Goal: Transaction & Acquisition: Purchase product/service

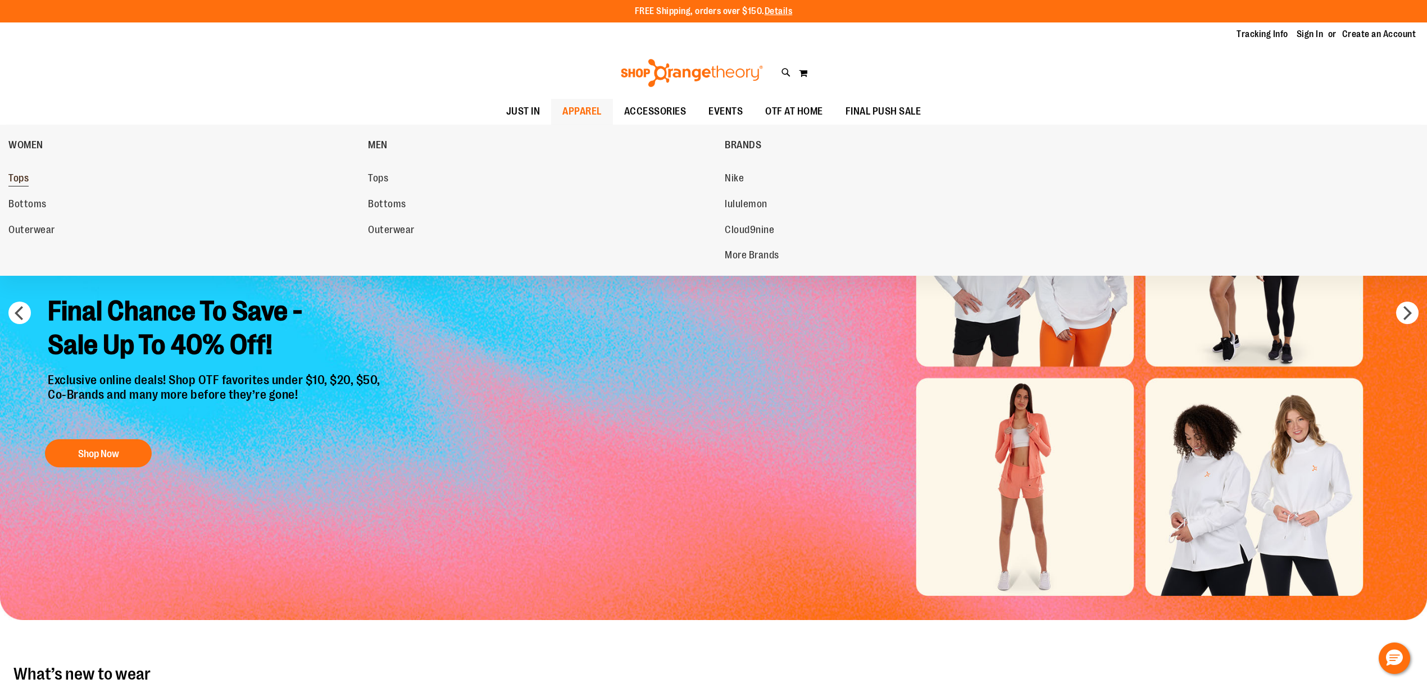
type input "**********"
click at [19, 172] on link "Tops" at bounding box center [182, 179] width 348 height 20
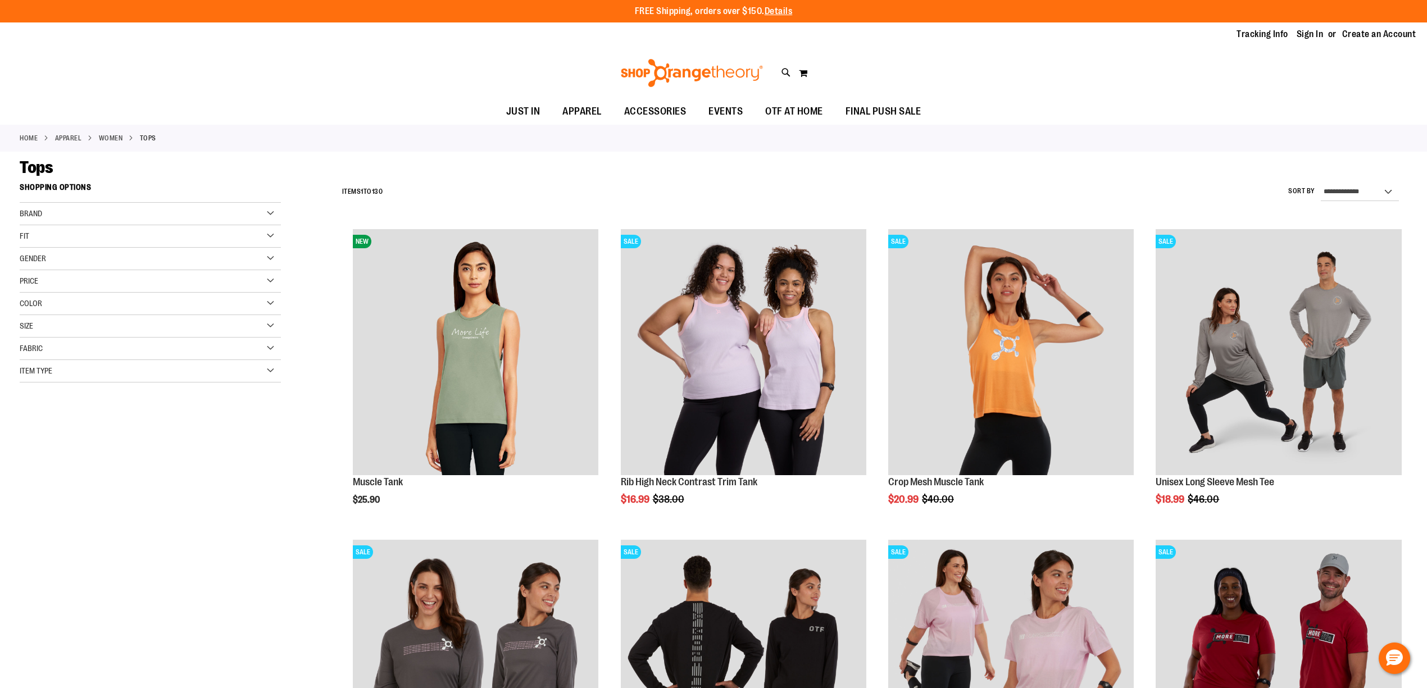
type input "**********"
drag, startPoint x: 0, startPoint y: 0, endPoint x: 88, endPoint y: 127, distance: 154.3
click at [54, 158] on main "**********" at bounding box center [713, 690] width 1427 height 1076
click at [774, 181] on div "**********" at bounding box center [871, 192] width 1071 height 29
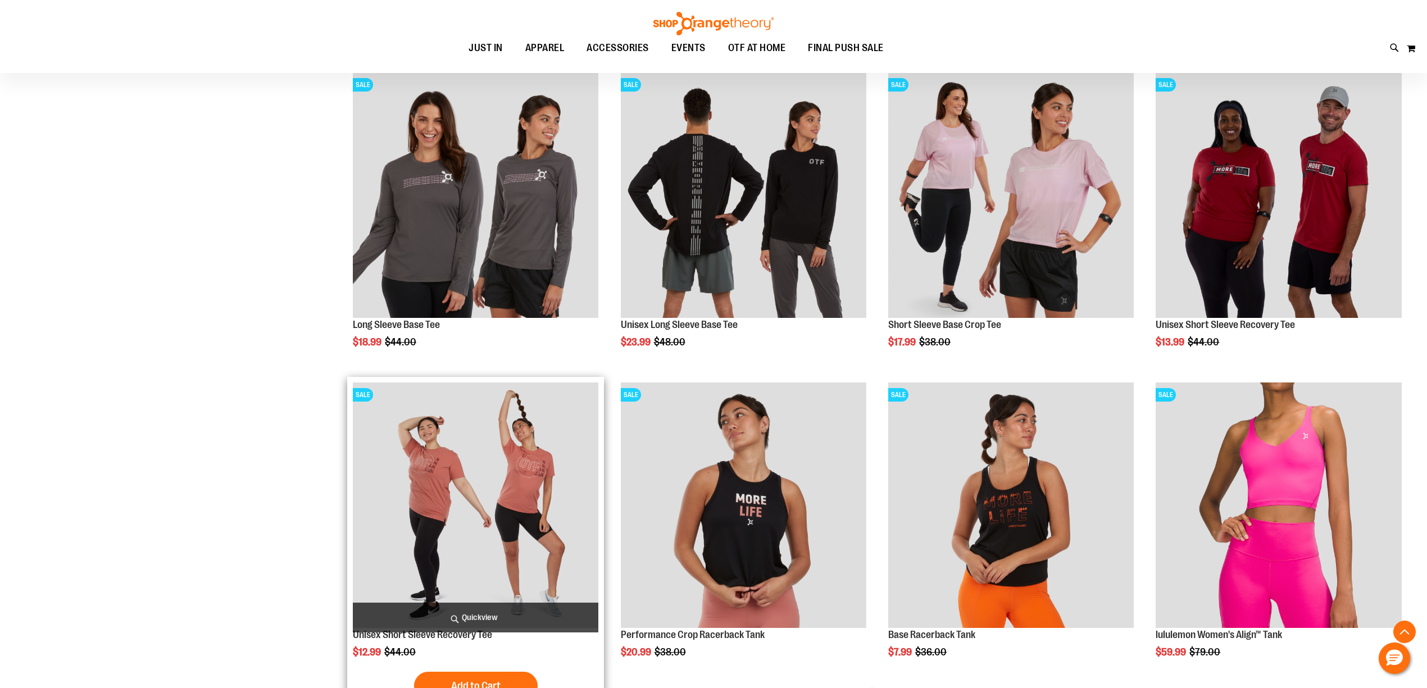
scroll to position [499, 0]
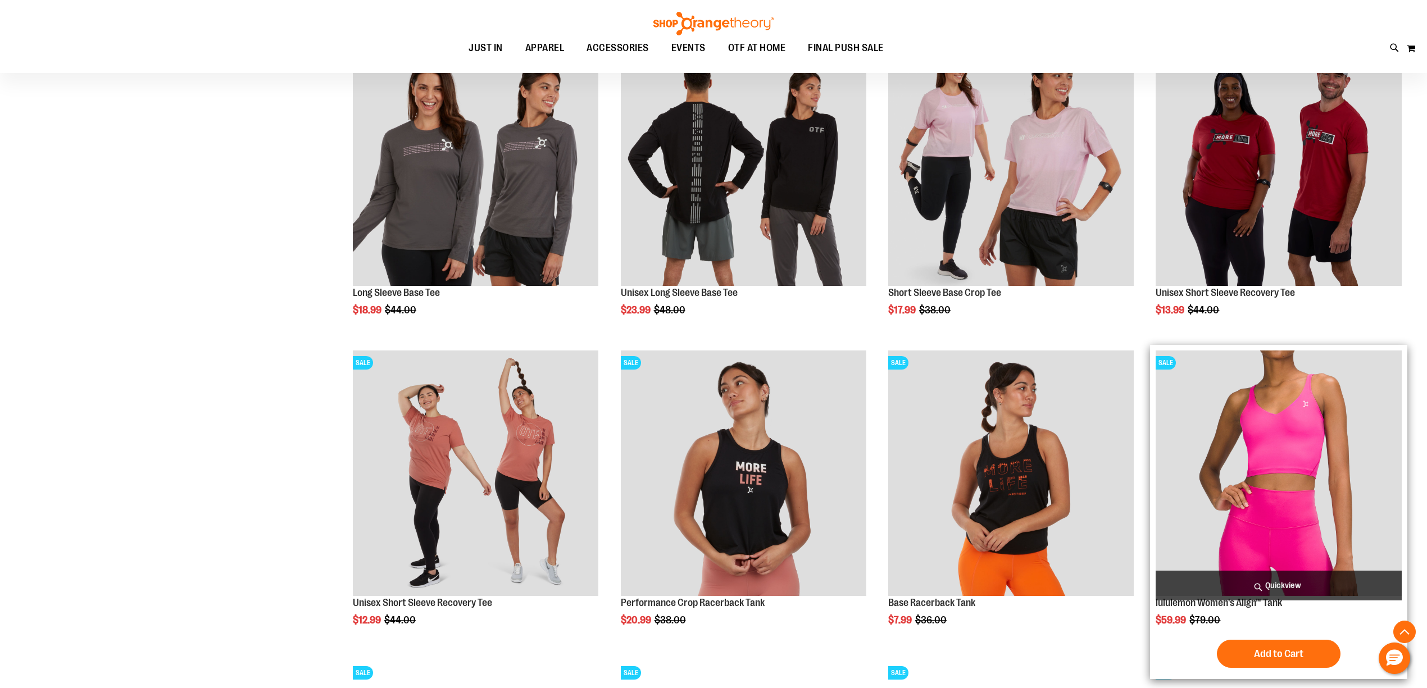
click at [1248, 455] on img "product" at bounding box center [1277, 473] width 245 height 245
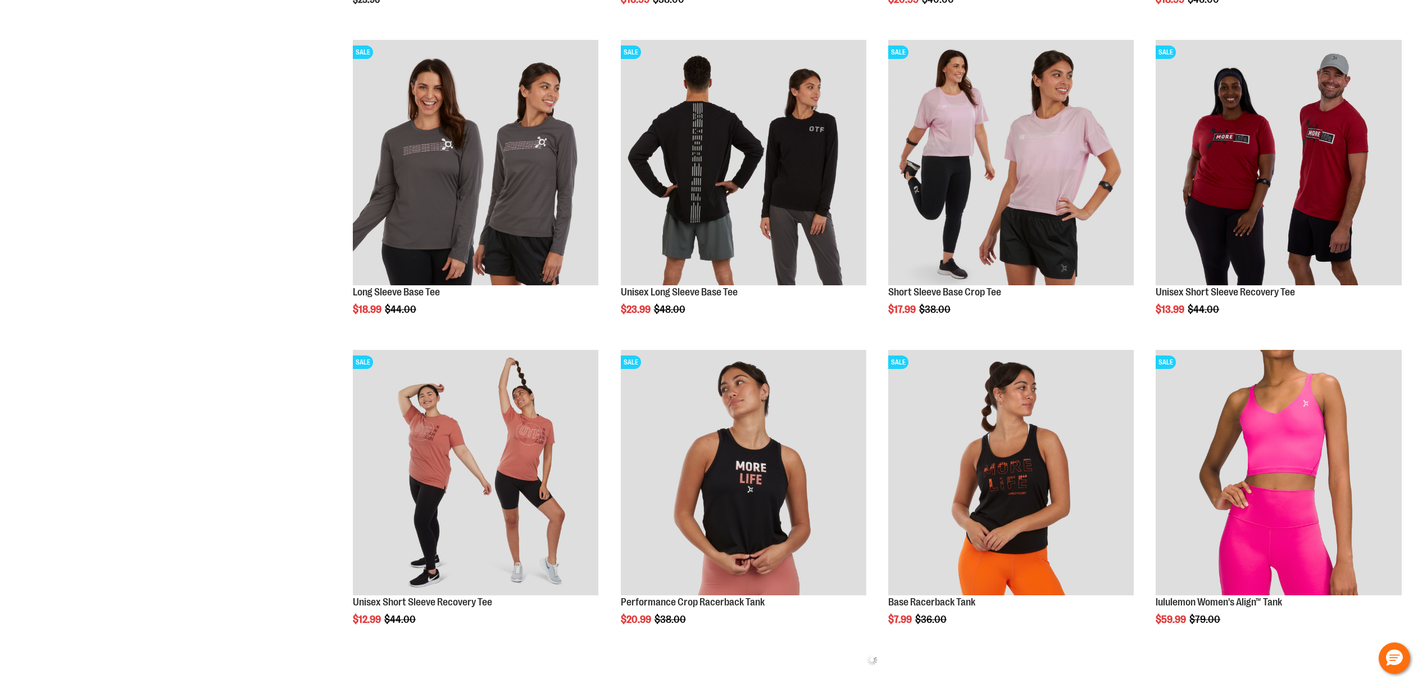
scroll to position [500, 0]
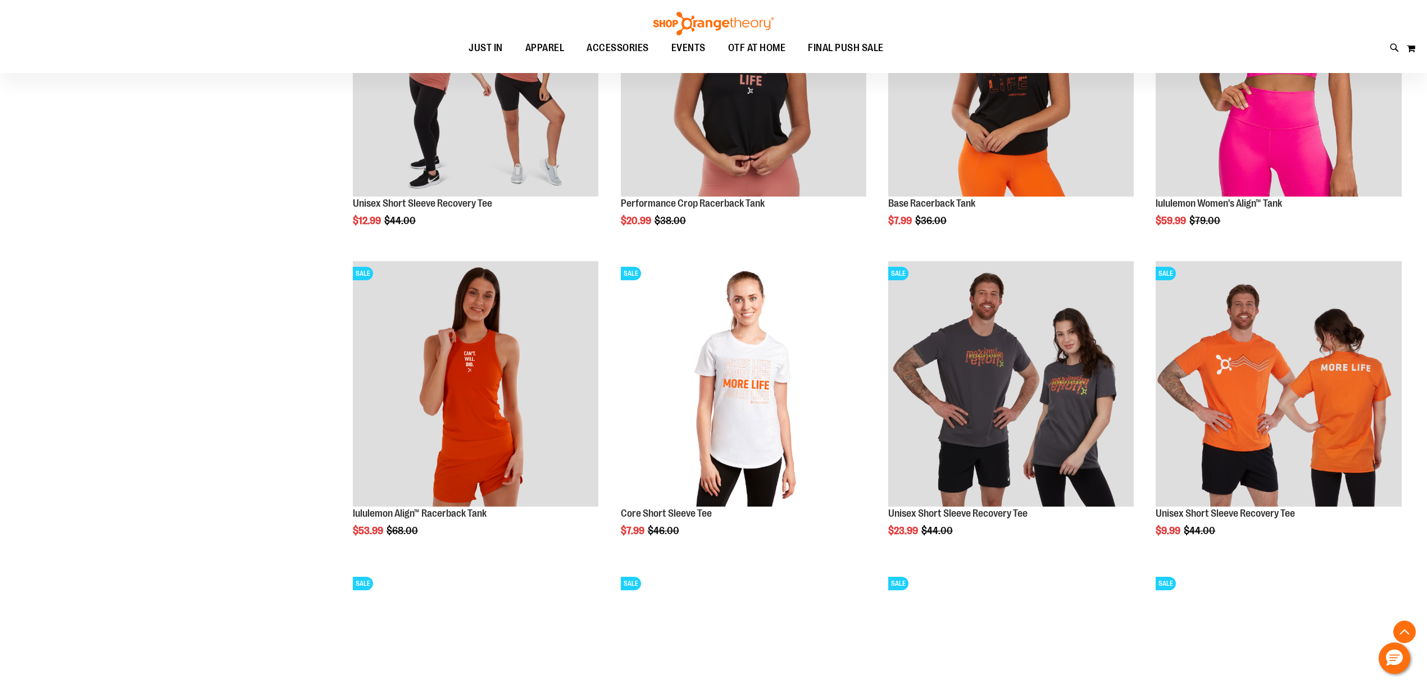
scroll to position [1099, 0]
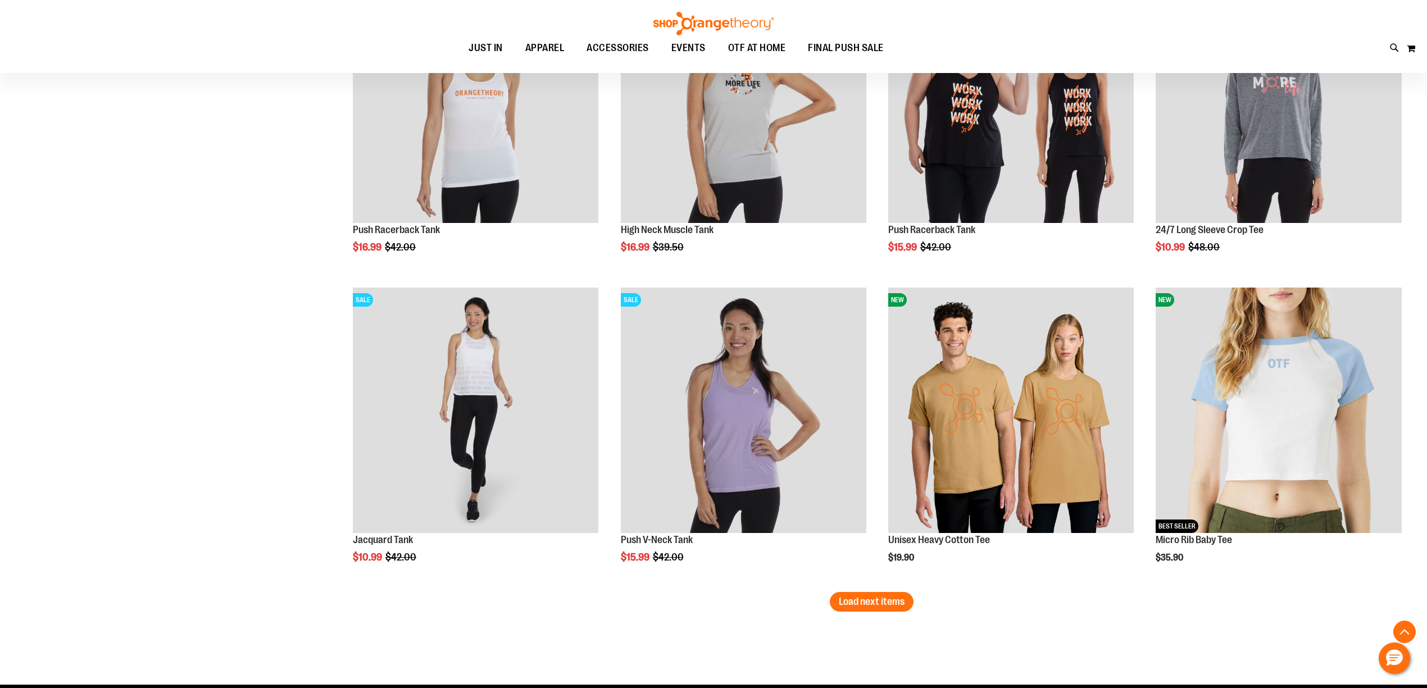
scroll to position [2447, 0]
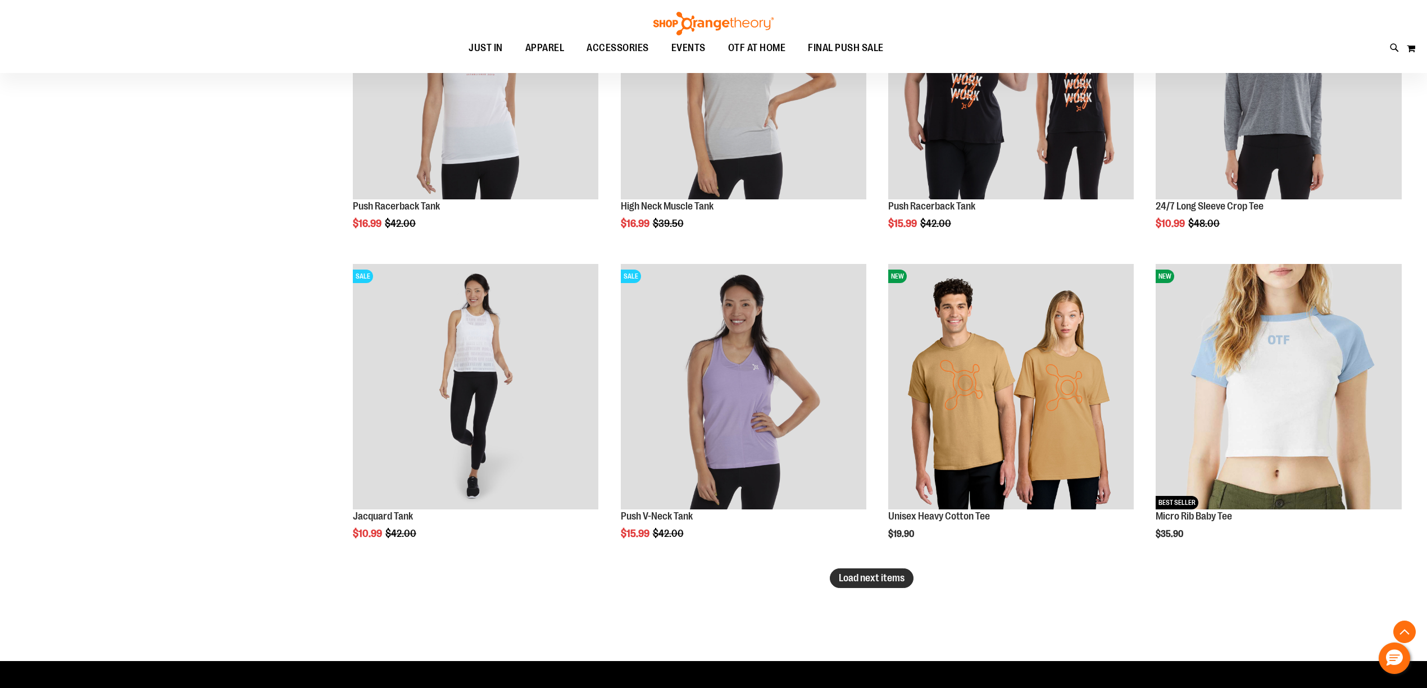
type input "**********"
click at [853, 568] on button "Load next items" at bounding box center [872, 578] width 84 height 20
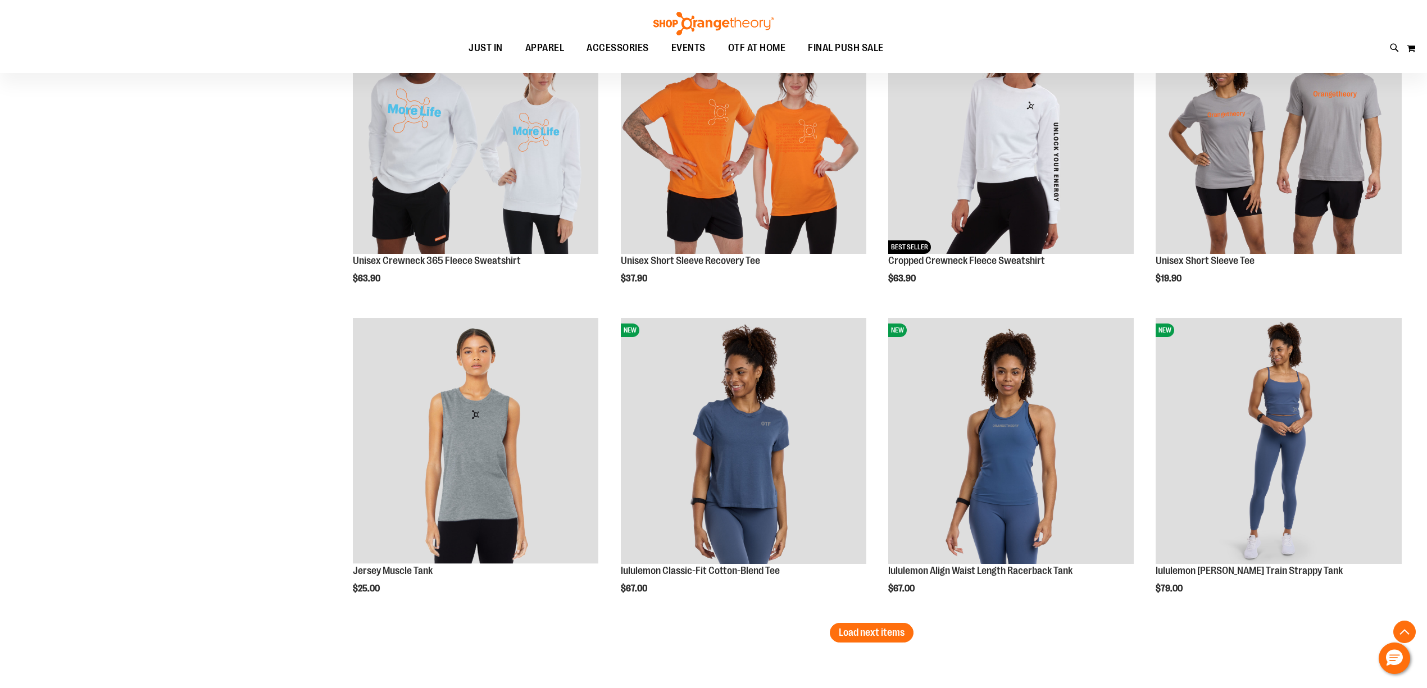
scroll to position [3396, 0]
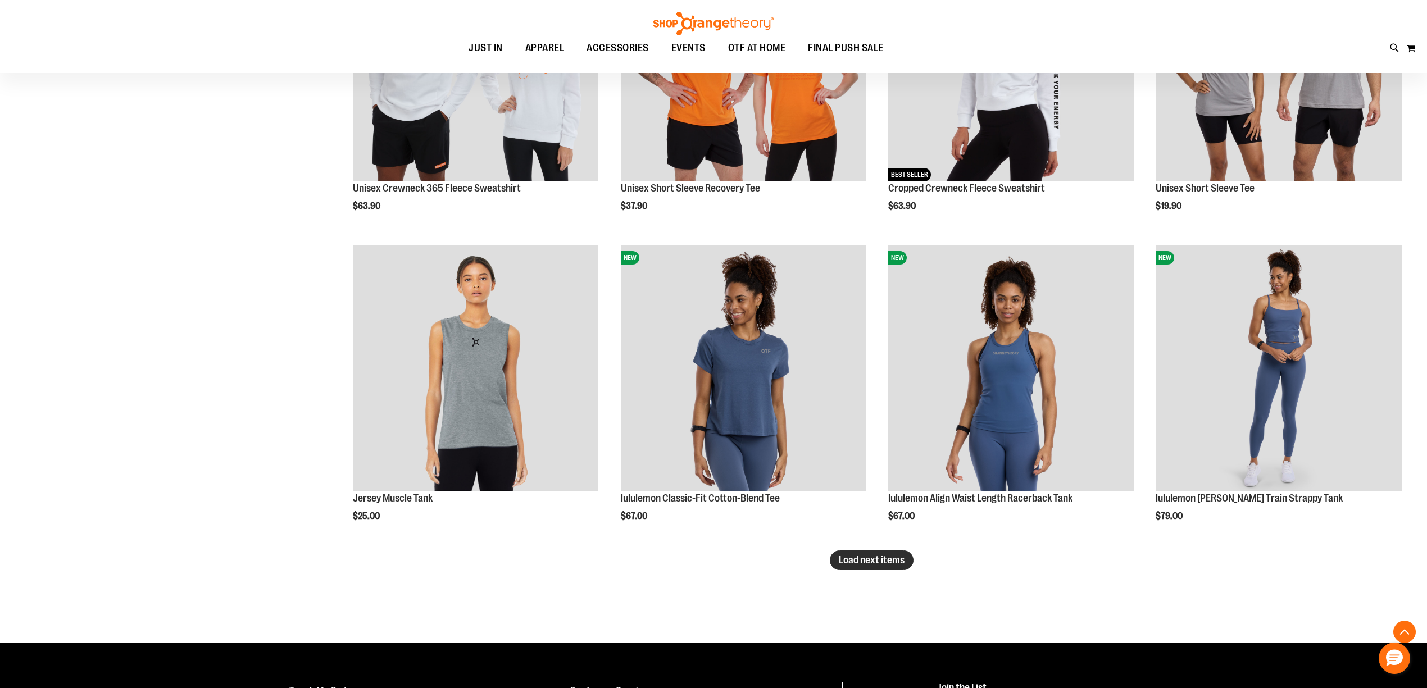
click at [880, 560] on span "Load next items" at bounding box center [872, 559] width 66 height 11
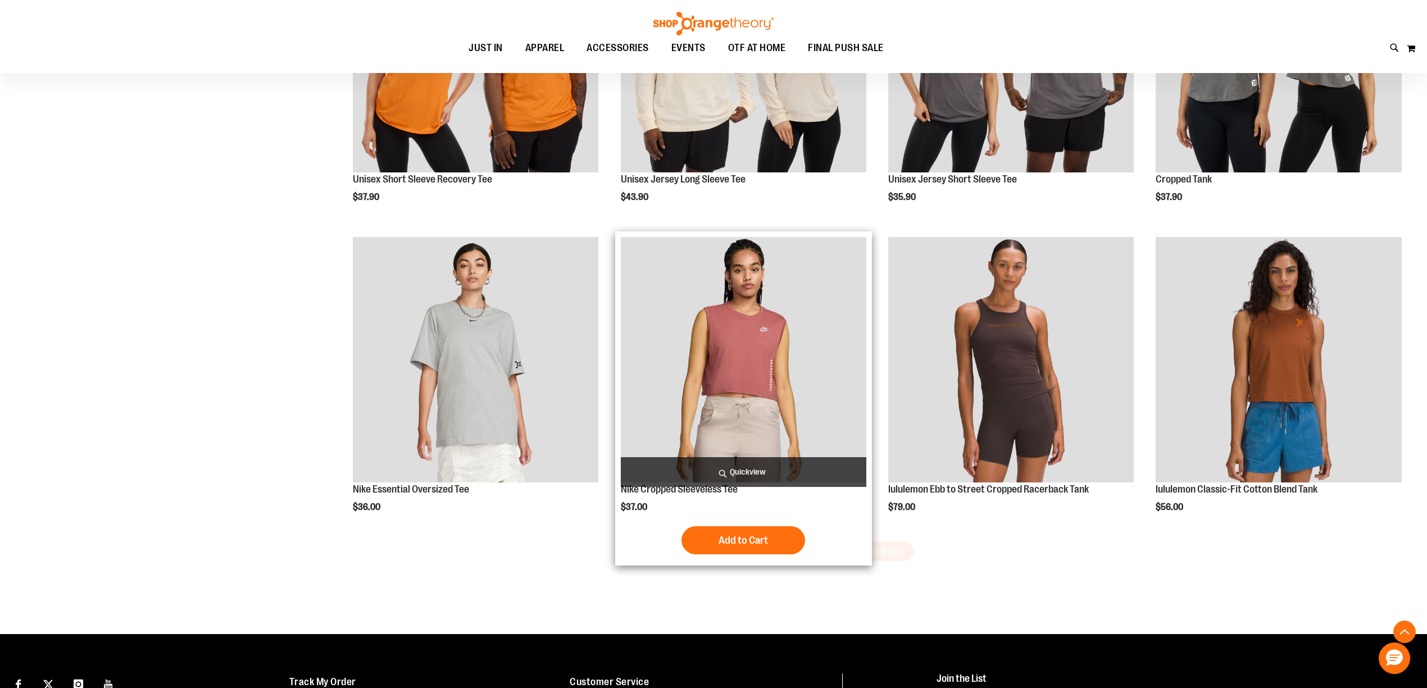
scroll to position [4344, 0]
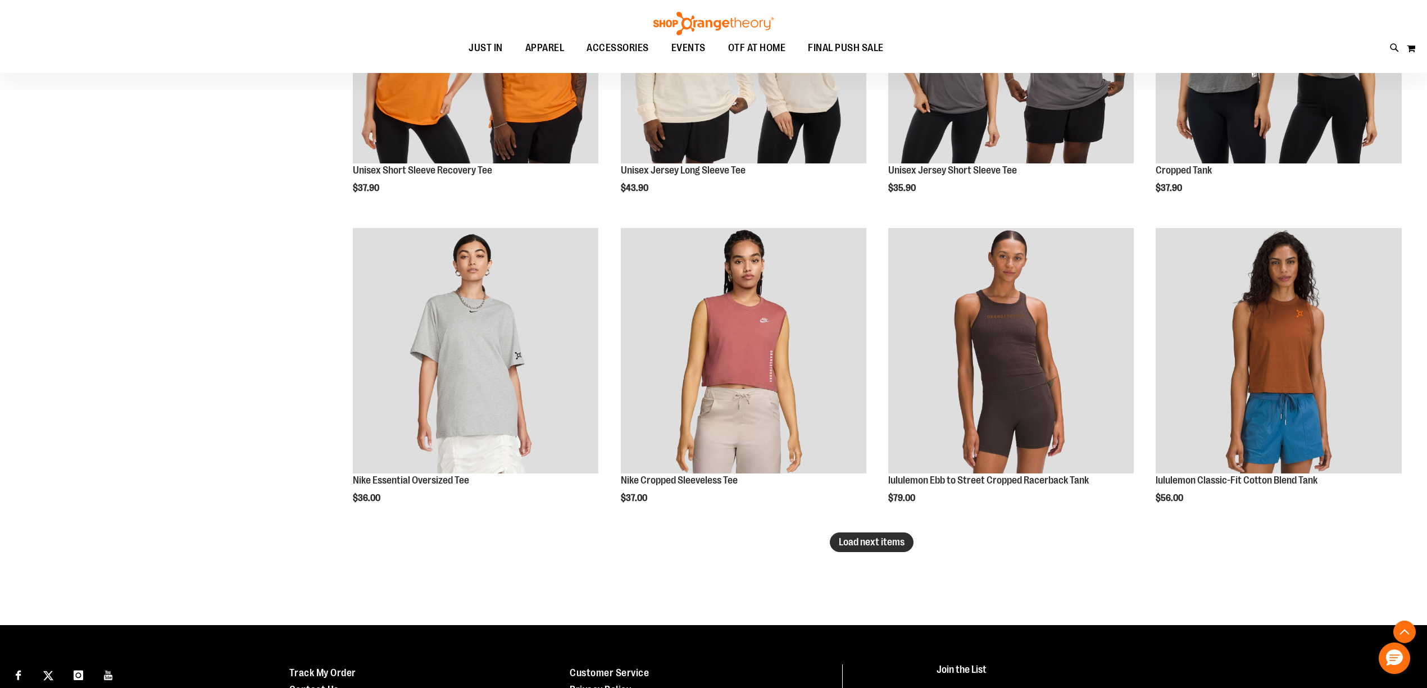
click at [862, 539] on span "Load next items" at bounding box center [872, 541] width 66 height 11
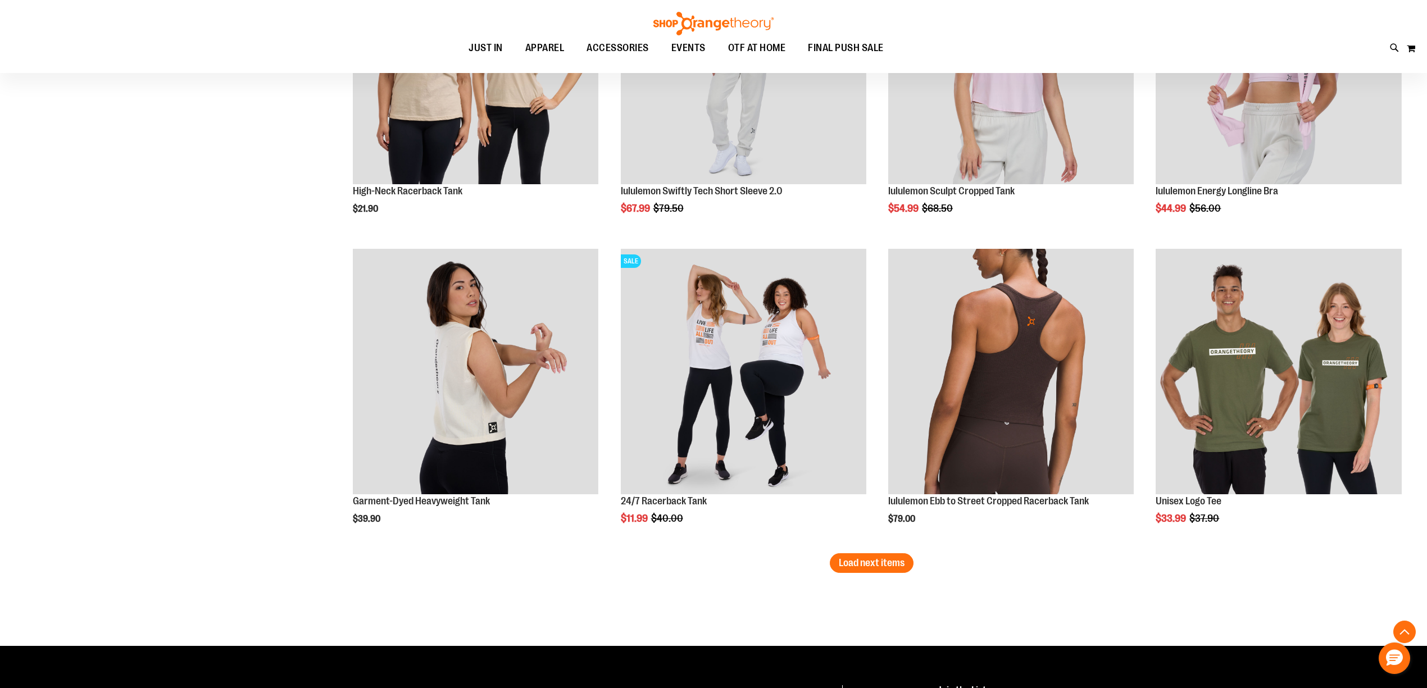
scroll to position [5293, 0]
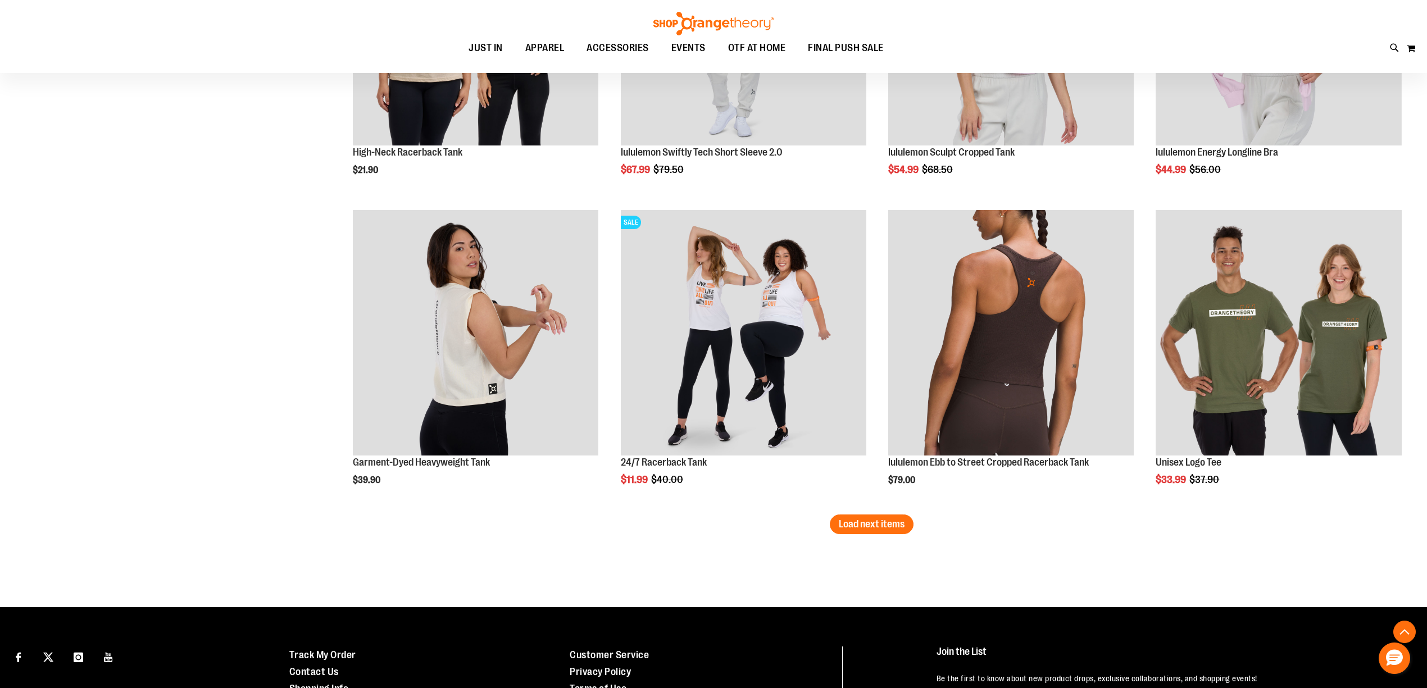
click at [886, 525] on span "Load next items" at bounding box center [872, 523] width 66 height 11
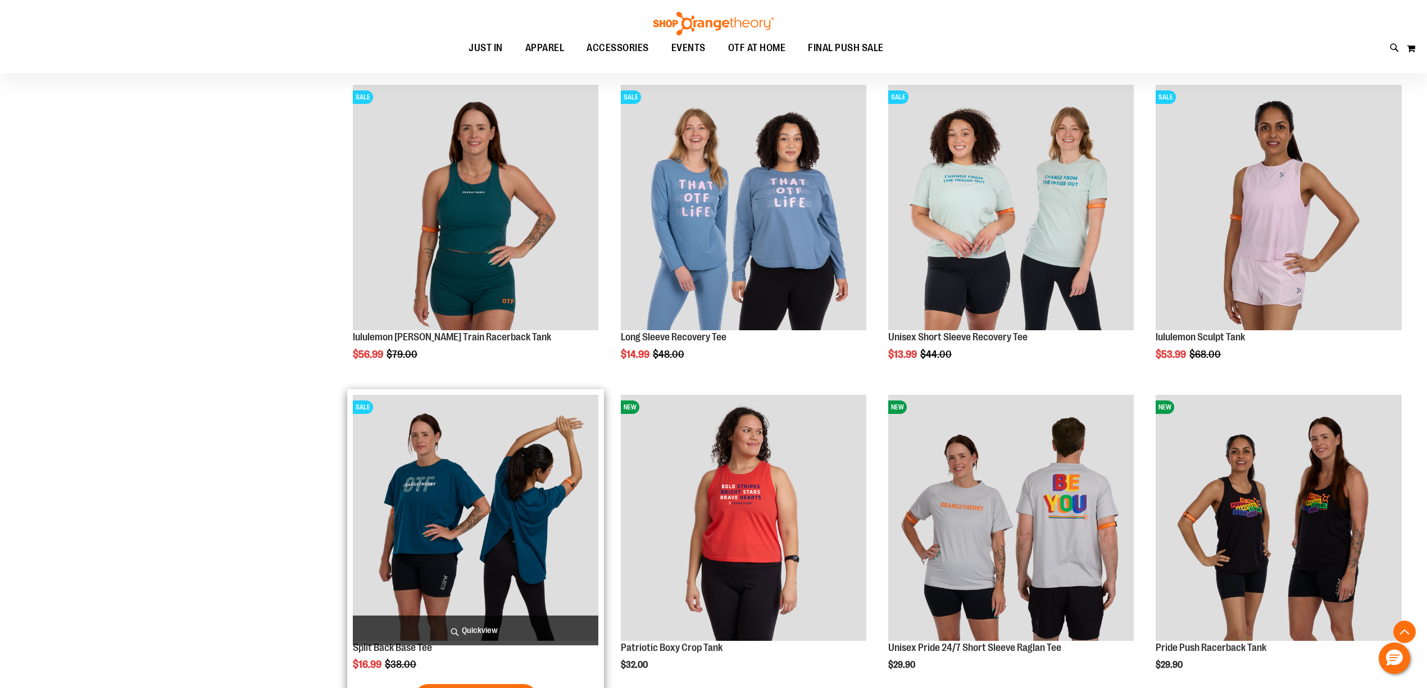
scroll to position [6141, 0]
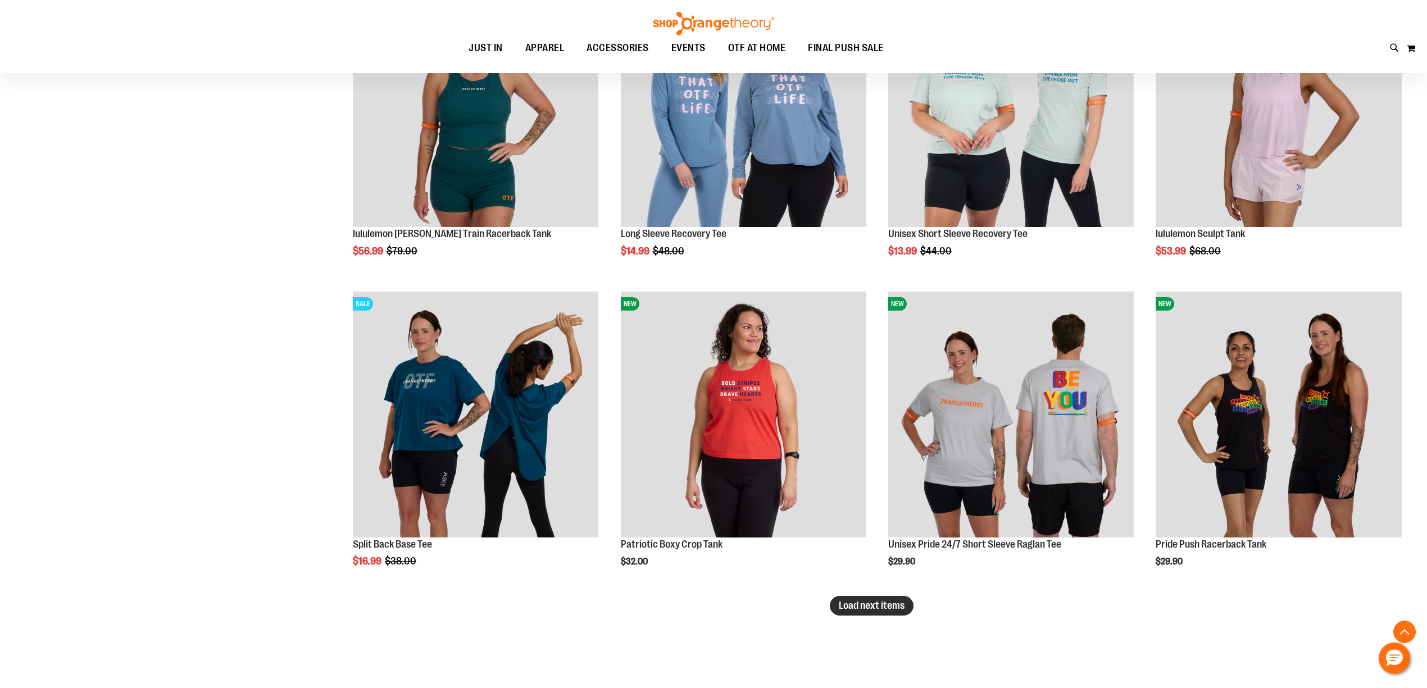
click at [874, 611] on button "Load next items" at bounding box center [872, 606] width 84 height 20
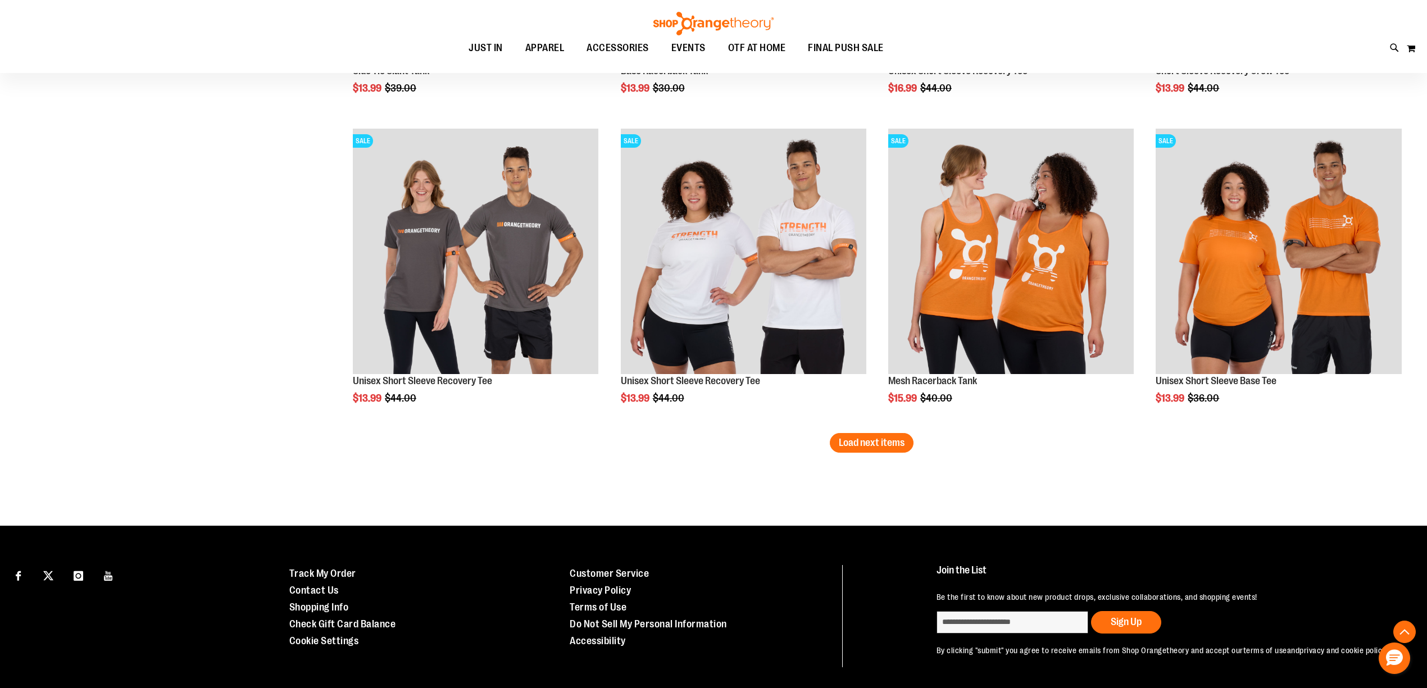
scroll to position [7240, 0]
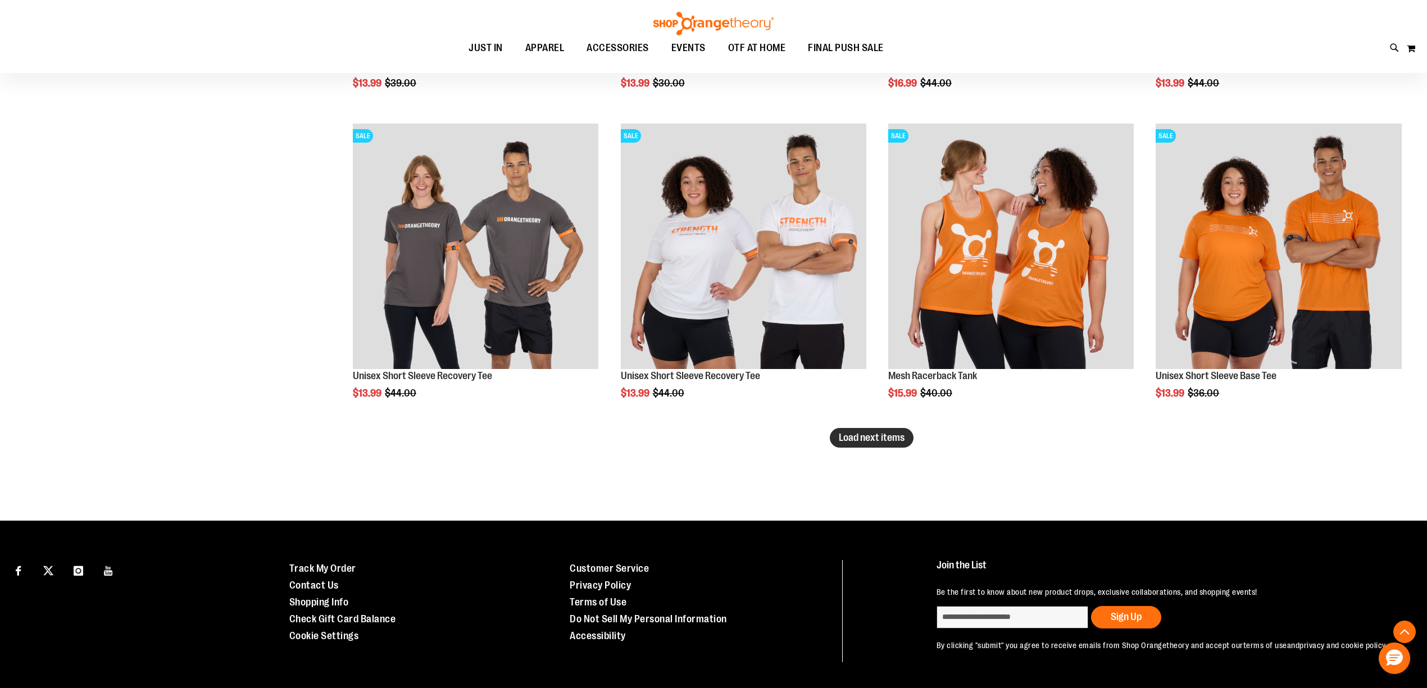
click at [866, 440] on span "Load next items" at bounding box center [872, 437] width 66 height 11
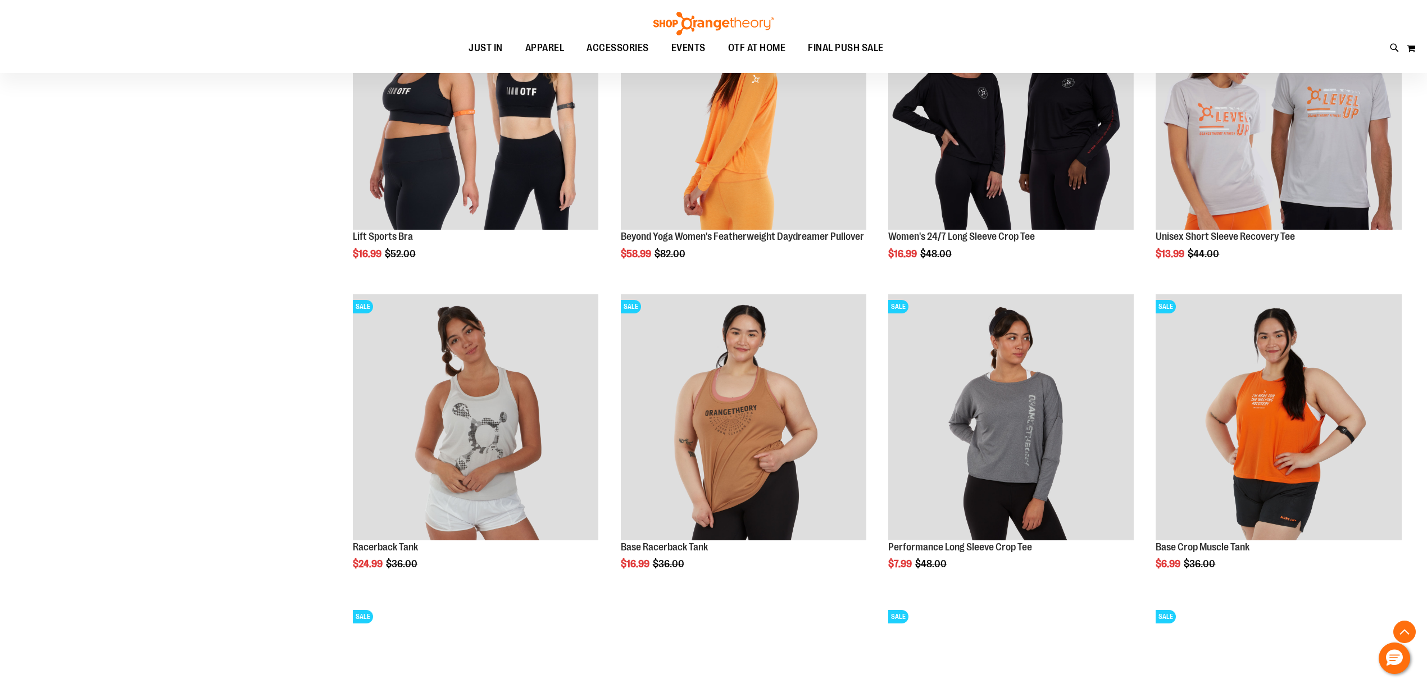
scroll to position [7890, 0]
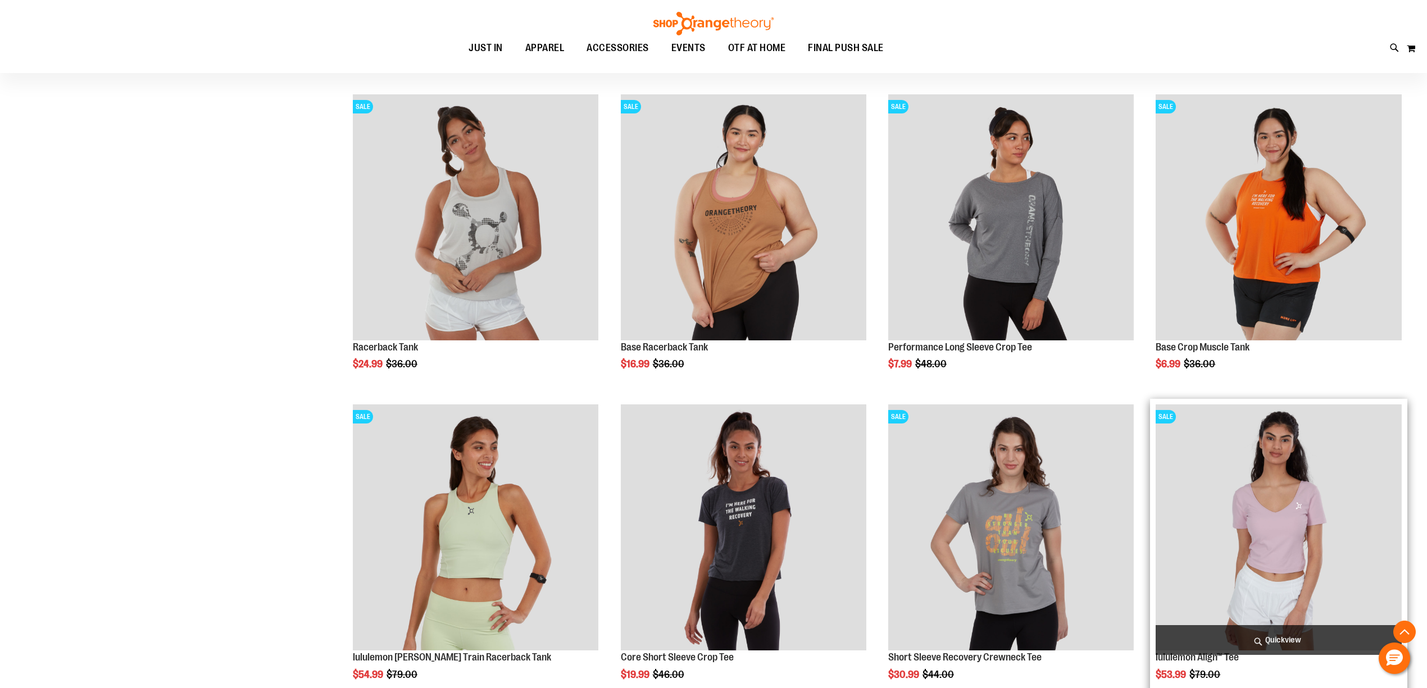
click at [1344, 474] on img "product" at bounding box center [1277, 526] width 245 height 245
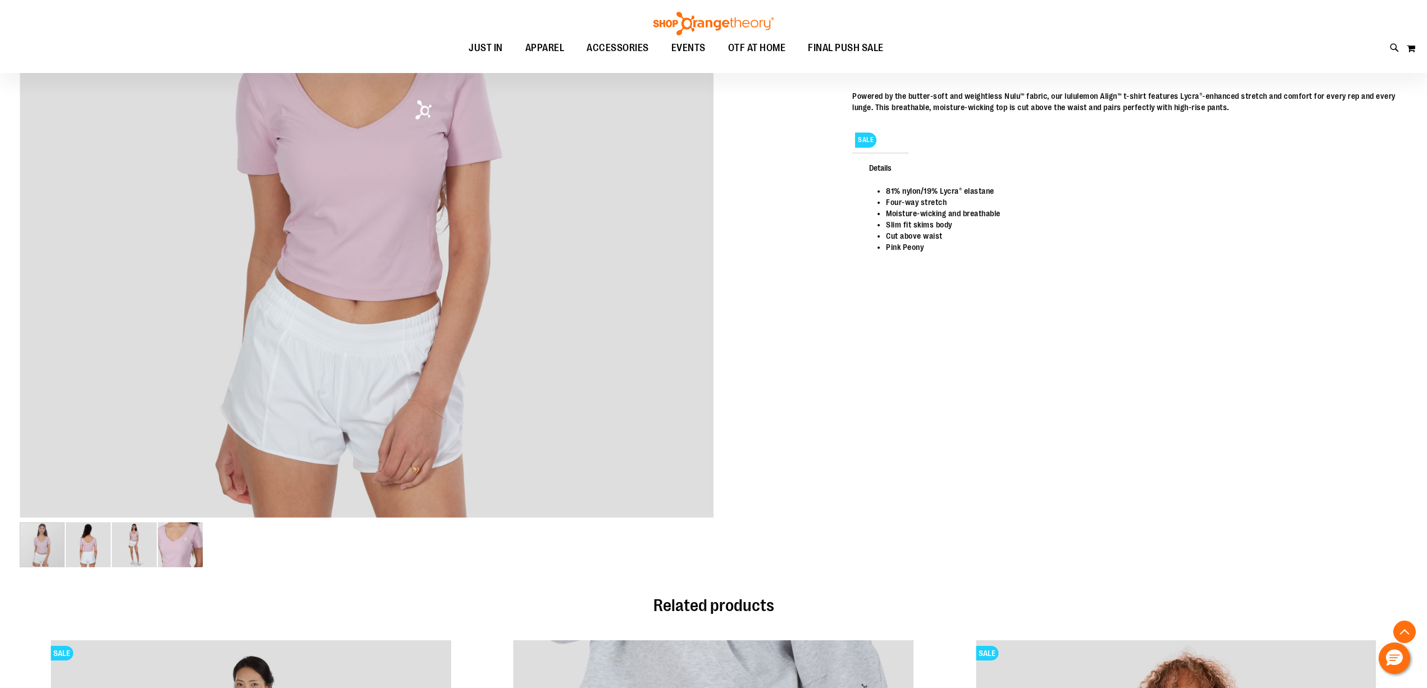
scroll to position [449, 0]
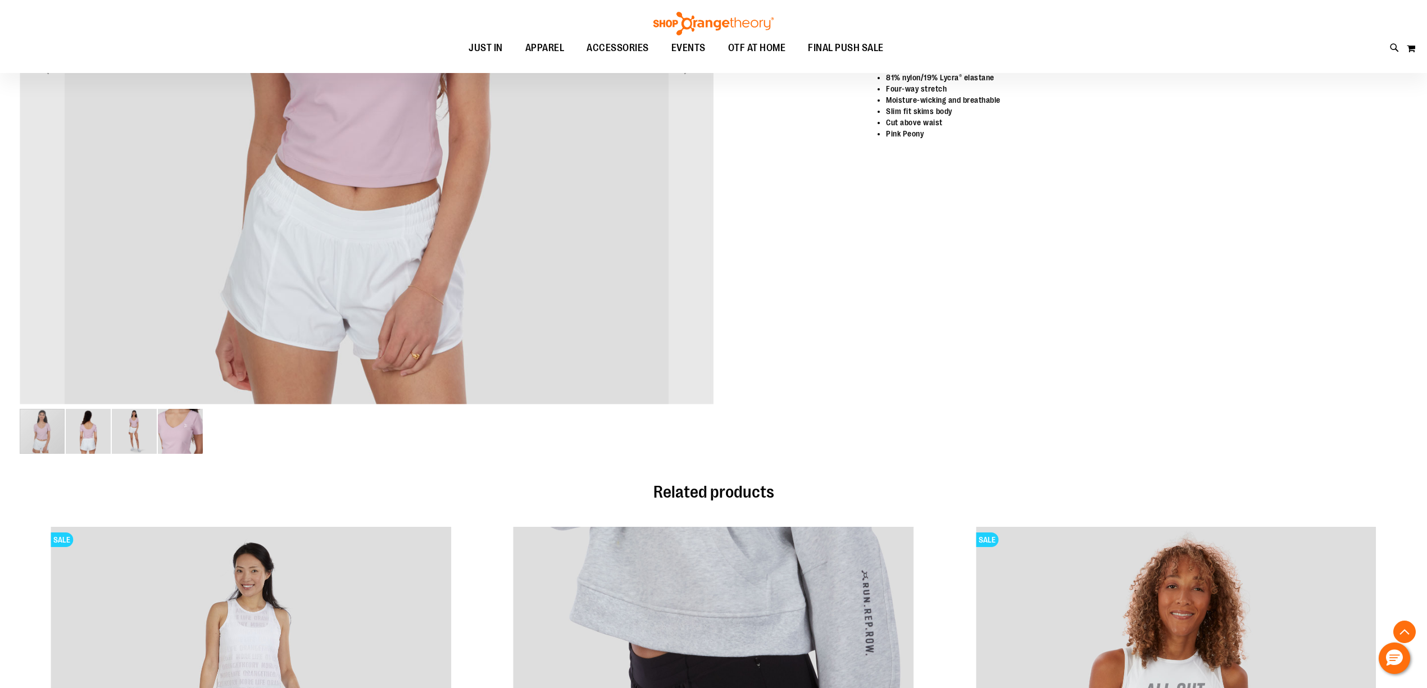
type input "**********"
click at [120, 445] on img "image 3 of 4" at bounding box center [134, 431] width 45 height 45
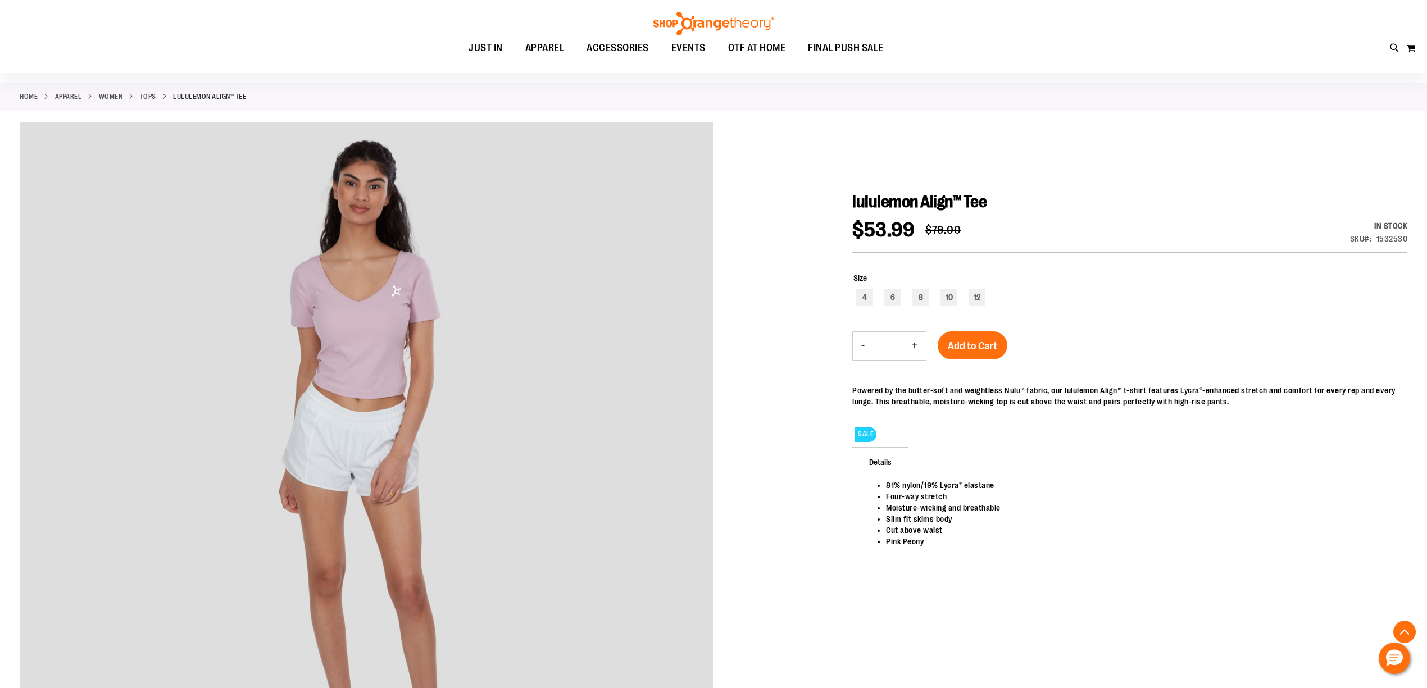
scroll to position [0, 0]
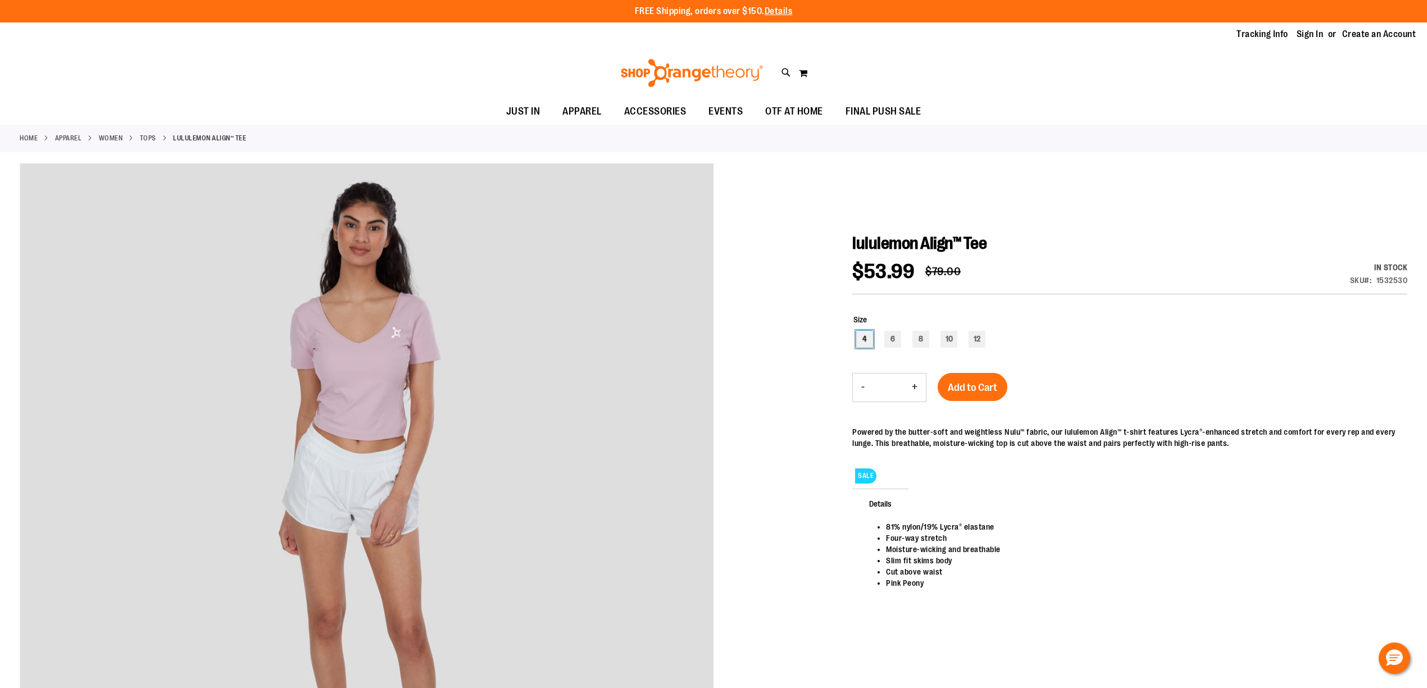
click at [870, 340] on div "4" at bounding box center [864, 339] width 17 height 17
type input "***"
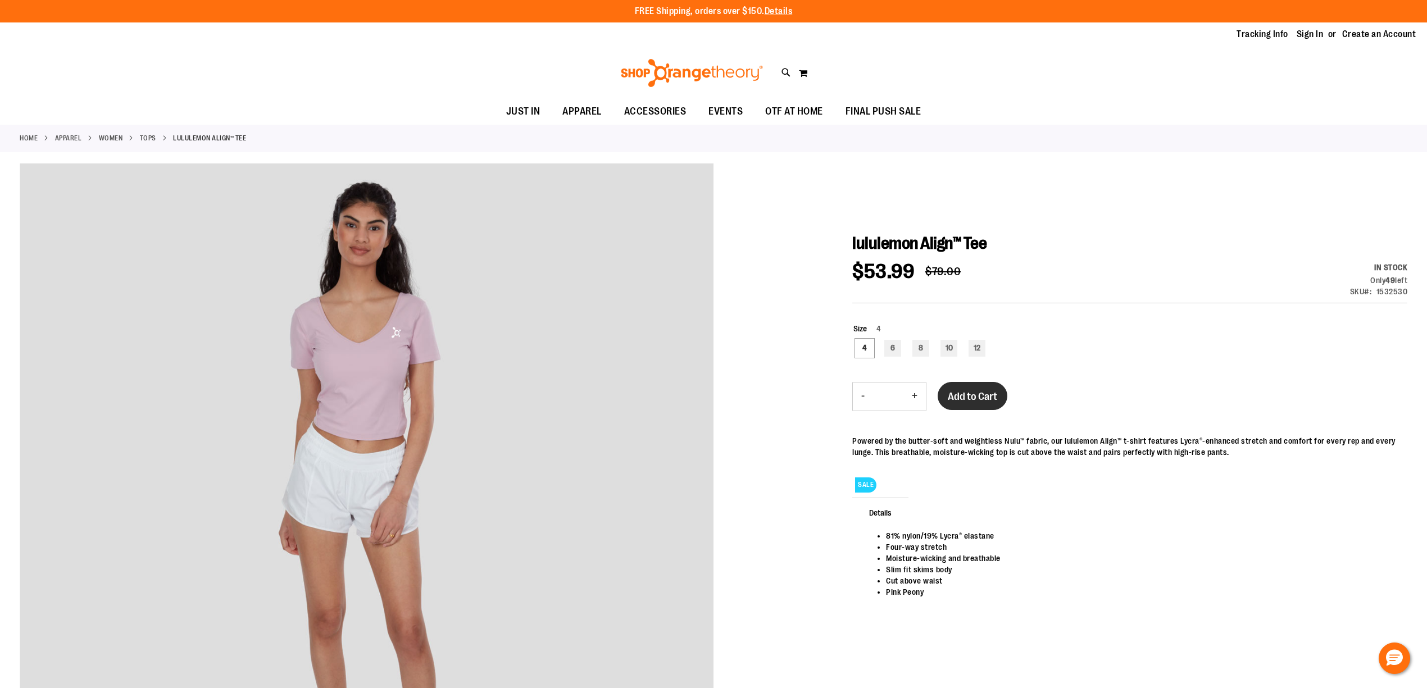
click at [991, 398] on span "Add to Cart" at bounding box center [972, 396] width 49 height 12
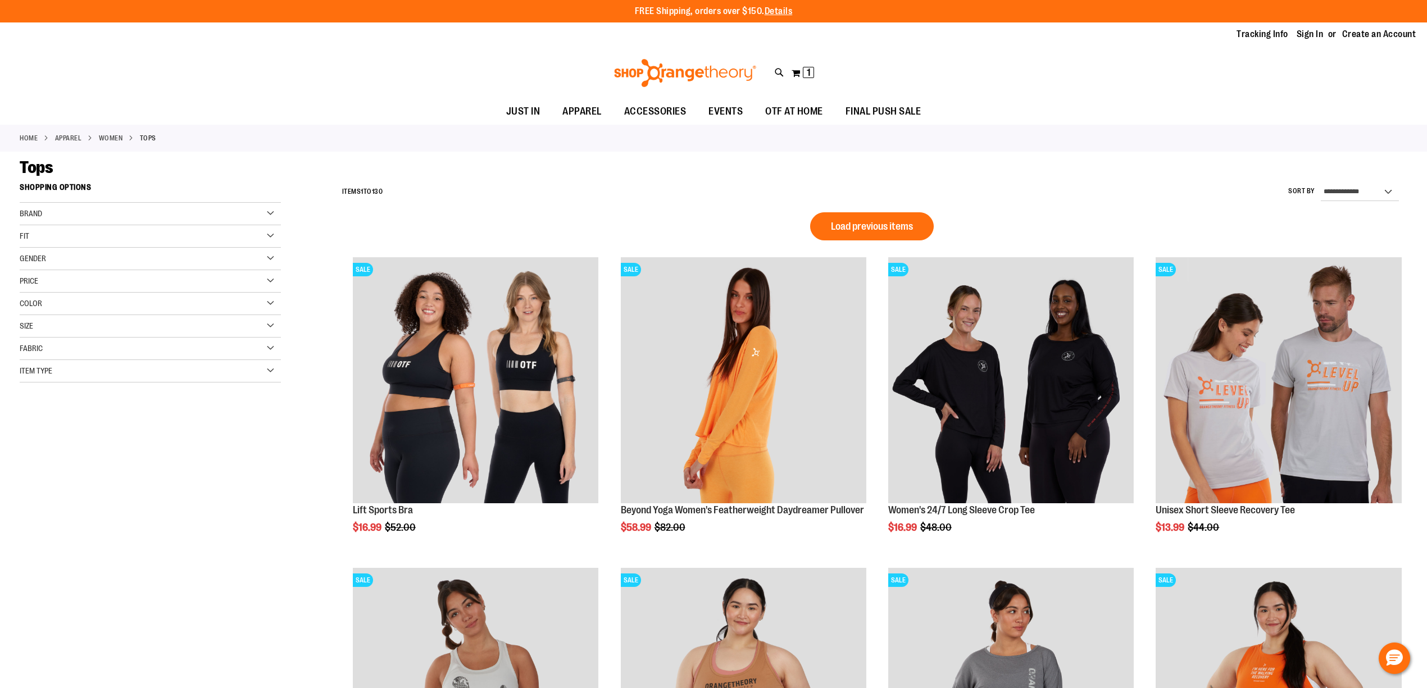
scroll to position [766, 0]
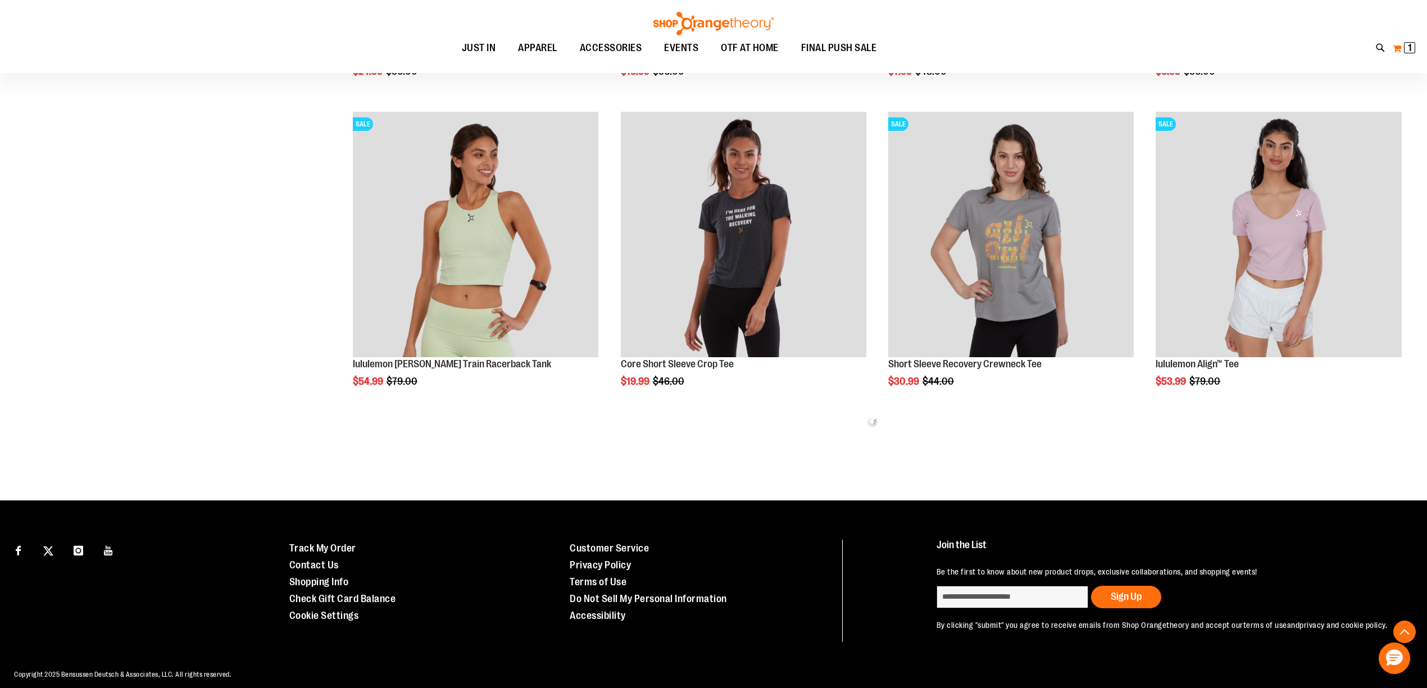
type input "**********"
click at [1405, 52] on span "1 1 items" at bounding box center [1409, 47] width 11 height 11
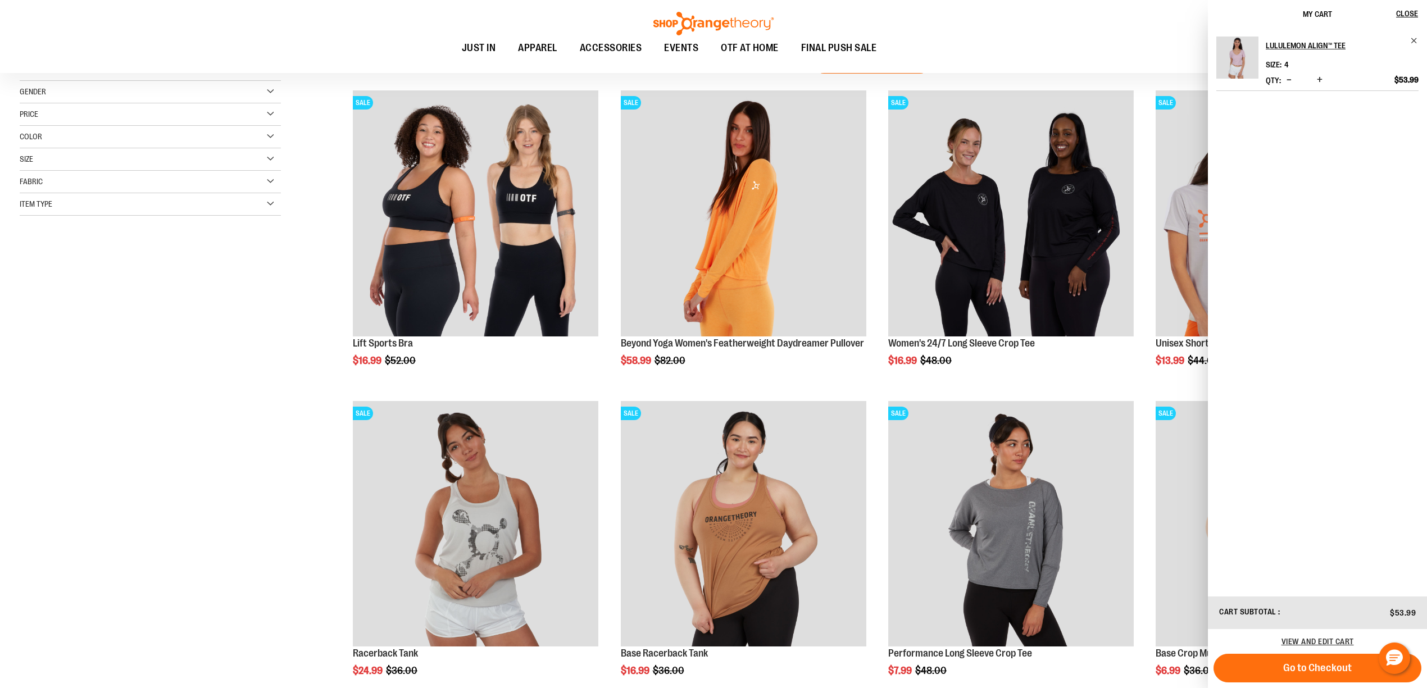
click at [16, 285] on main "**********" at bounding box center [713, 542] width 1427 height 1115
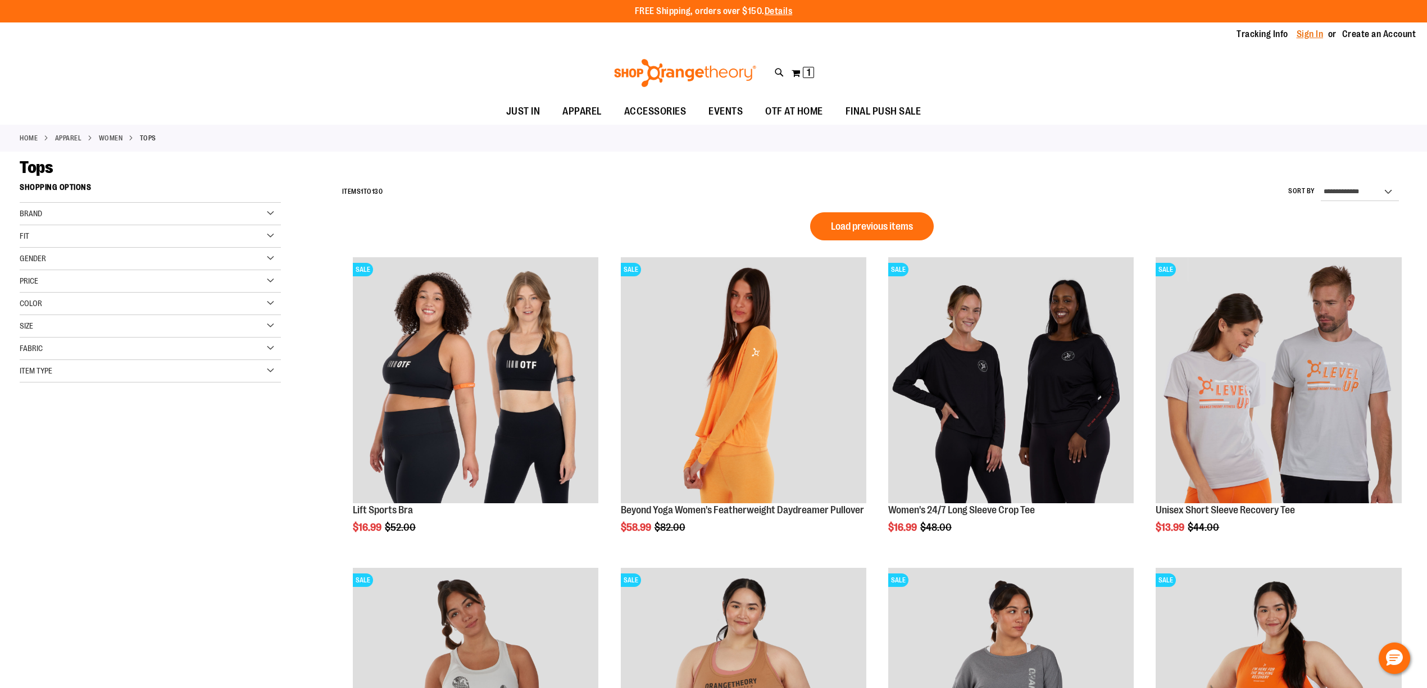
click at [1303, 33] on link "Sign In" at bounding box center [1309, 34] width 27 height 12
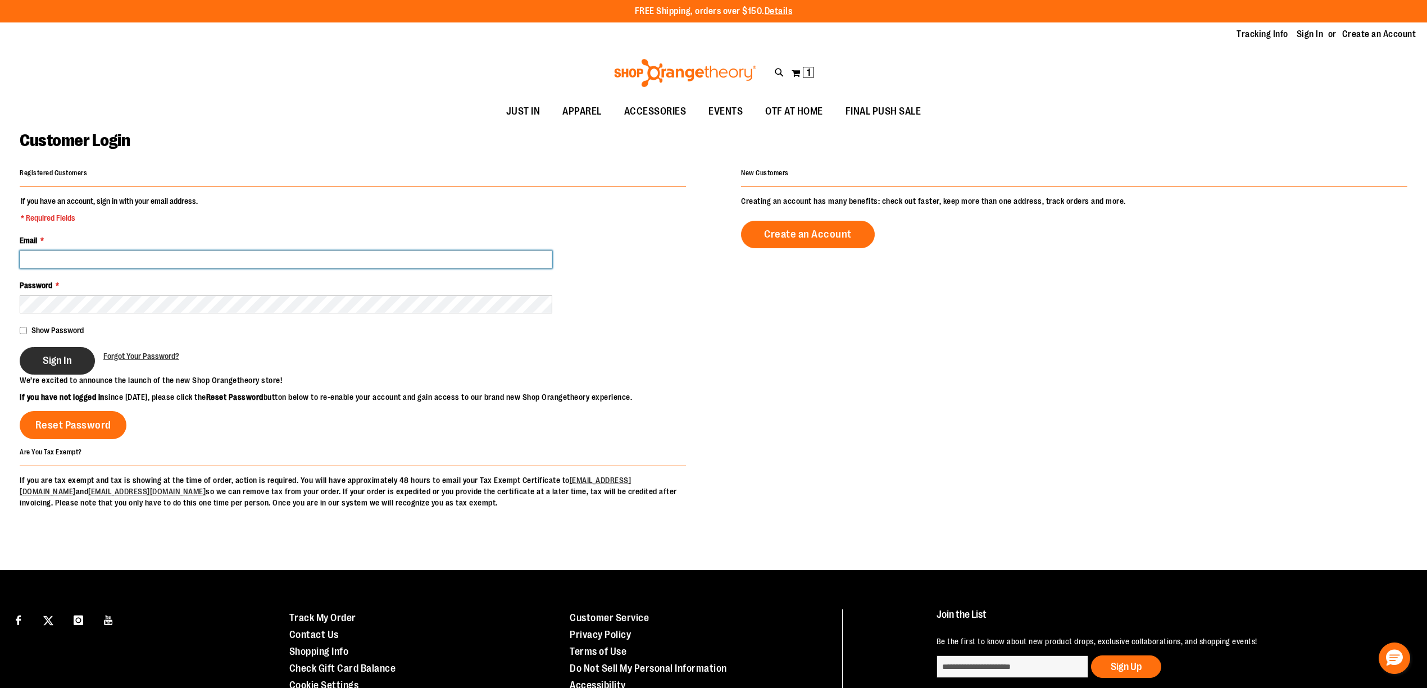
type input "**********"
click at [54, 371] on button "Sign In" at bounding box center [57, 361] width 75 height 28
drag, startPoint x: 76, startPoint y: 375, endPoint x: 73, endPoint y: 370, distance: 6.6
click at [75, 374] on div "Sign In" at bounding box center [62, 361] width 84 height 28
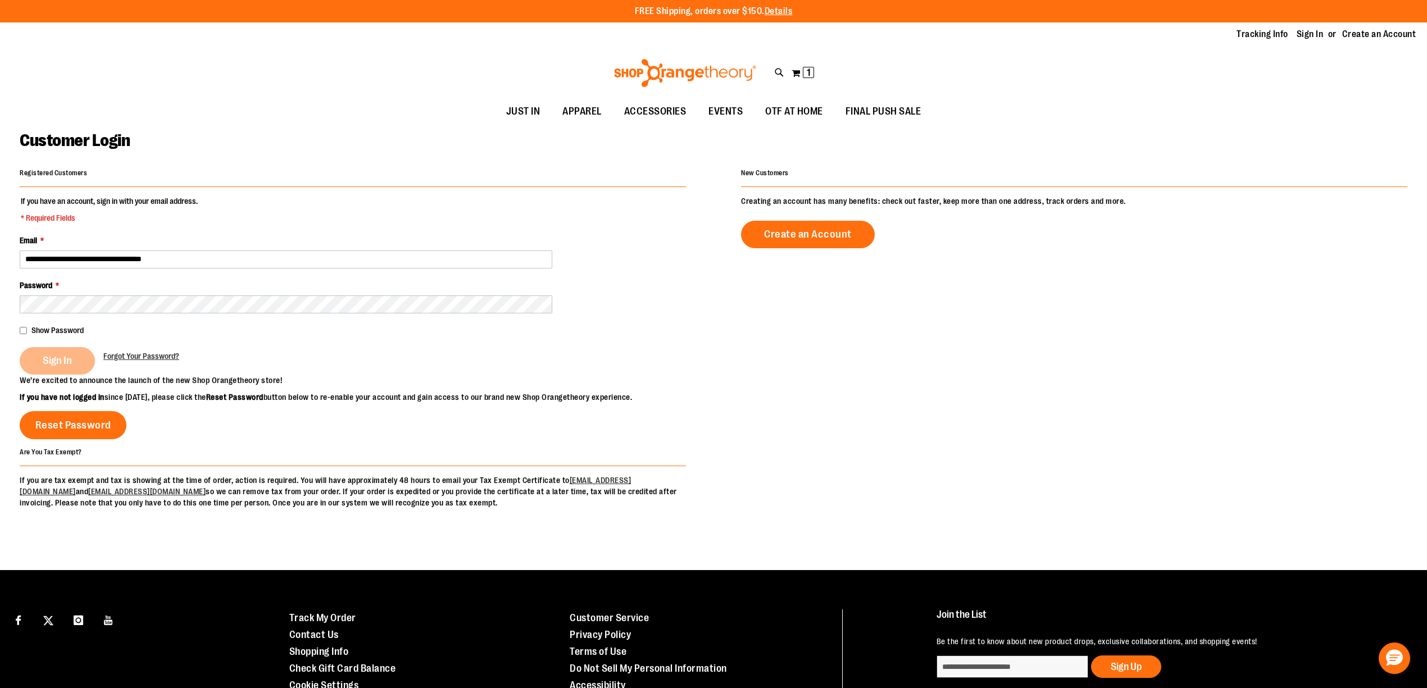
click at [70, 367] on div "Sign In" at bounding box center [62, 361] width 84 height 28
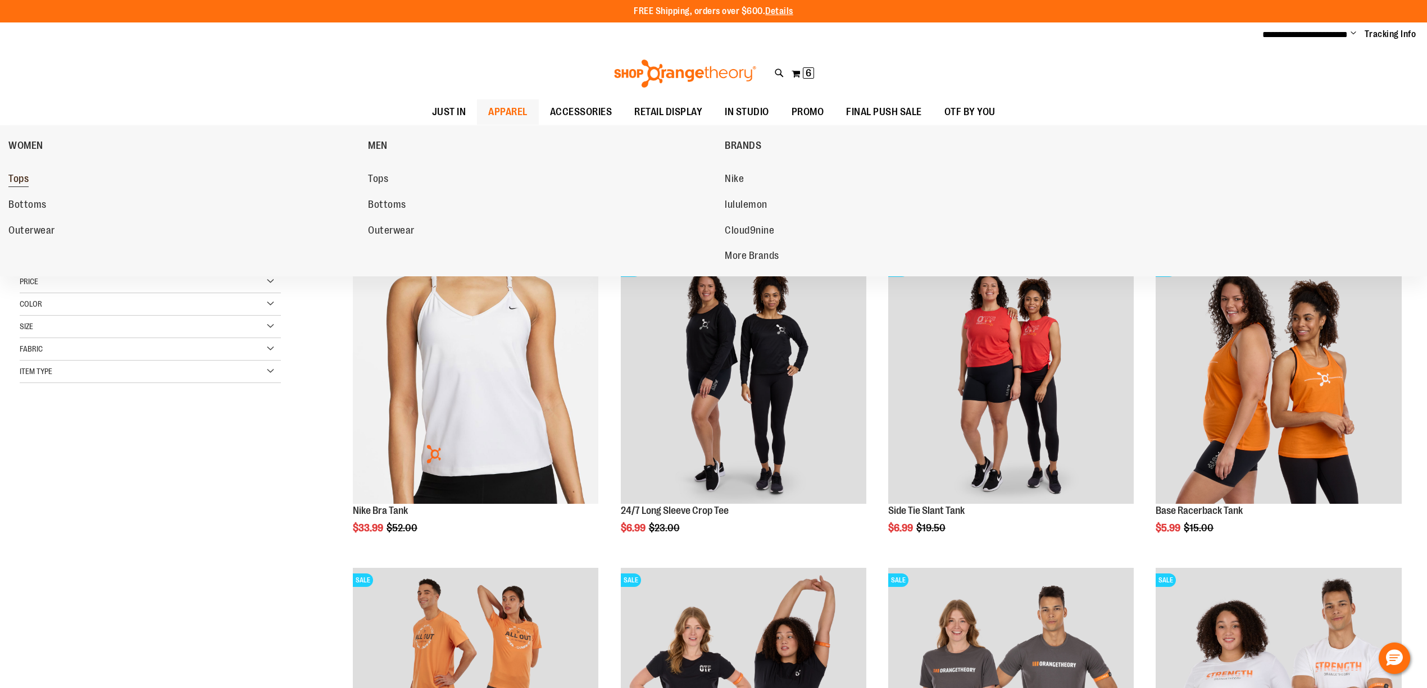
type input "**********"
click at [25, 178] on span "Tops" at bounding box center [18, 180] width 20 height 14
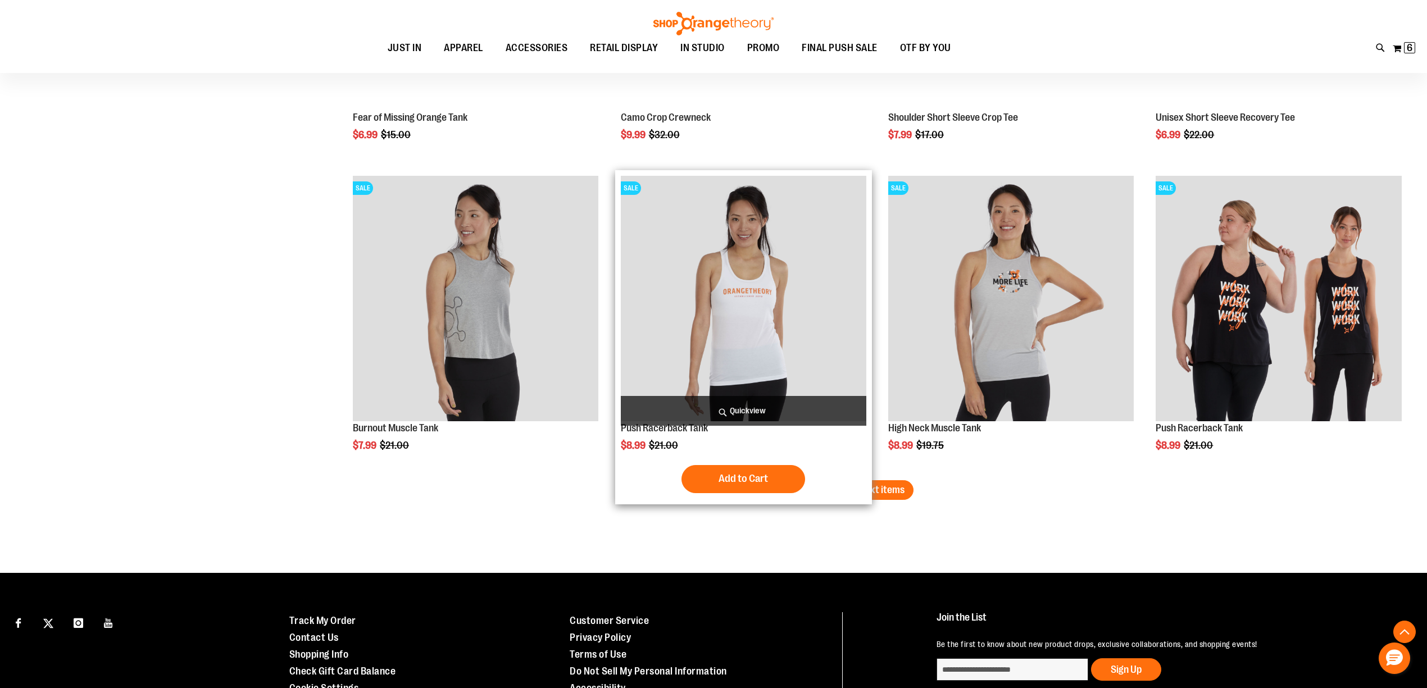
scroll to position [2495, 0]
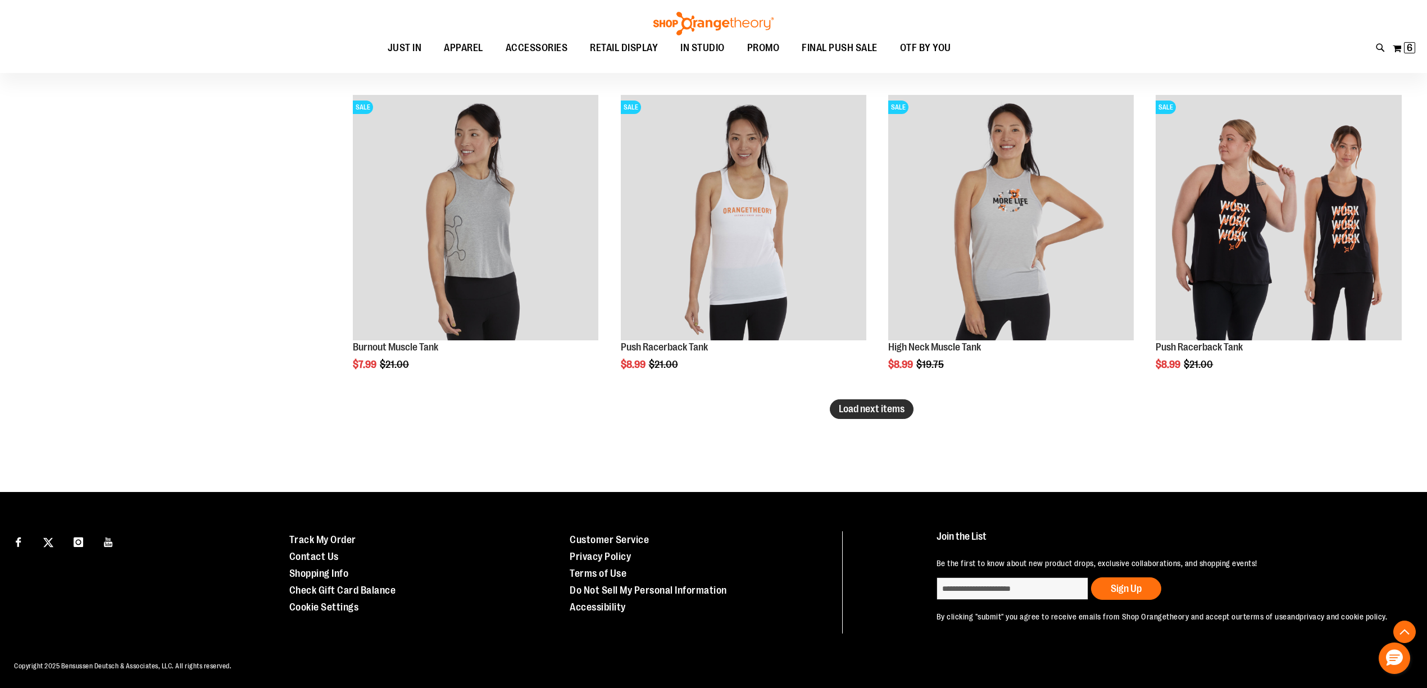
type input "**********"
click at [881, 410] on span "Load next items" at bounding box center [872, 408] width 66 height 11
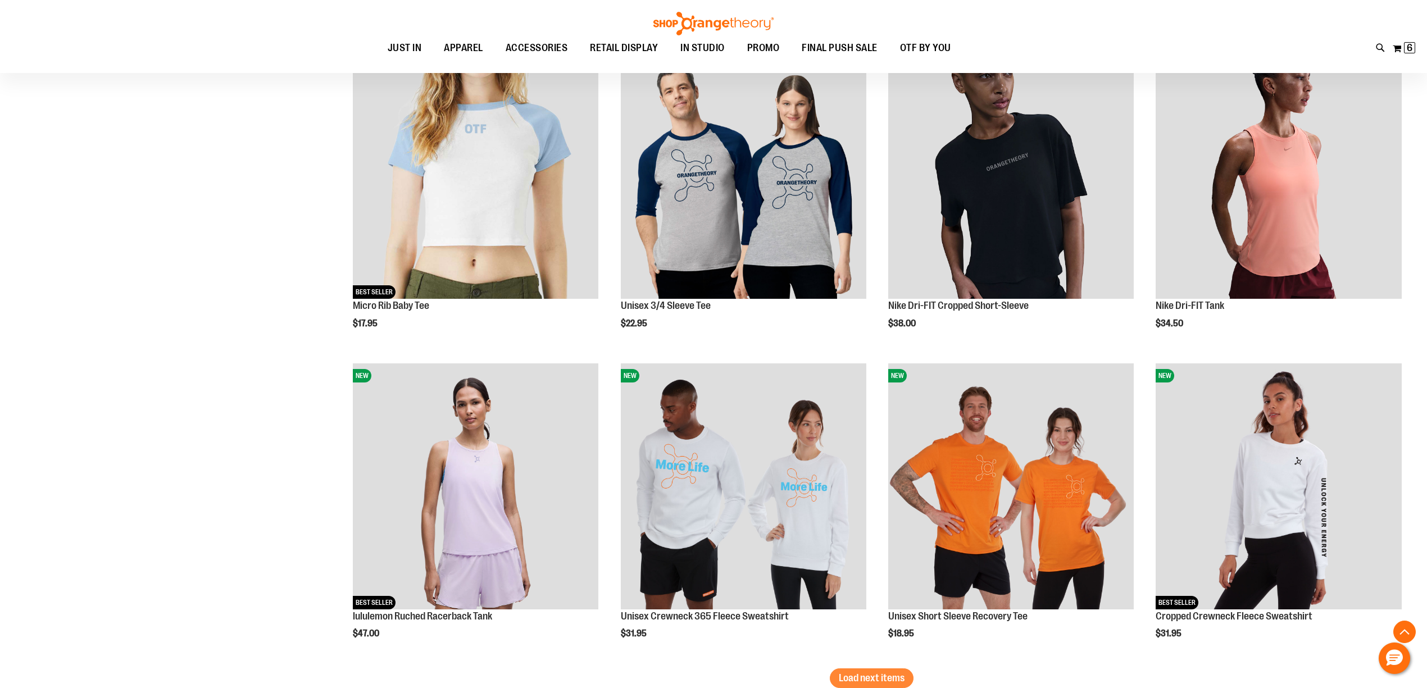
scroll to position [3343, 0]
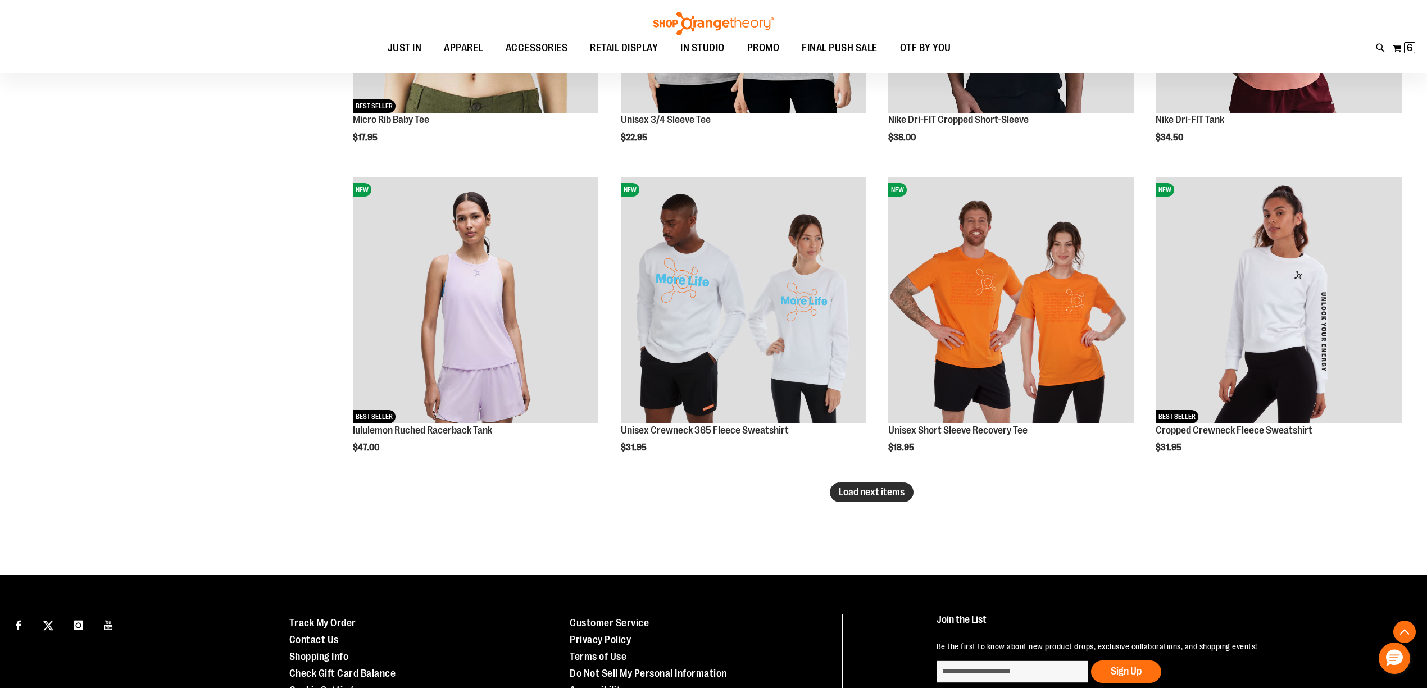
click at [861, 490] on span "Load next items" at bounding box center [872, 491] width 66 height 11
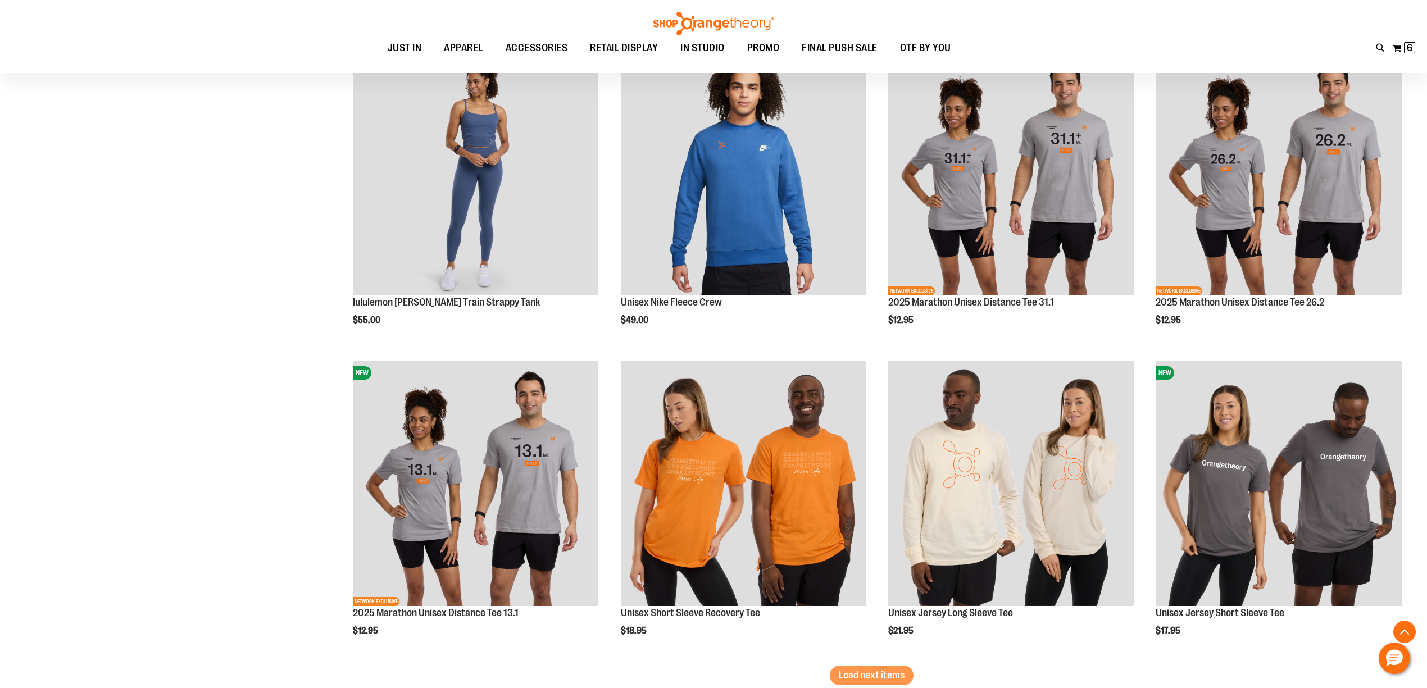
scroll to position [4342, 0]
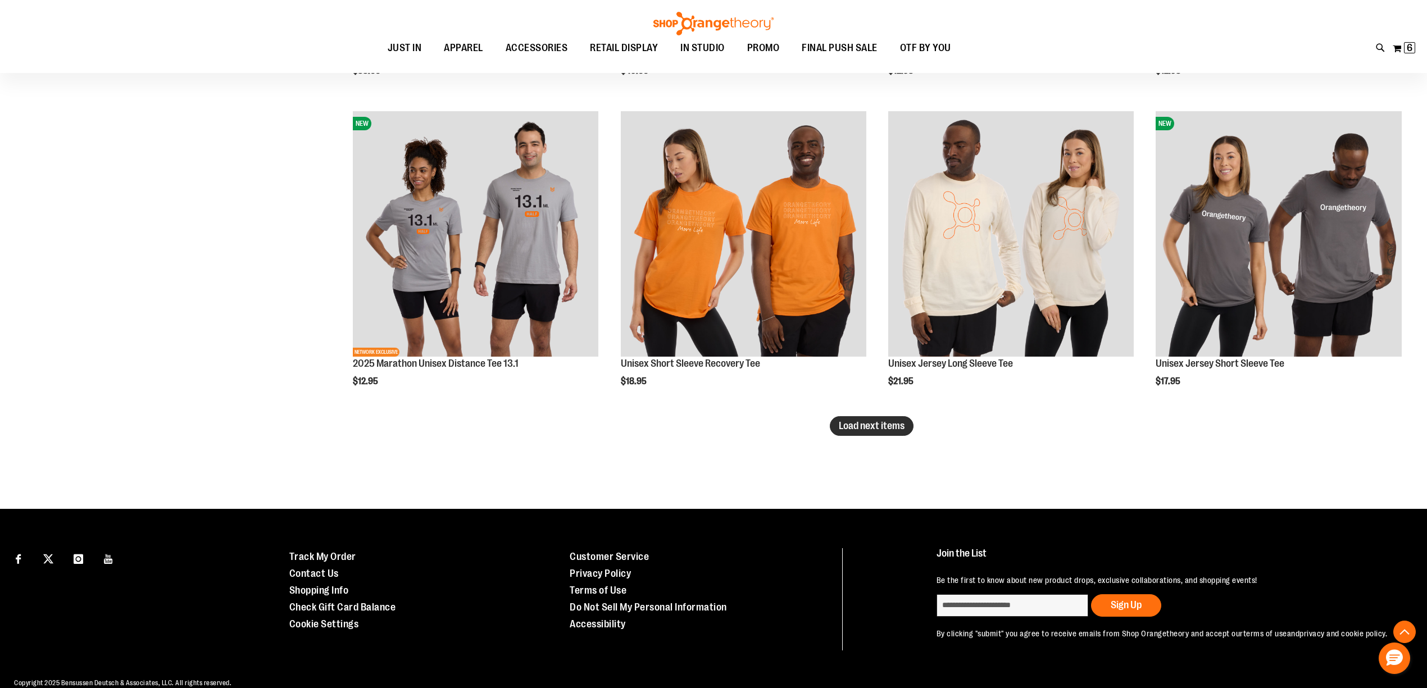
click at [911, 420] on button "Load next items" at bounding box center [872, 426] width 84 height 20
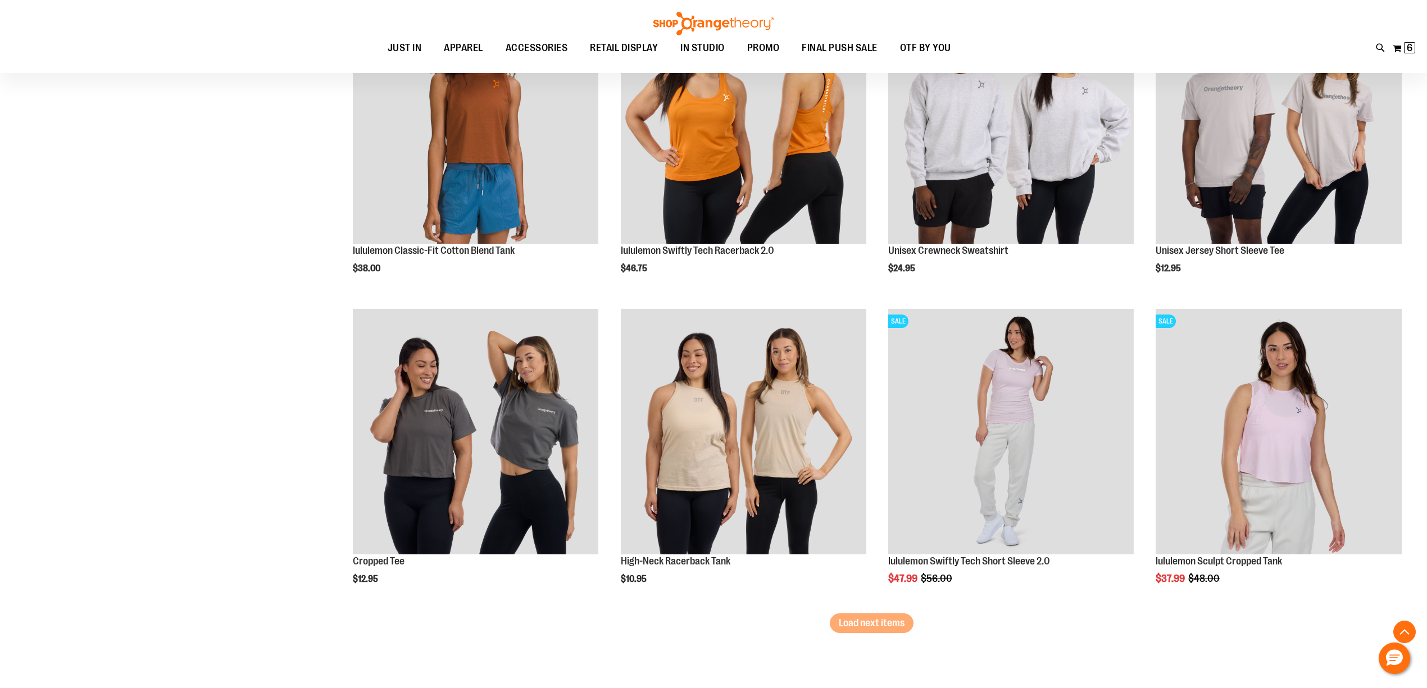
scroll to position [5090, 0]
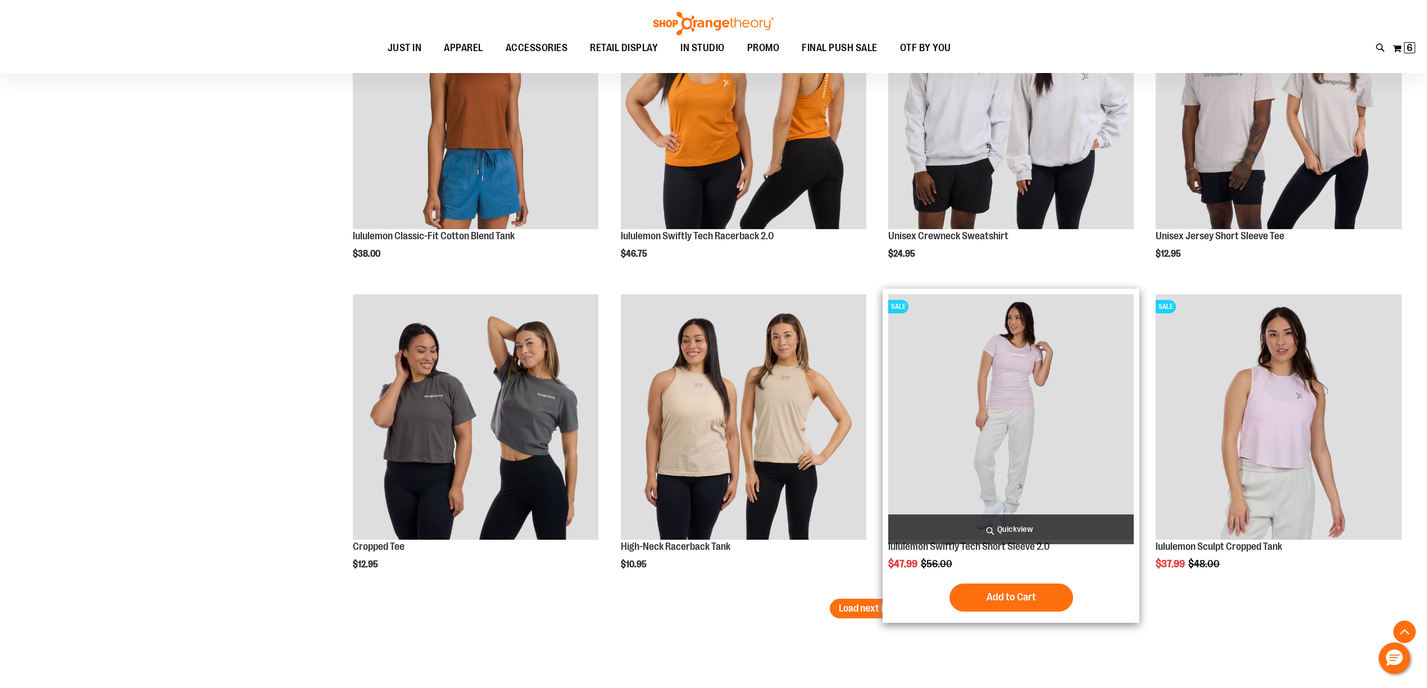
click at [1086, 419] on img "product" at bounding box center [1010, 416] width 245 height 245
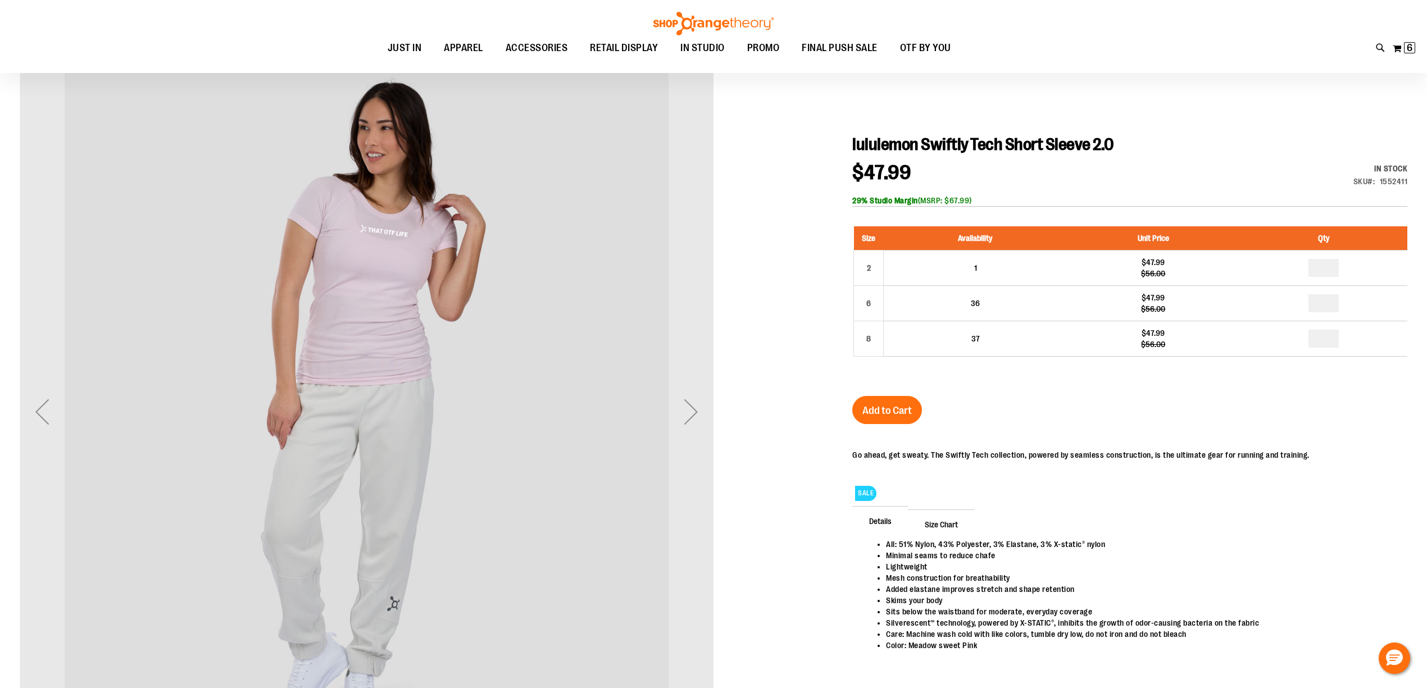
scroll to position [99, 0]
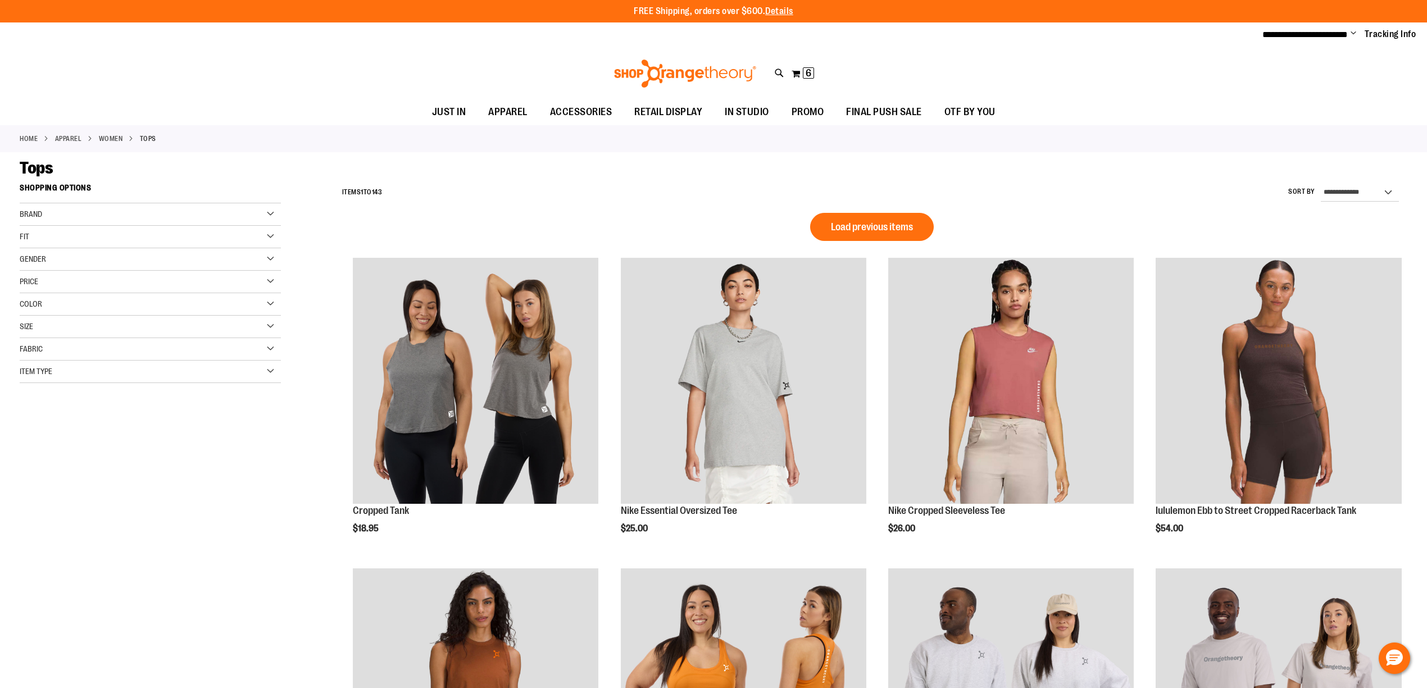
scroll to position [766, 0]
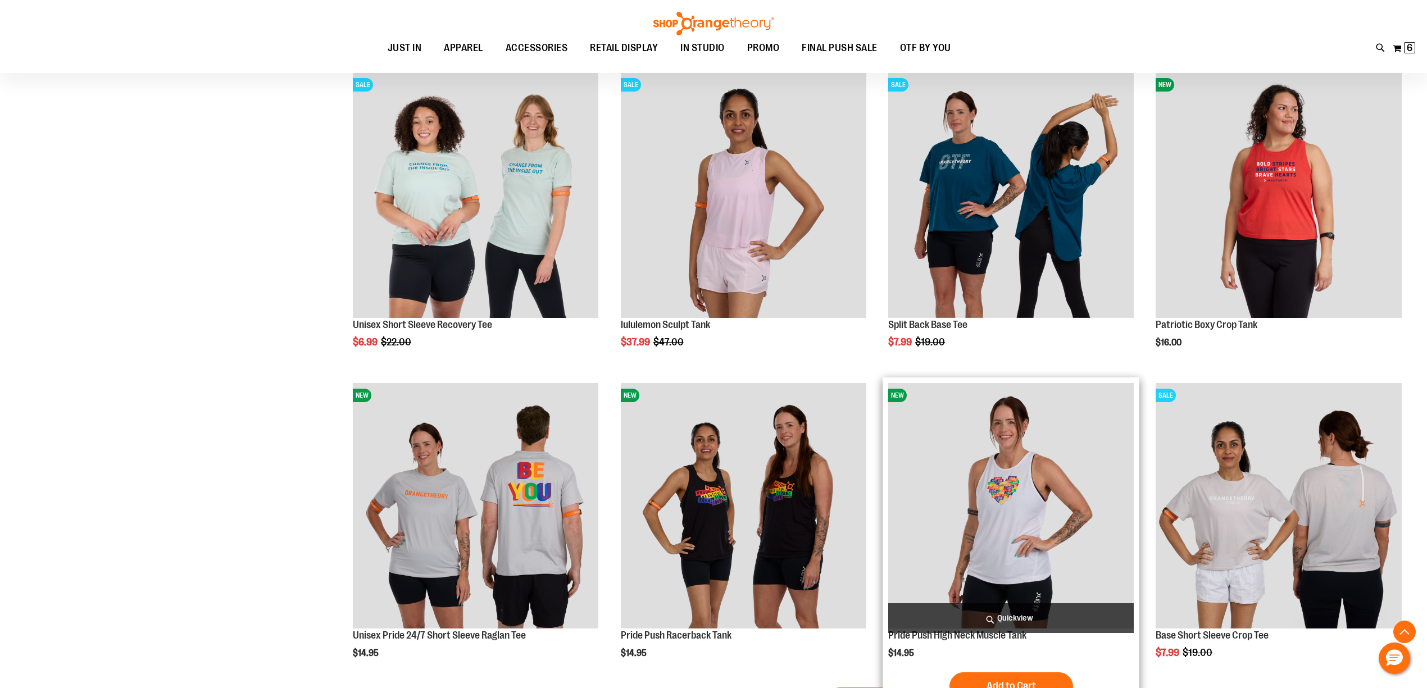
scroll to position [2609, 0]
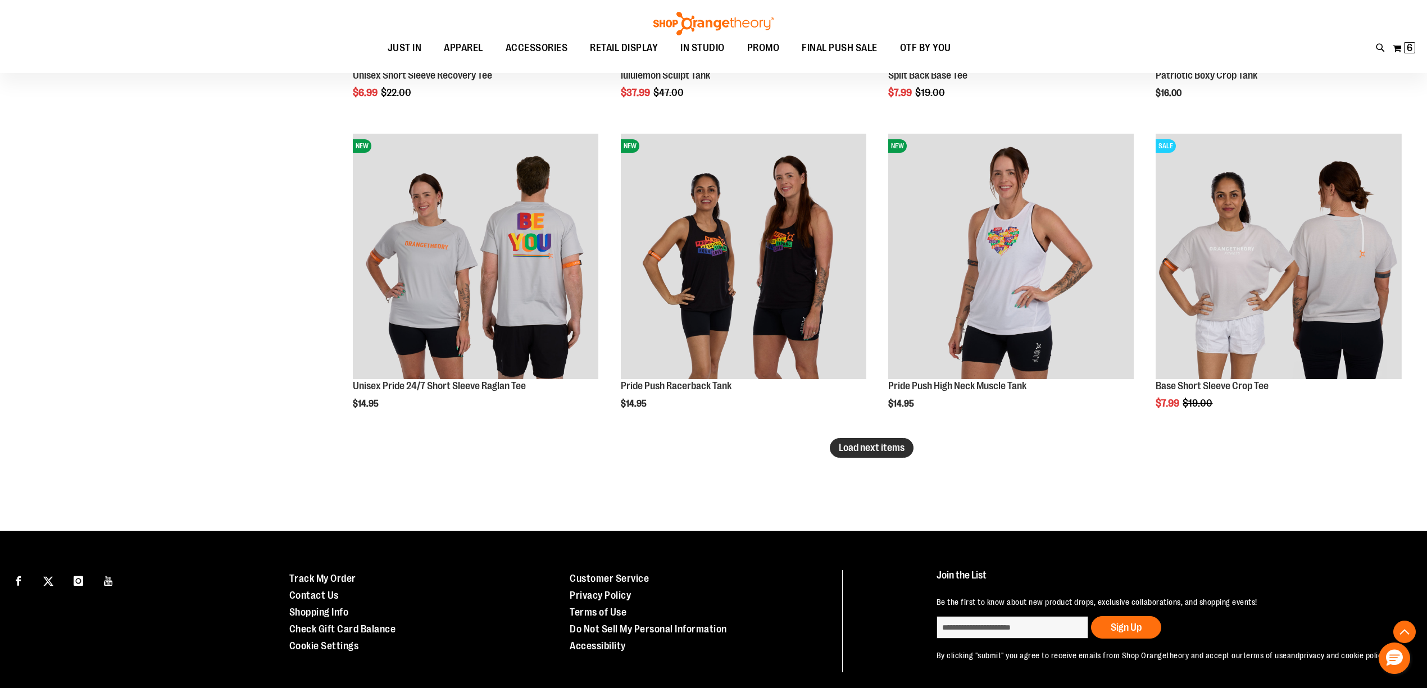
type input "**********"
click at [872, 457] on button "Load next items" at bounding box center [872, 448] width 84 height 20
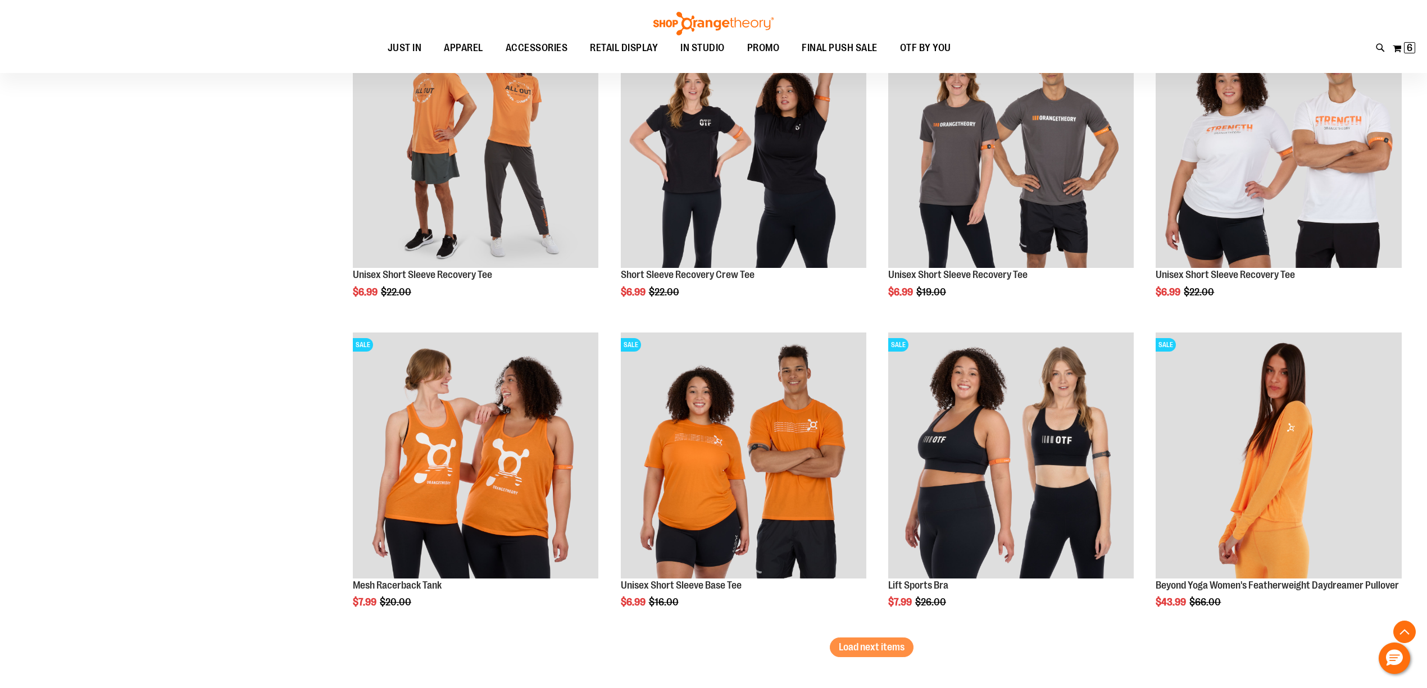
scroll to position [3457, 0]
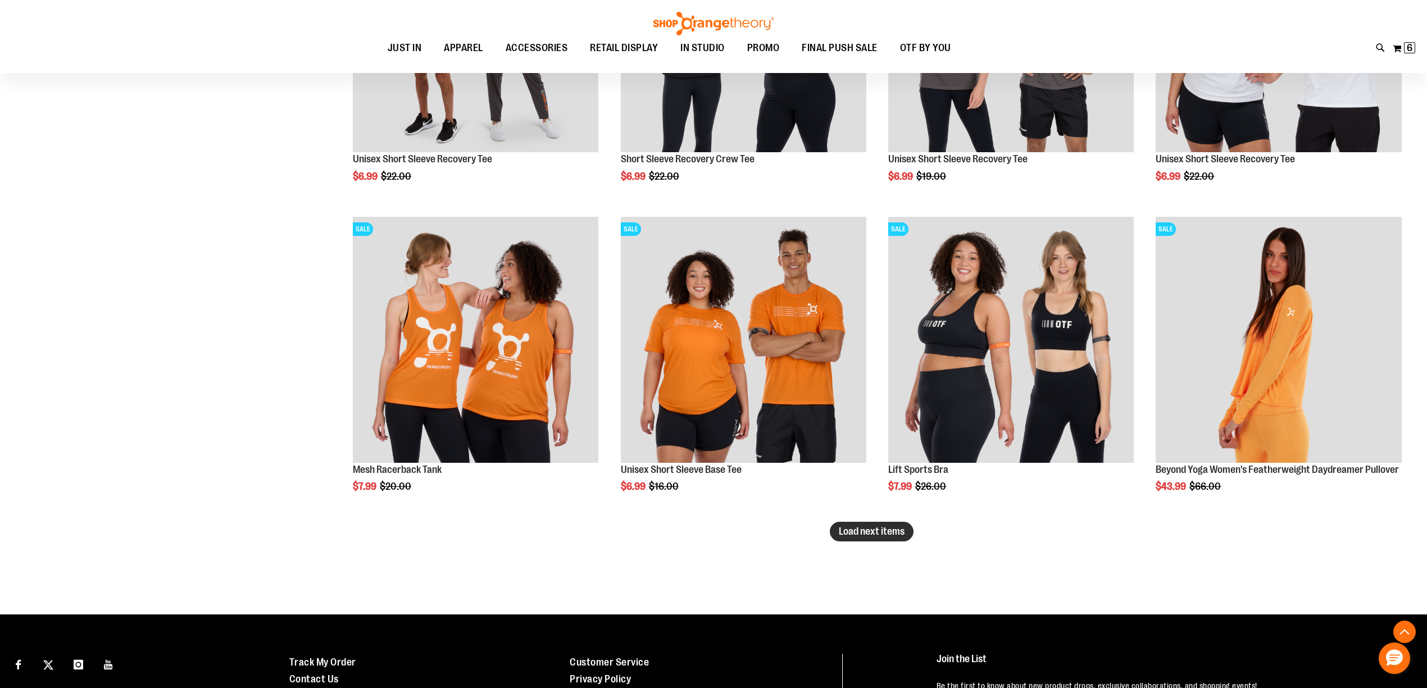
click at [886, 533] on span "Load next items" at bounding box center [872, 531] width 66 height 11
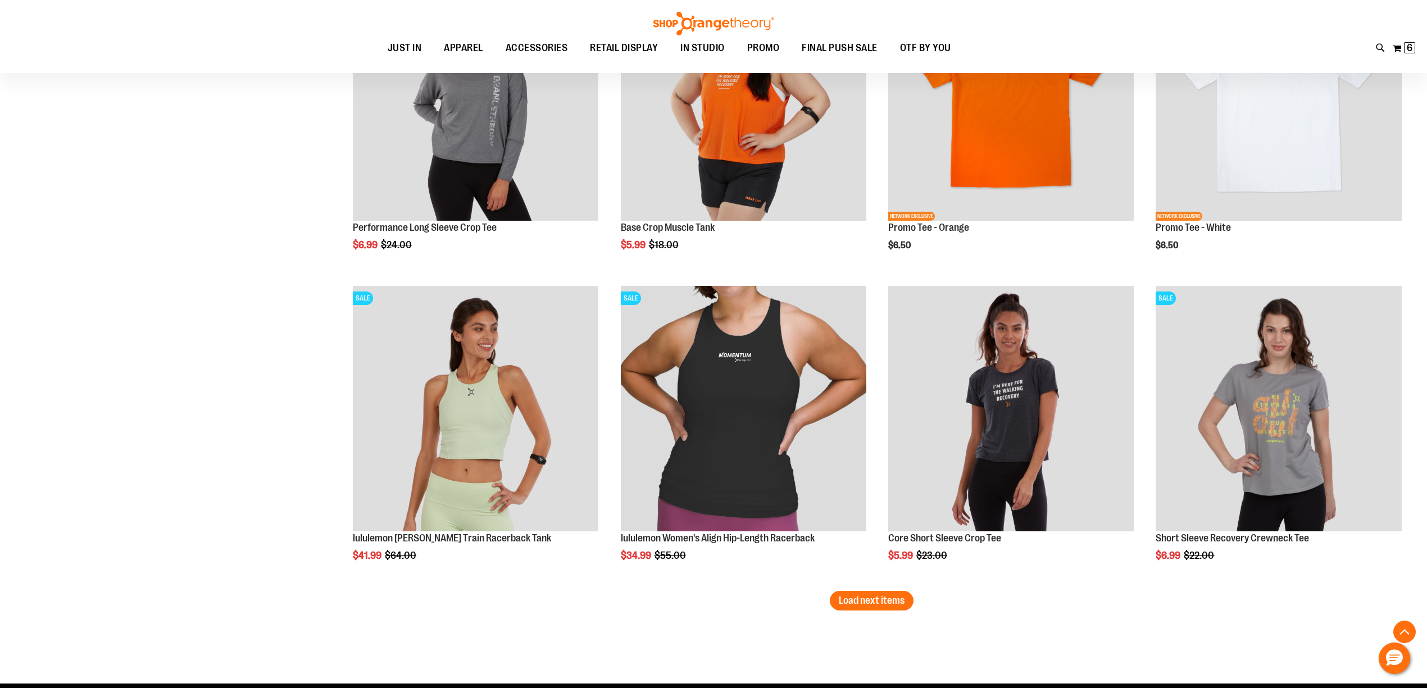
scroll to position [4472, 0]
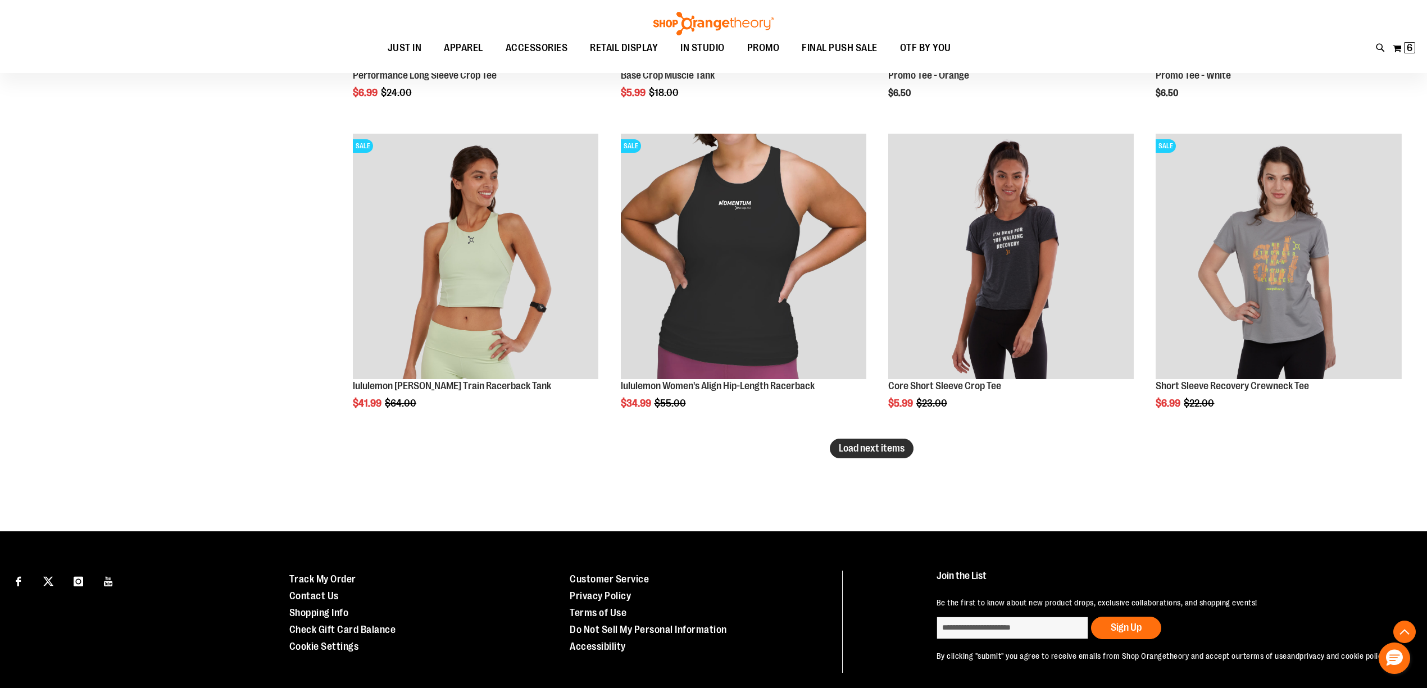
click at [870, 452] on span "Load next items" at bounding box center [872, 448] width 66 height 11
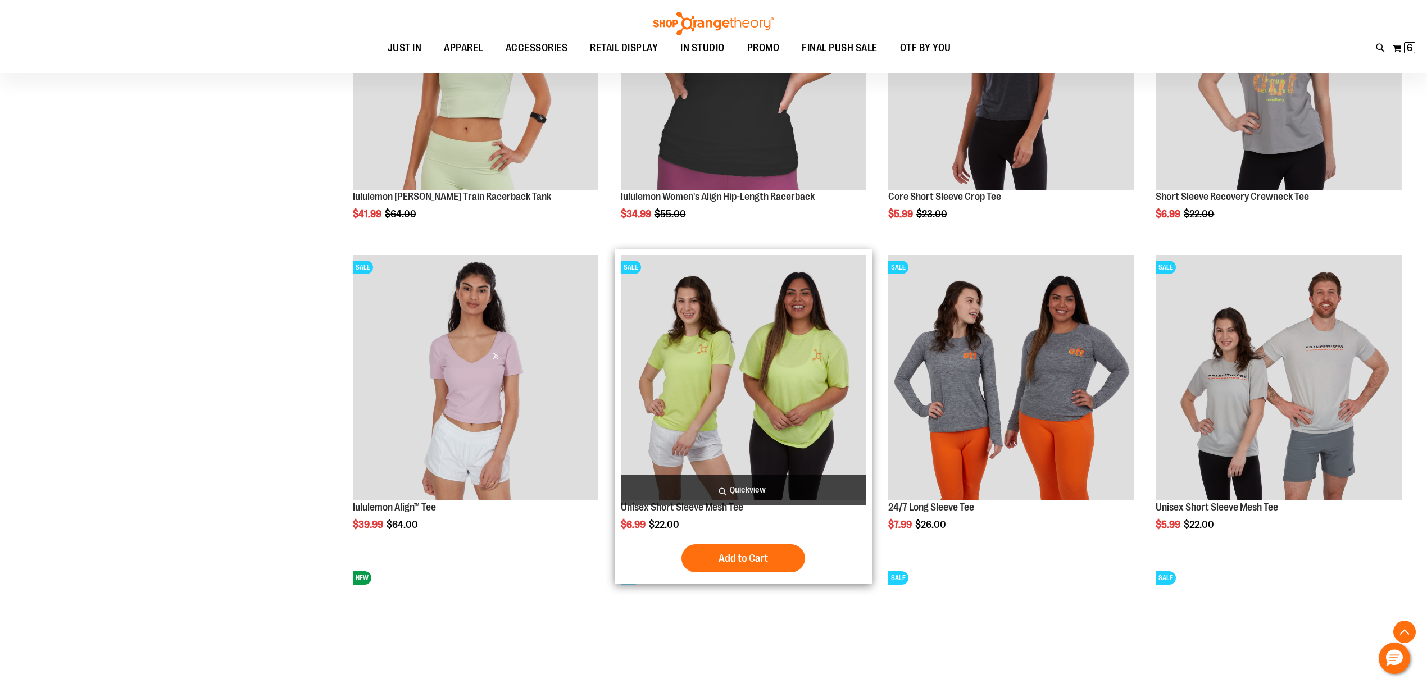
scroll to position [4672, 0]
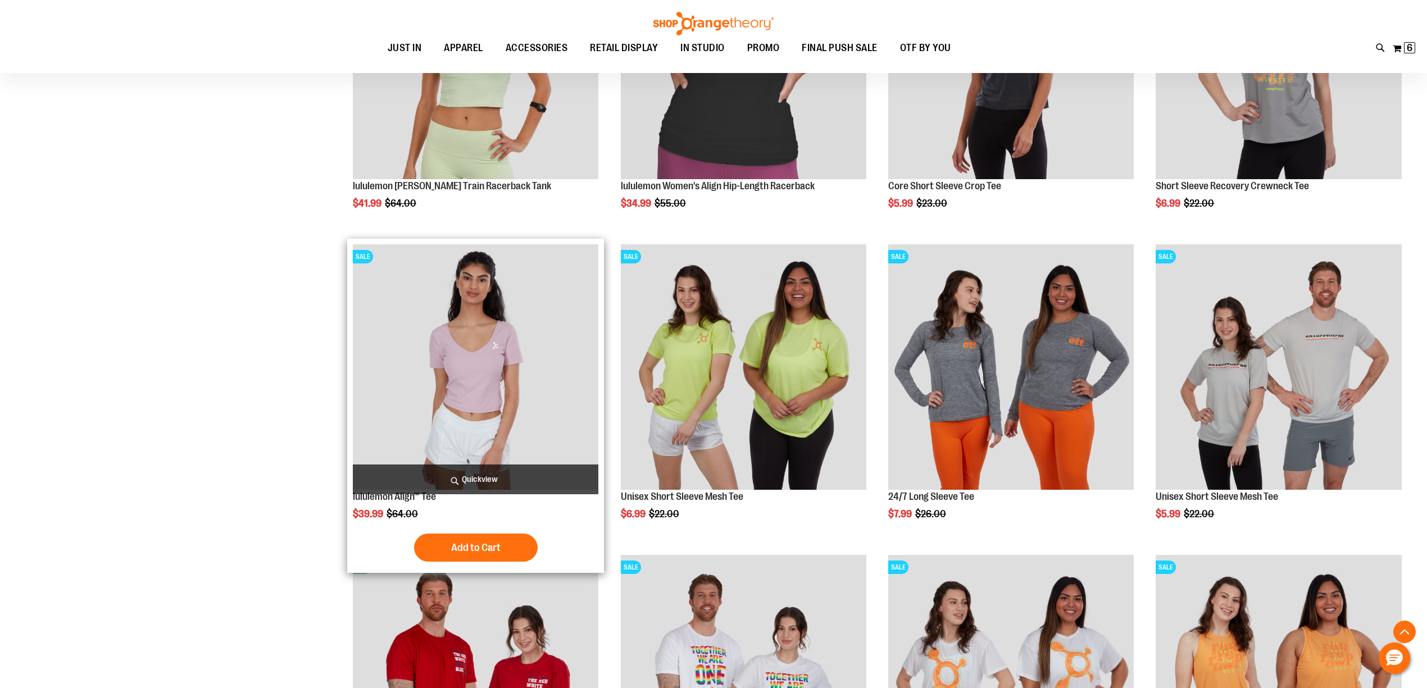
click at [553, 389] on img "product" at bounding box center [475, 366] width 245 height 245
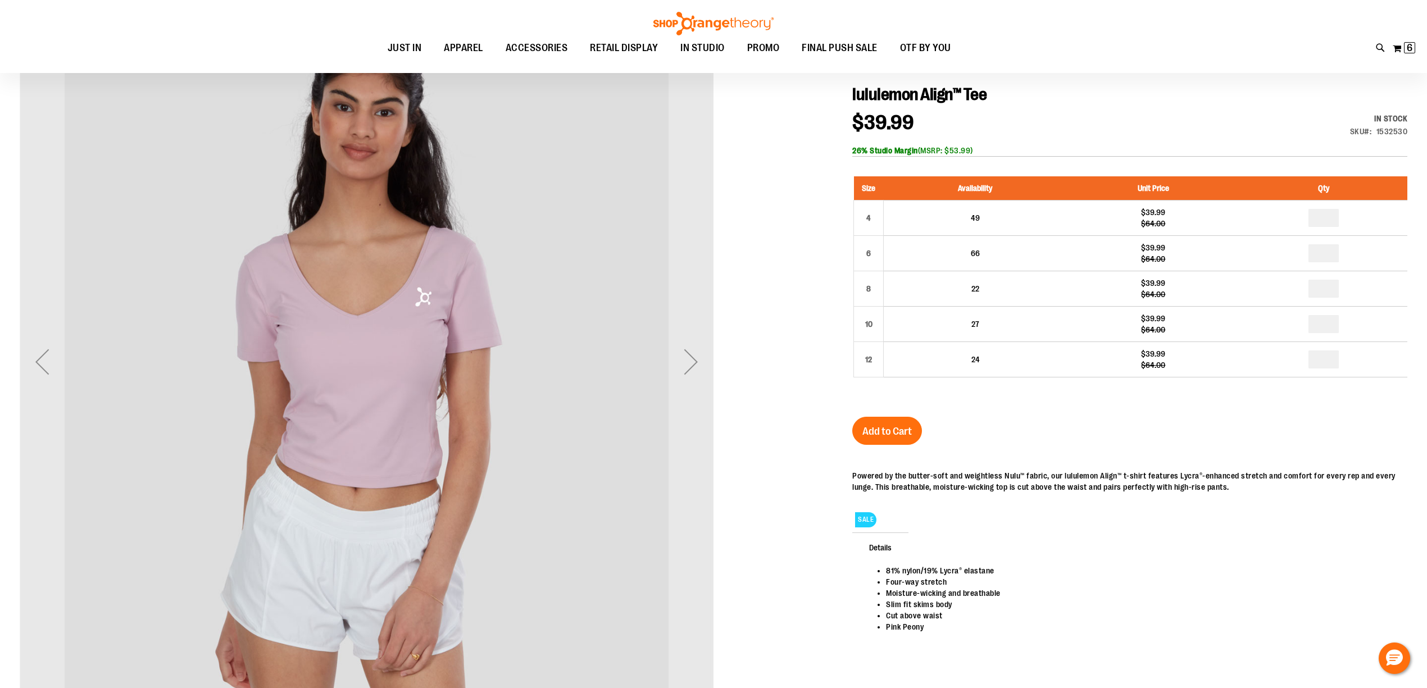
scroll to position [149, 0]
type input "**********"
click at [881, 436] on span "Add to Cart" at bounding box center [886, 431] width 49 height 12
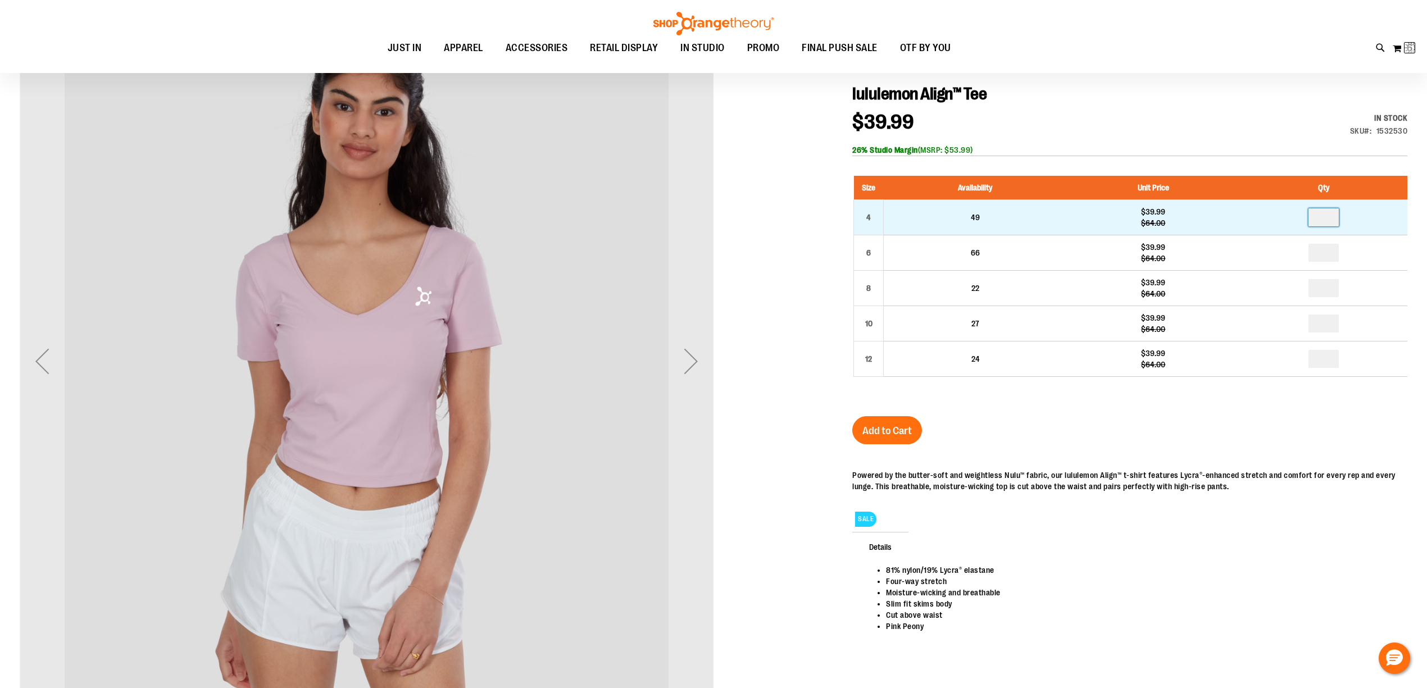
click at [1329, 217] on input "number" at bounding box center [1323, 217] width 30 height 18
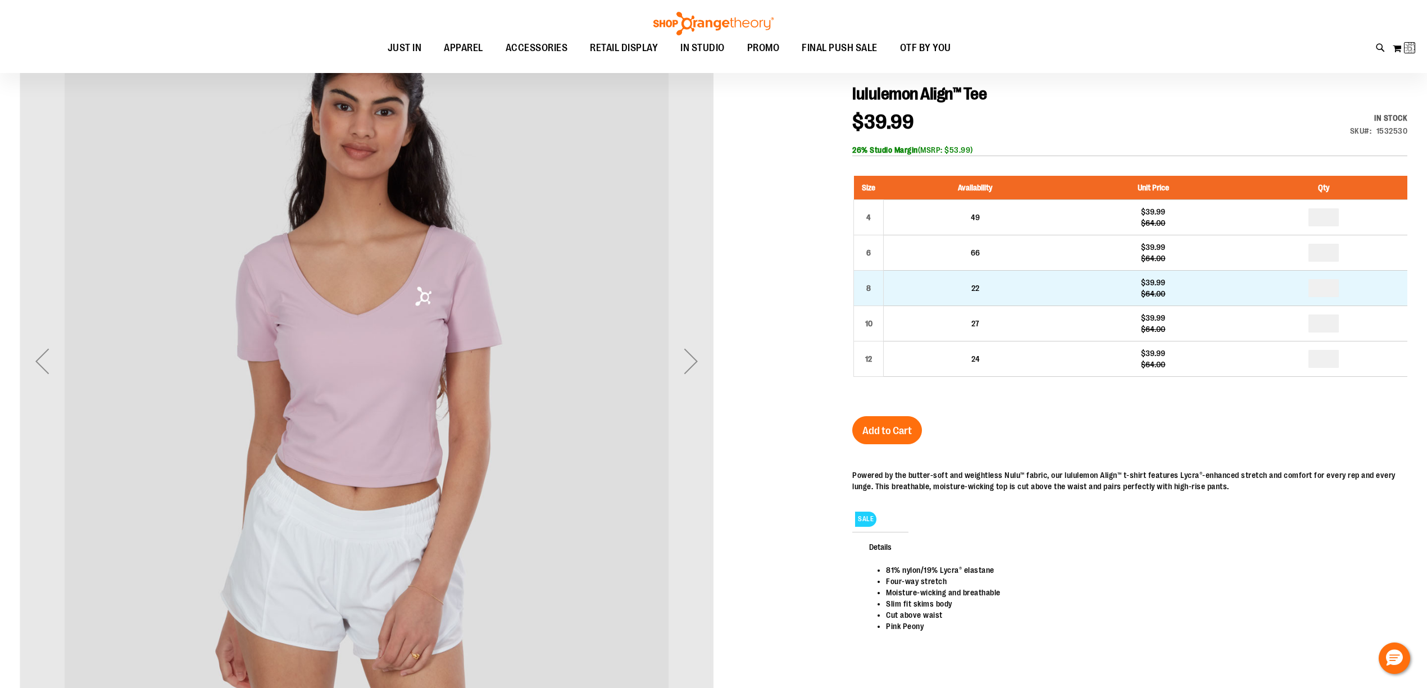
type input "*"
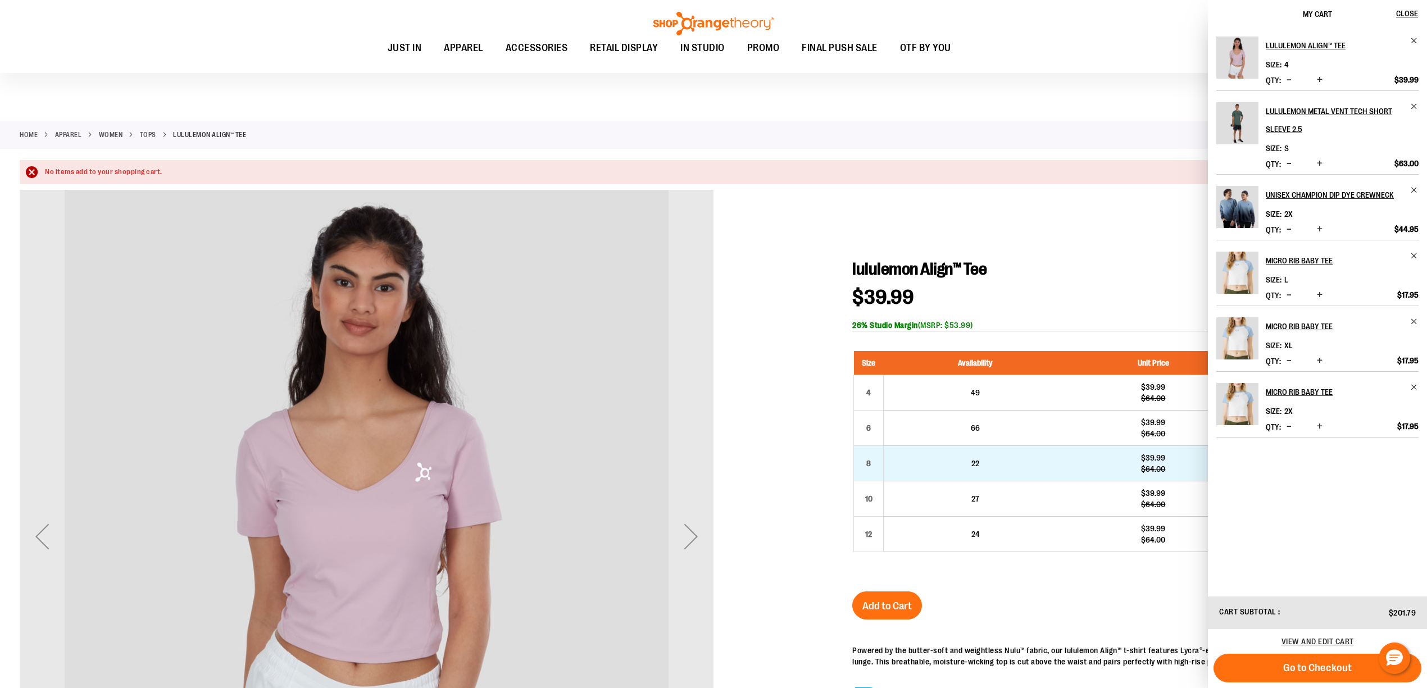
scroll to position [0, 0]
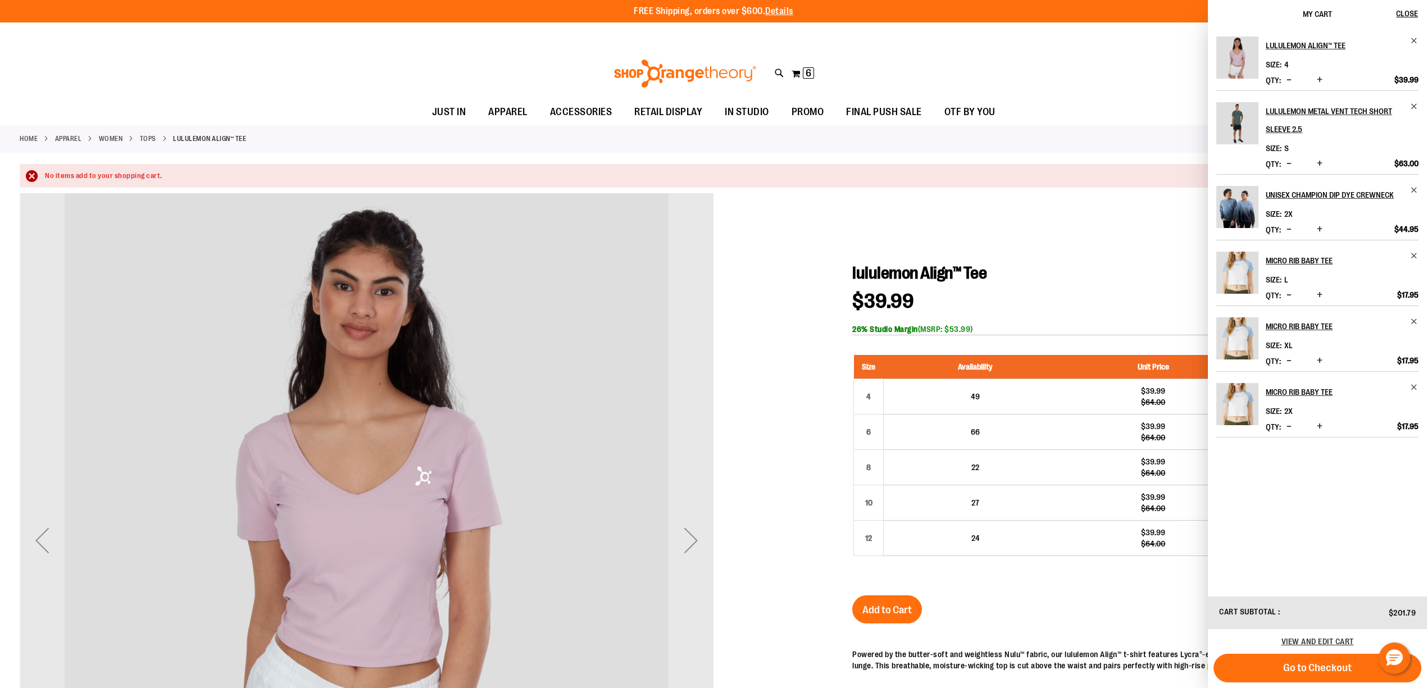
click at [1050, 238] on div at bounding box center [713, 570] width 1387 height 755
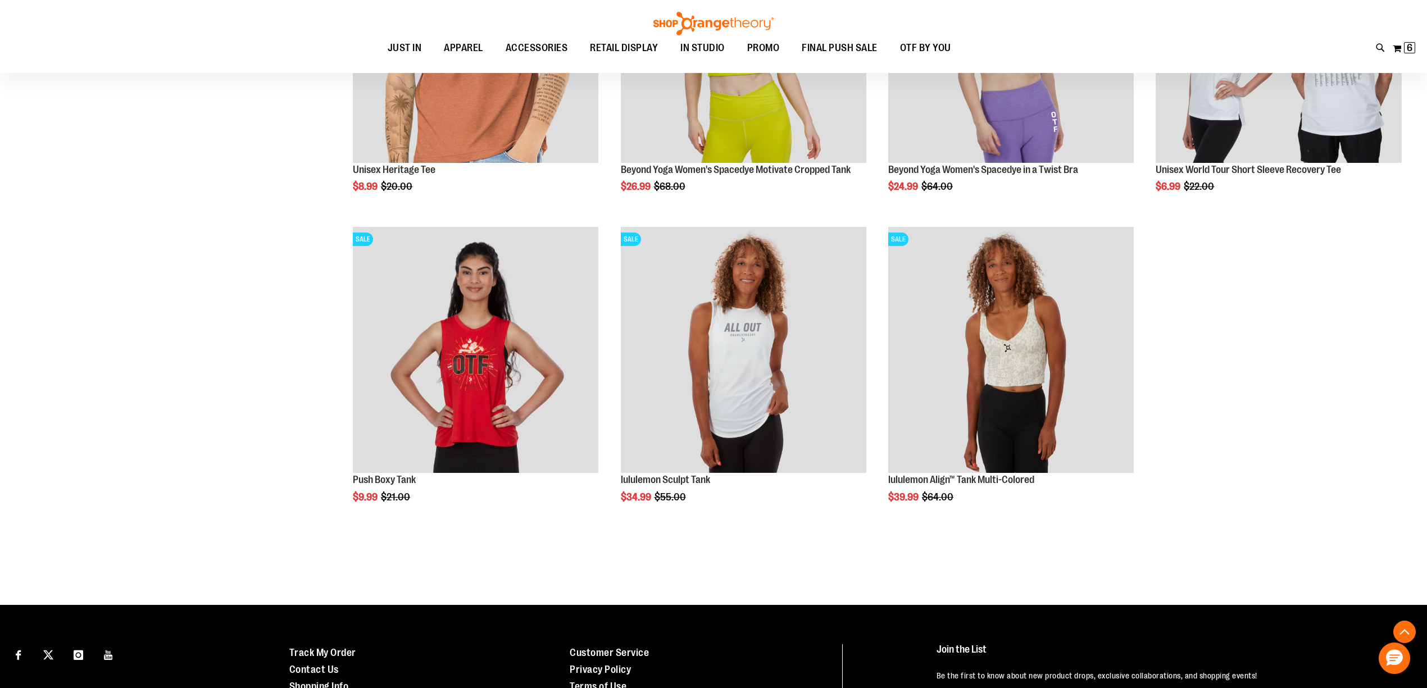
scroll to position [1473, 0]
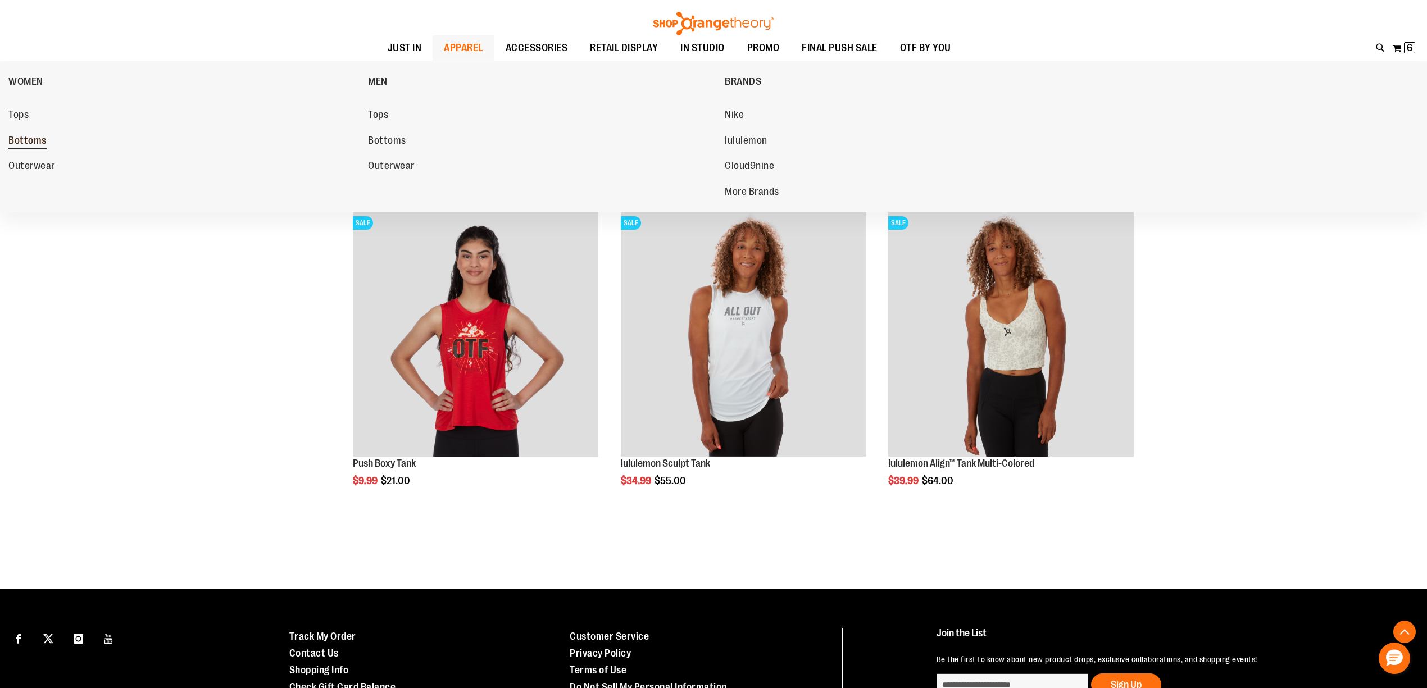
type input "**********"
click at [24, 142] on span "Bottoms" at bounding box center [27, 142] width 38 height 14
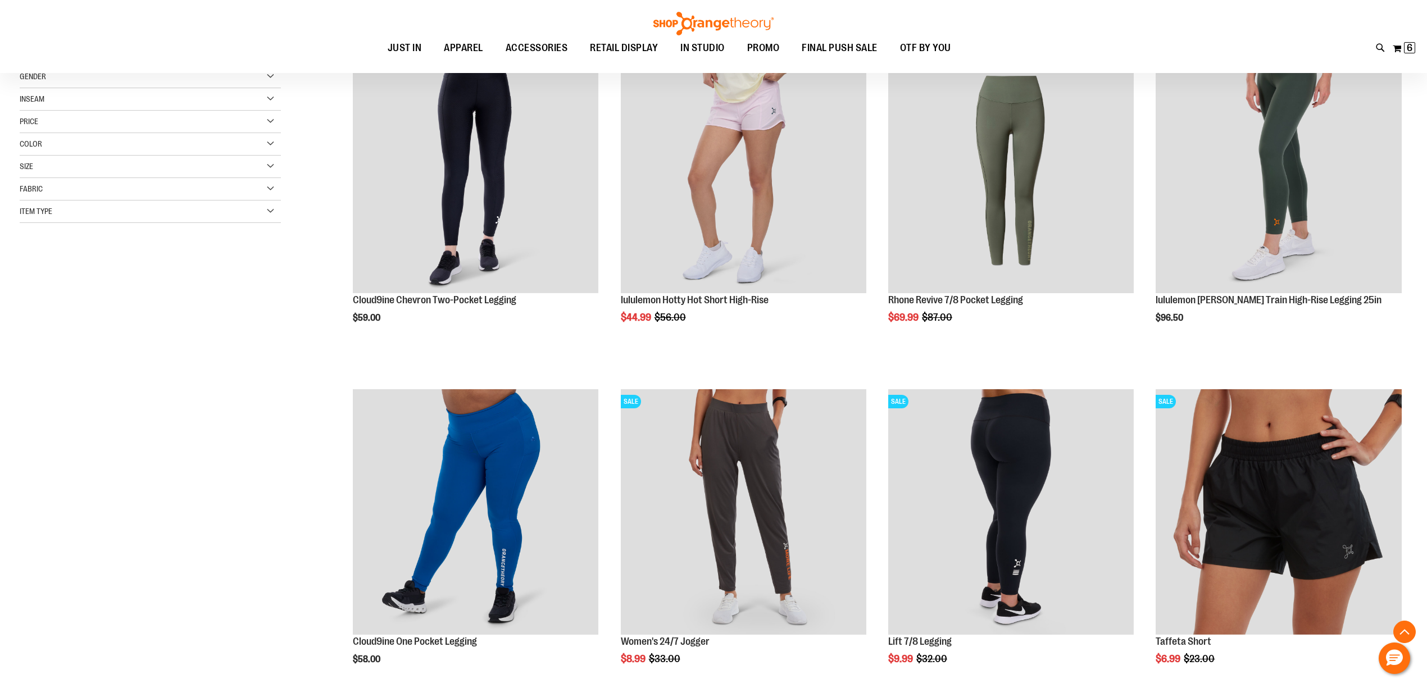
scroll to position [200, 0]
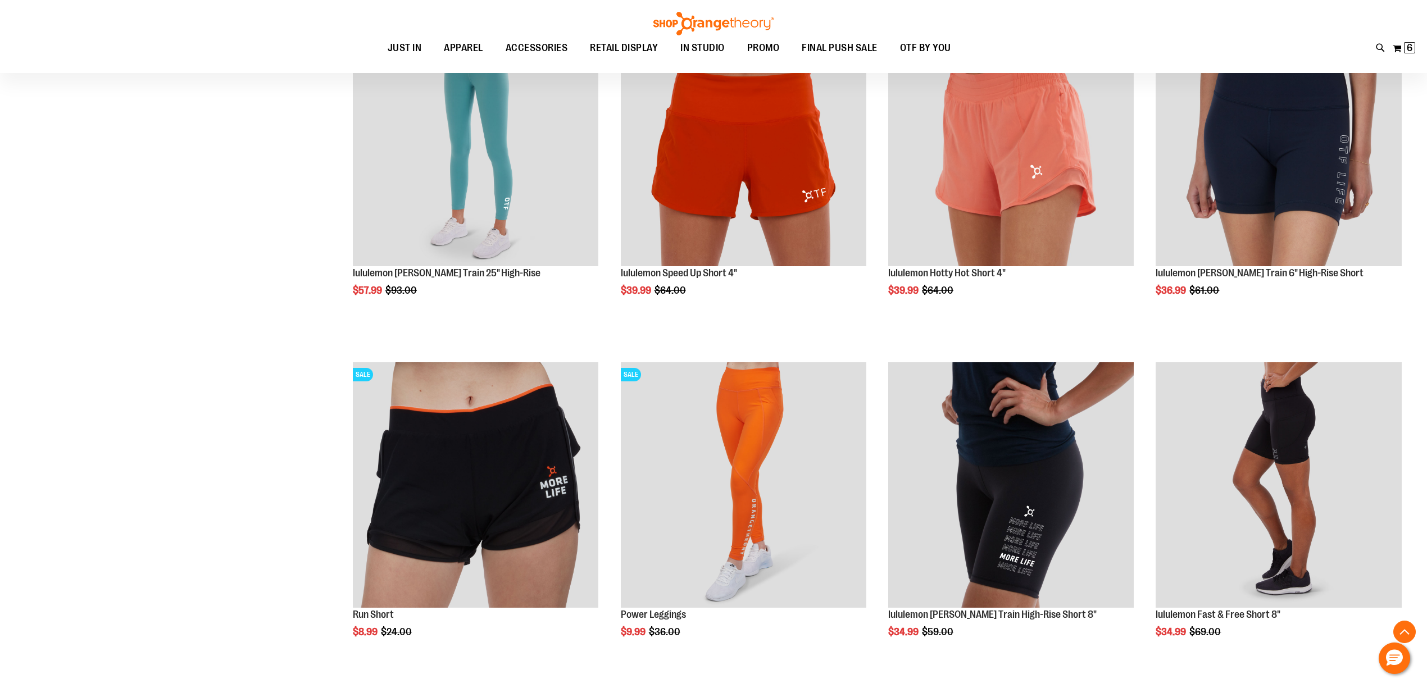
scroll to position [1248, 0]
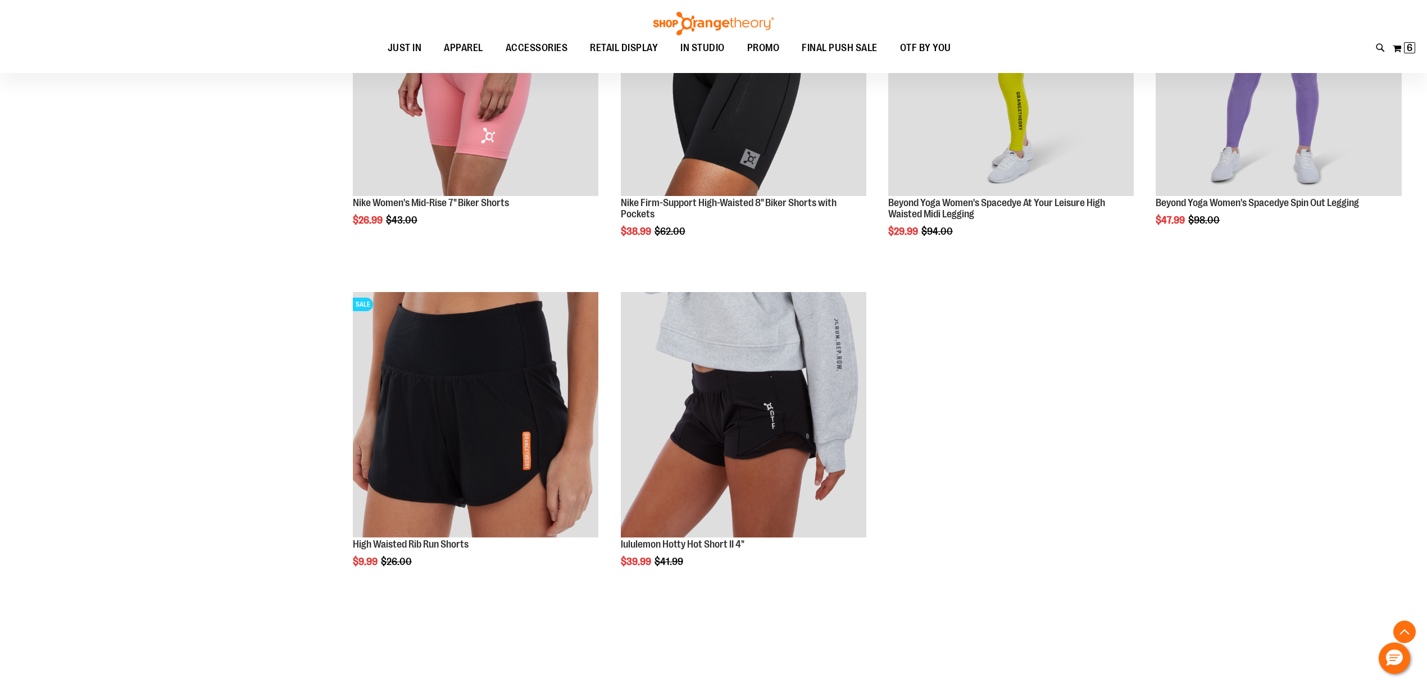
scroll to position [2447, 0]
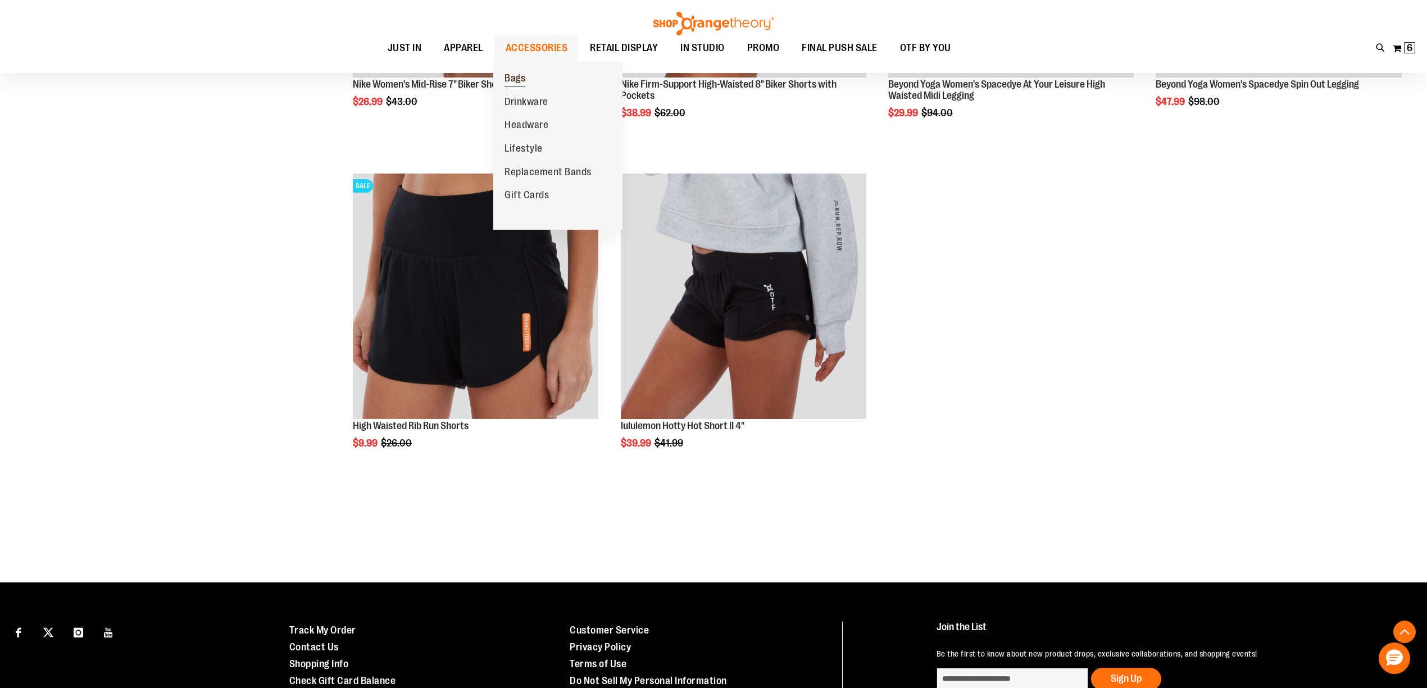
type input "**********"
click at [522, 75] on span "Bags" at bounding box center [514, 79] width 21 height 14
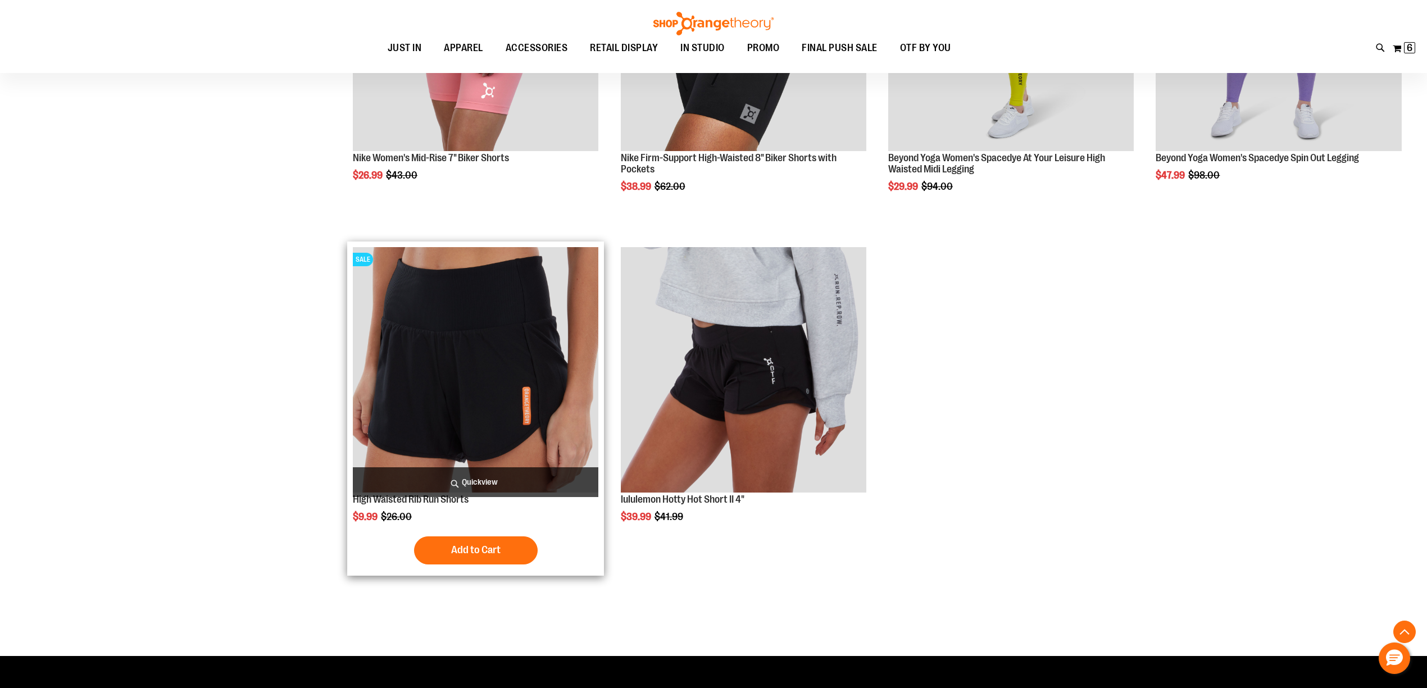
scroll to position [2247, 0]
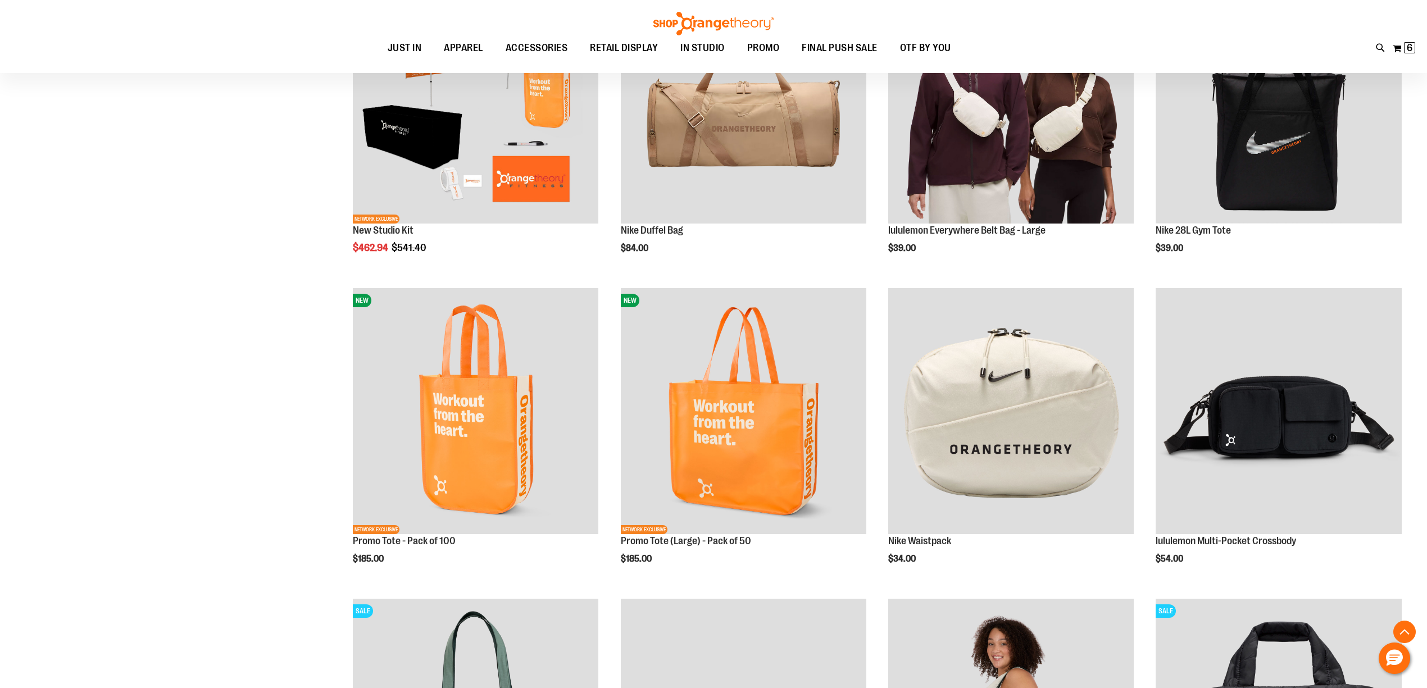
scroll to position [399, 0]
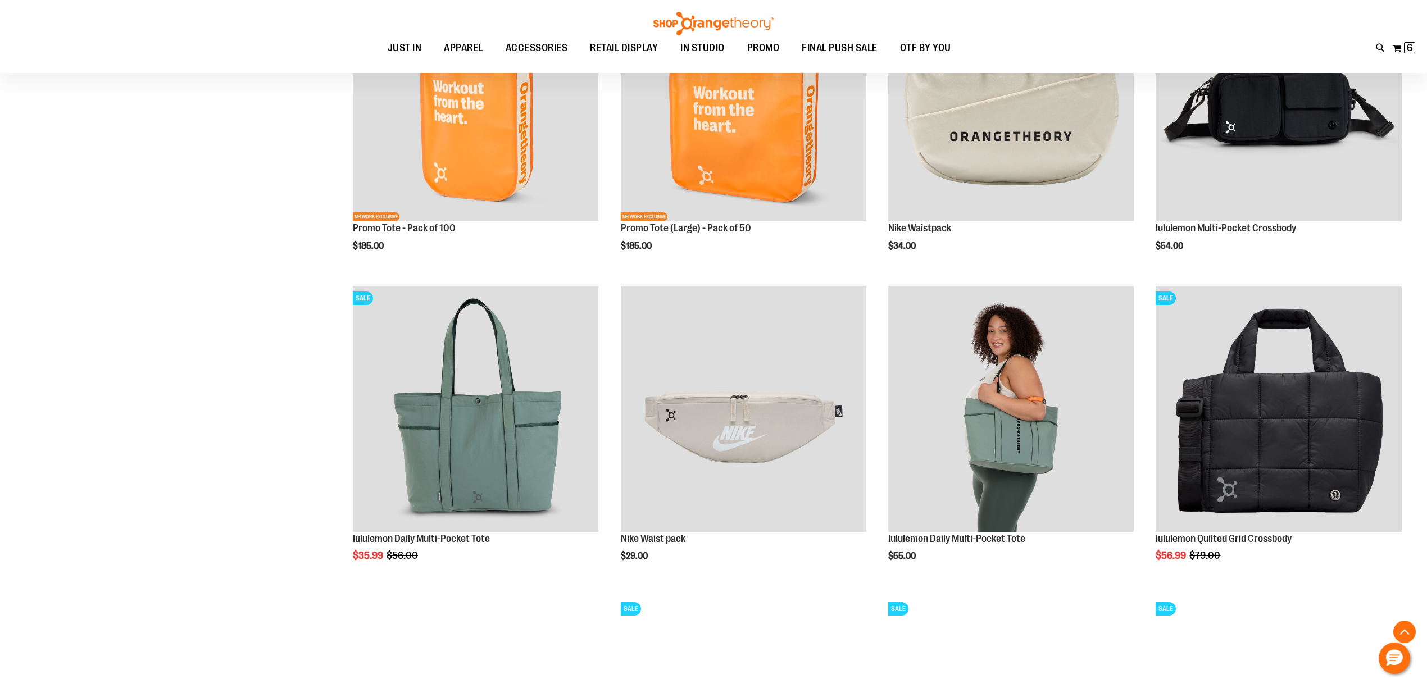
scroll to position [549, 0]
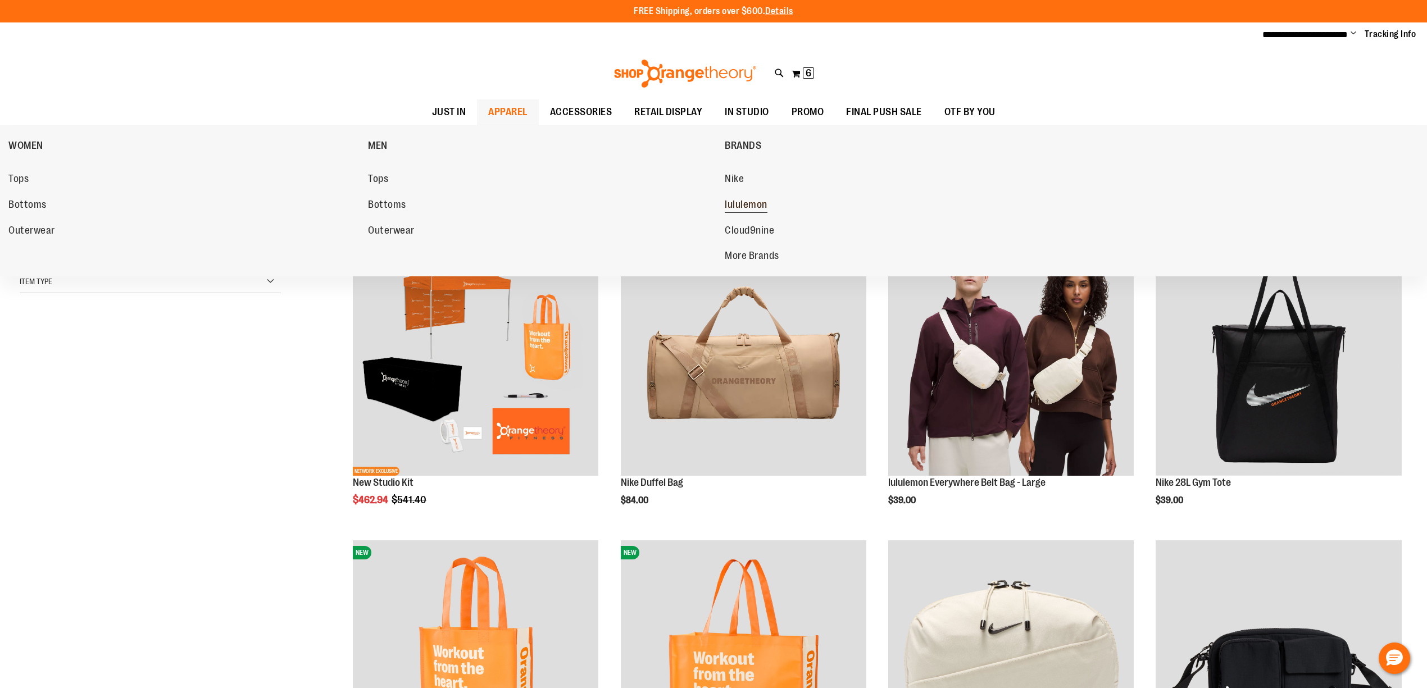
type input "**********"
click at [741, 201] on span "lululemon" at bounding box center [746, 206] width 43 height 14
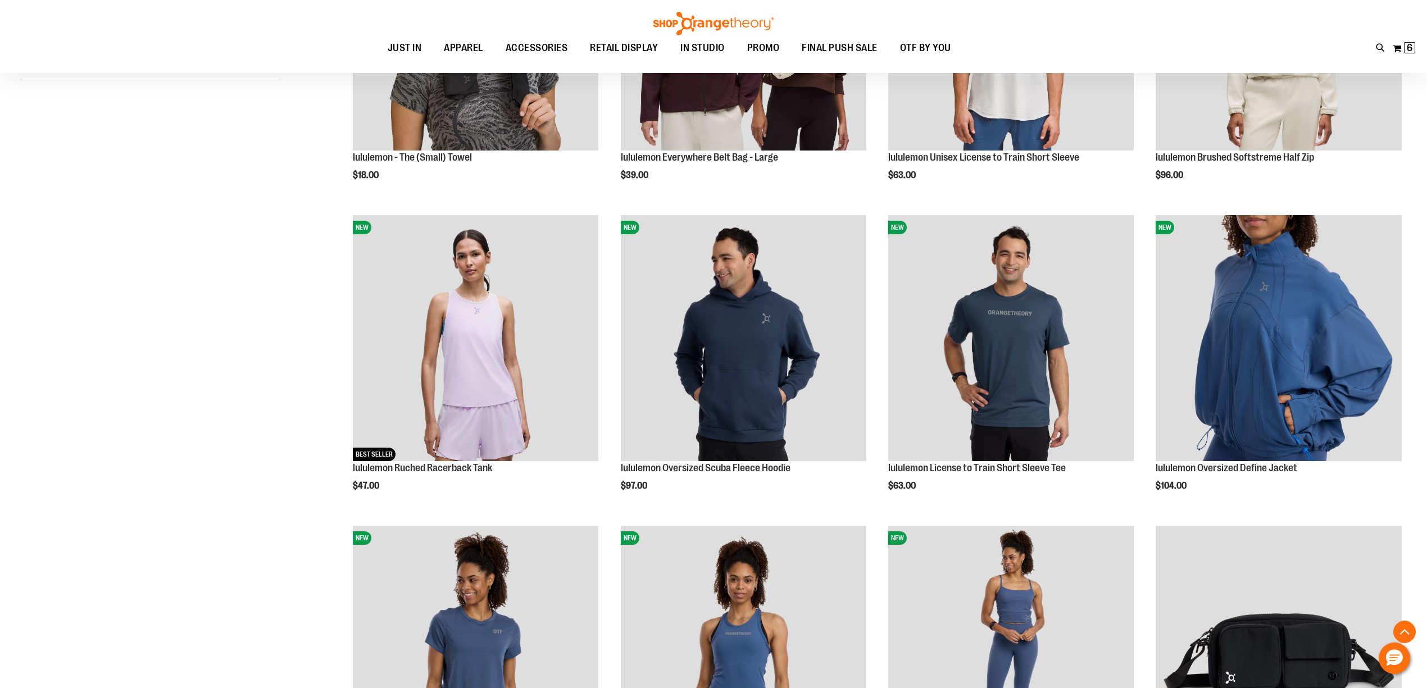
scroll to position [349, 0]
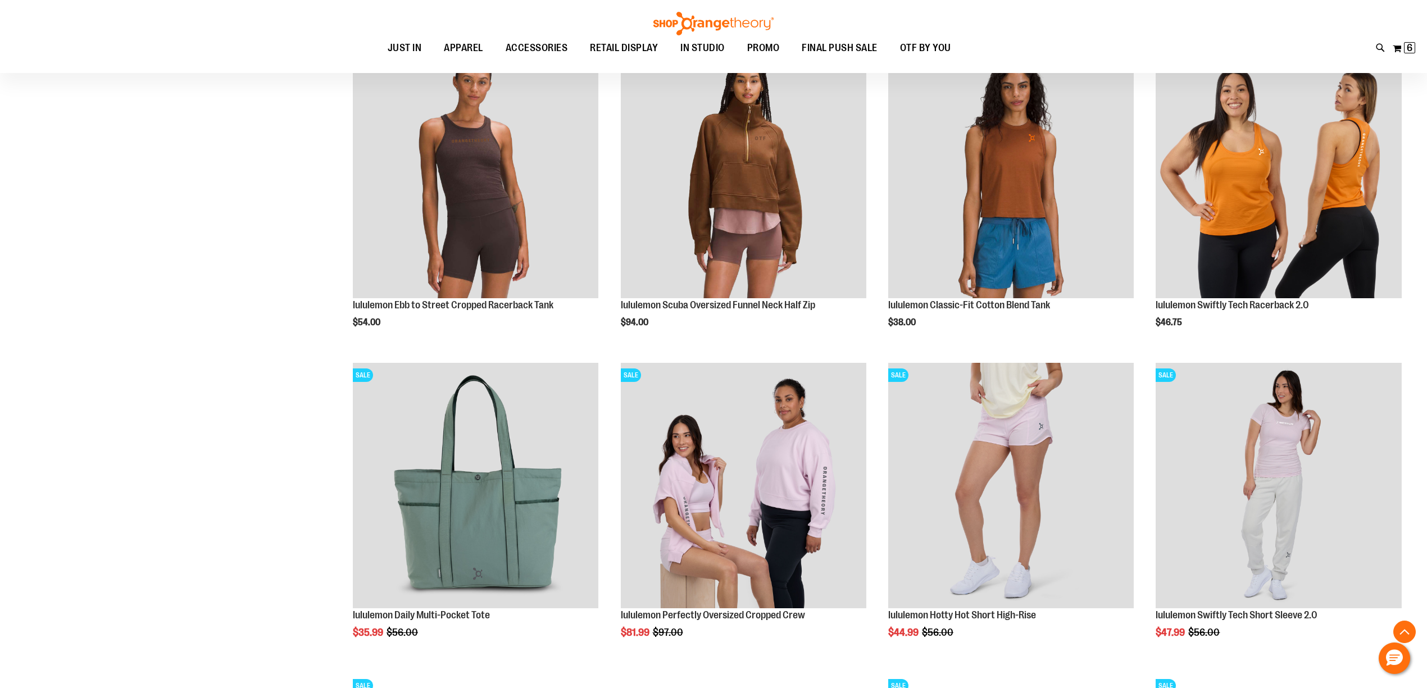
scroll to position [1198, 0]
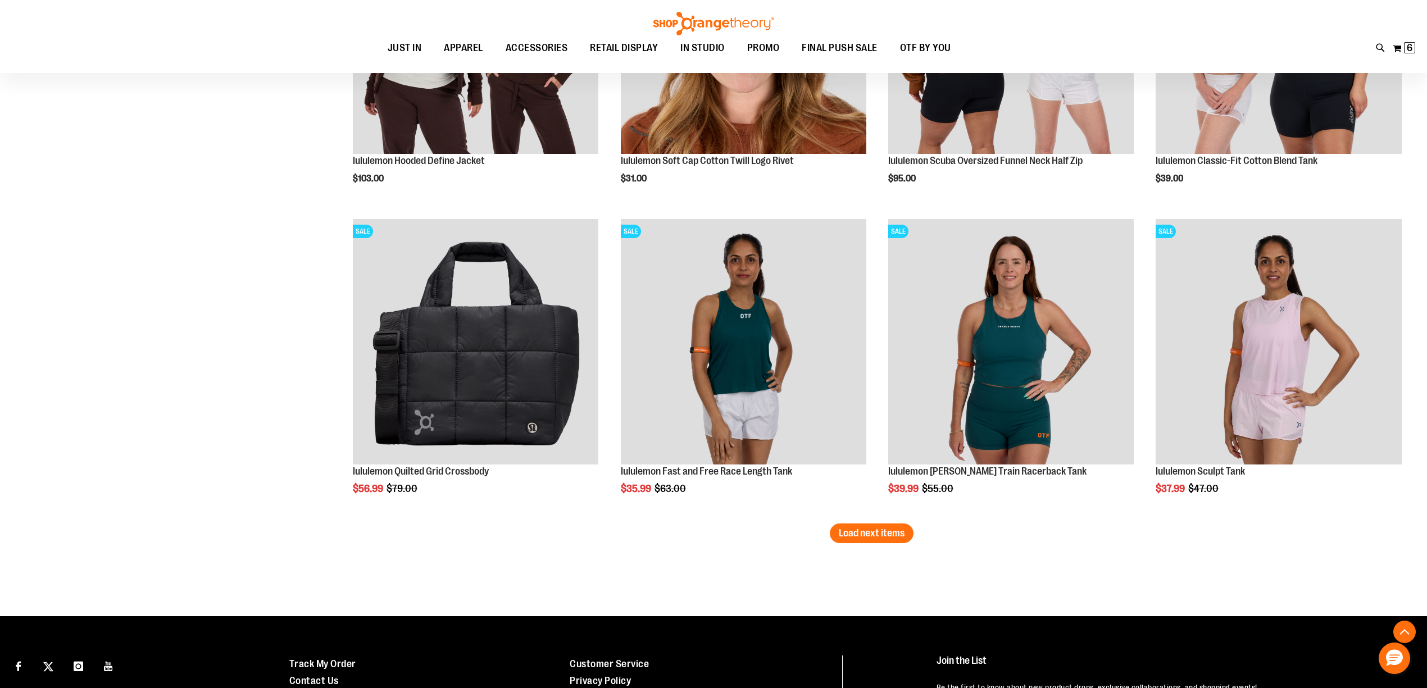
scroll to position [2496, 0]
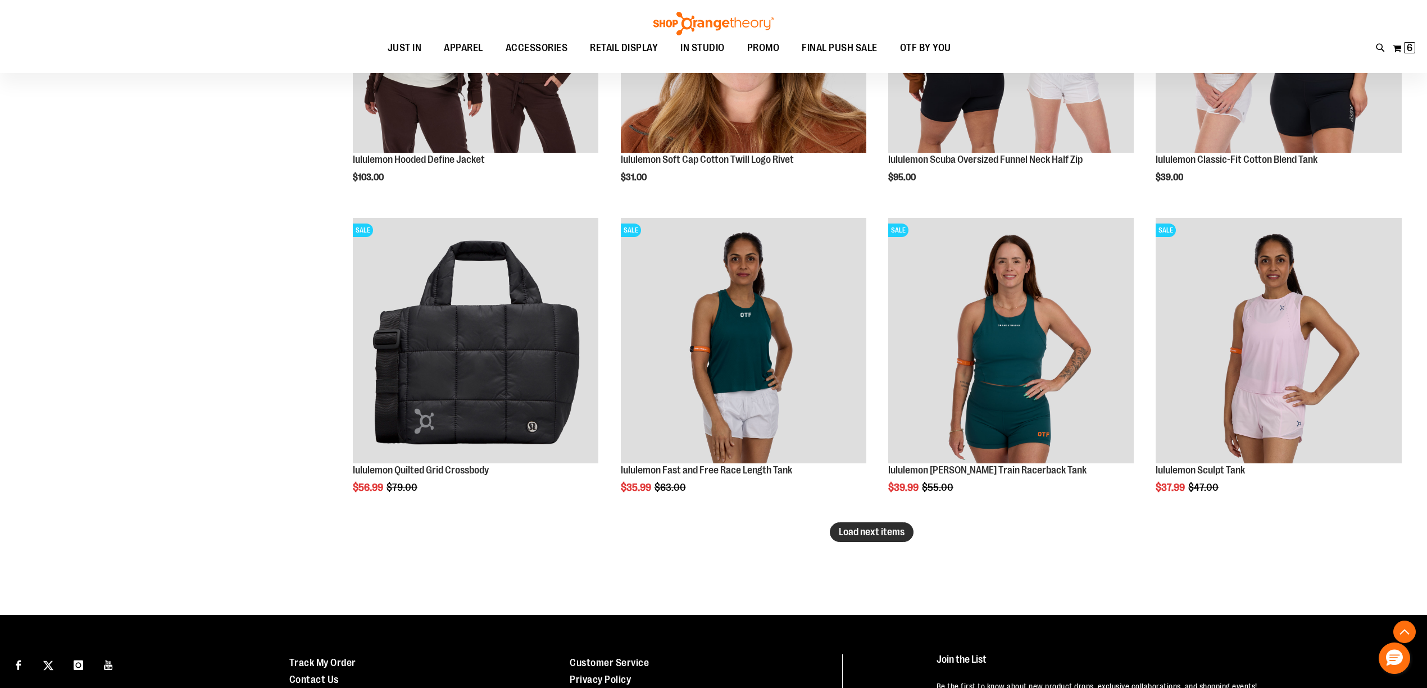
type input "**********"
click at [903, 534] on span "Load next items" at bounding box center [872, 531] width 66 height 11
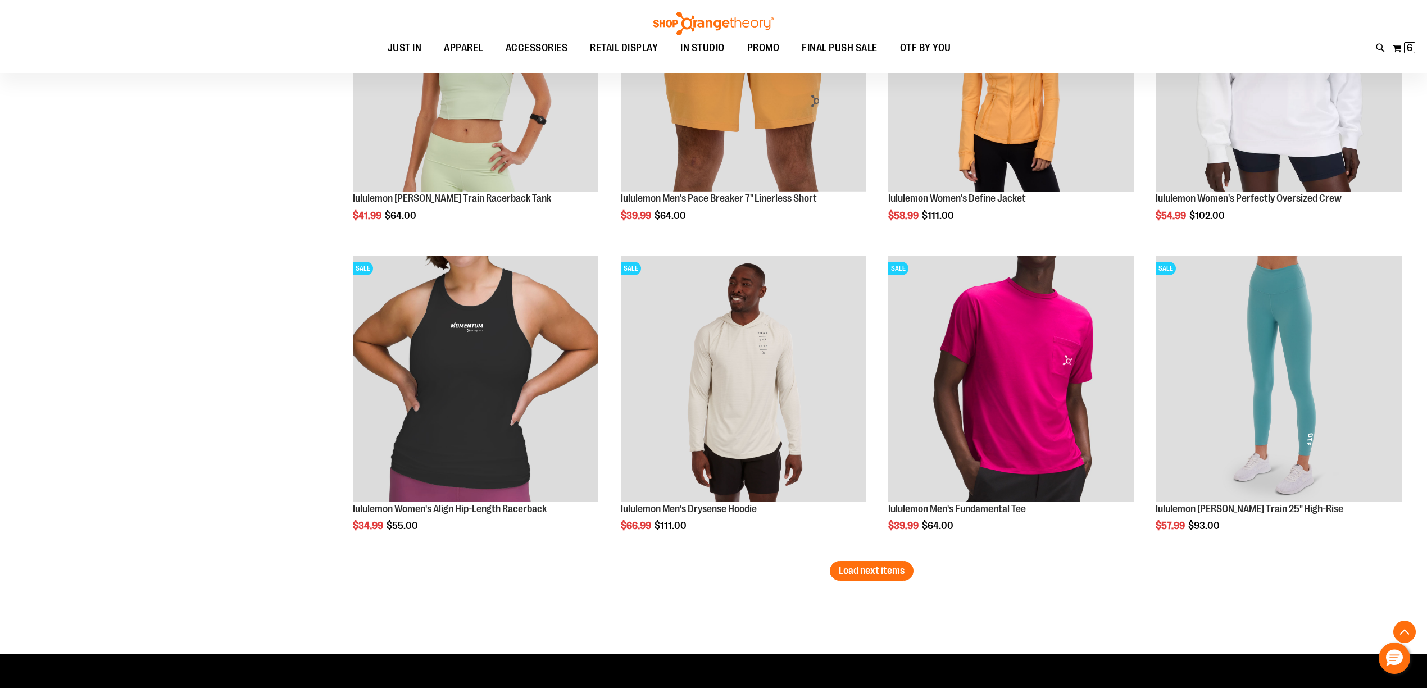
scroll to position [3395, 0]
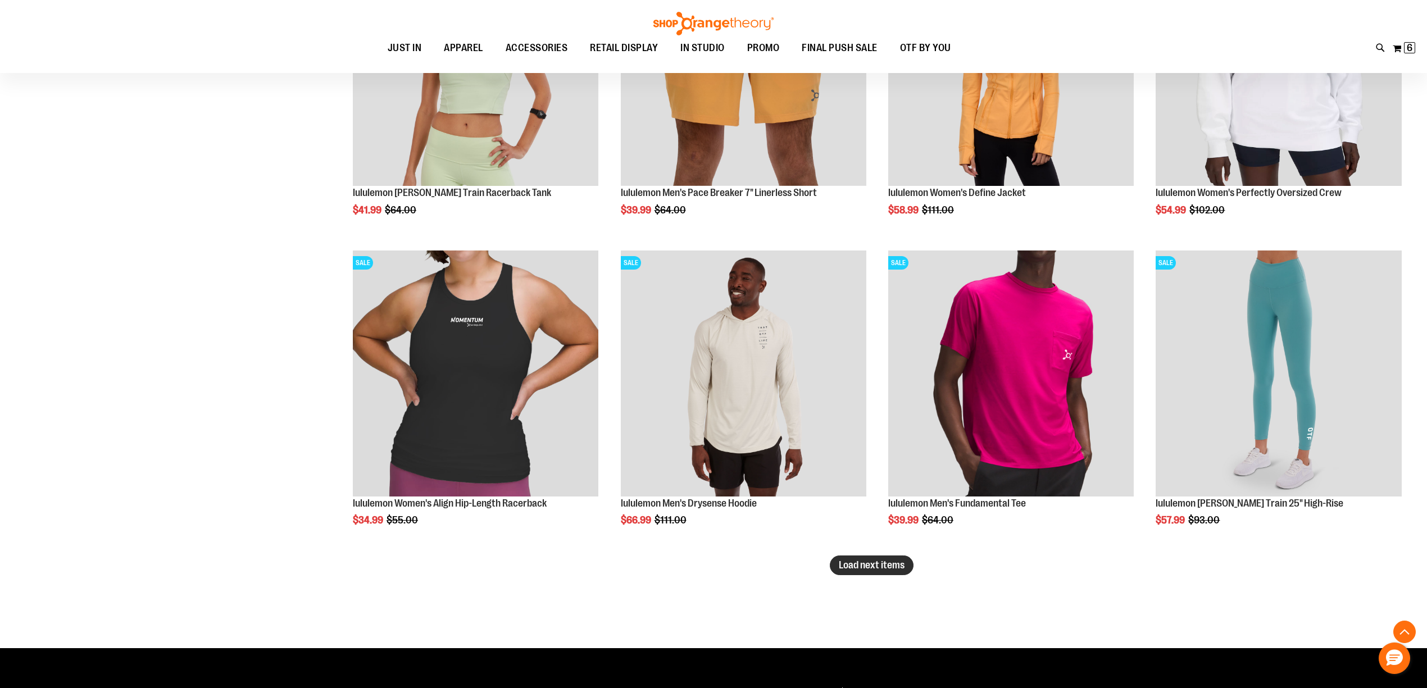
click at [866, 561] on span "Load next items" at bounding box center [872, 564] width 66 height 11
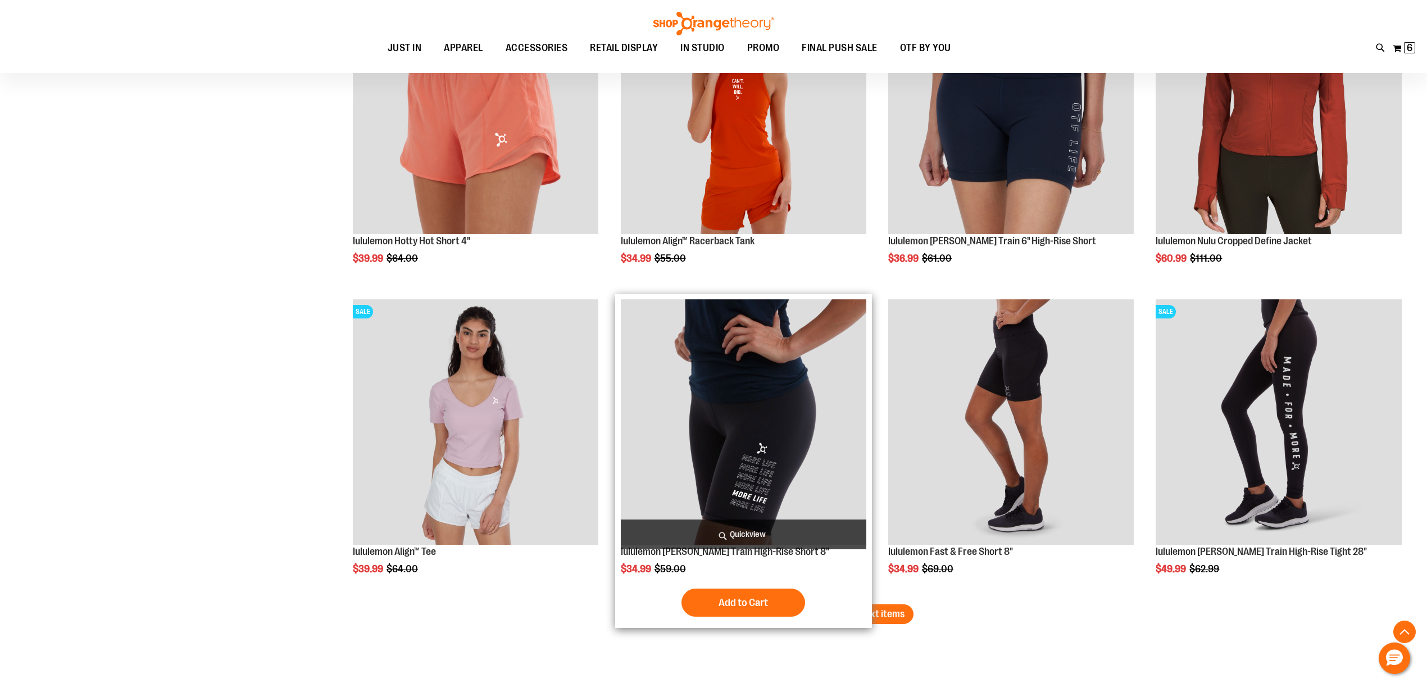
scroll to position [4344, 0]
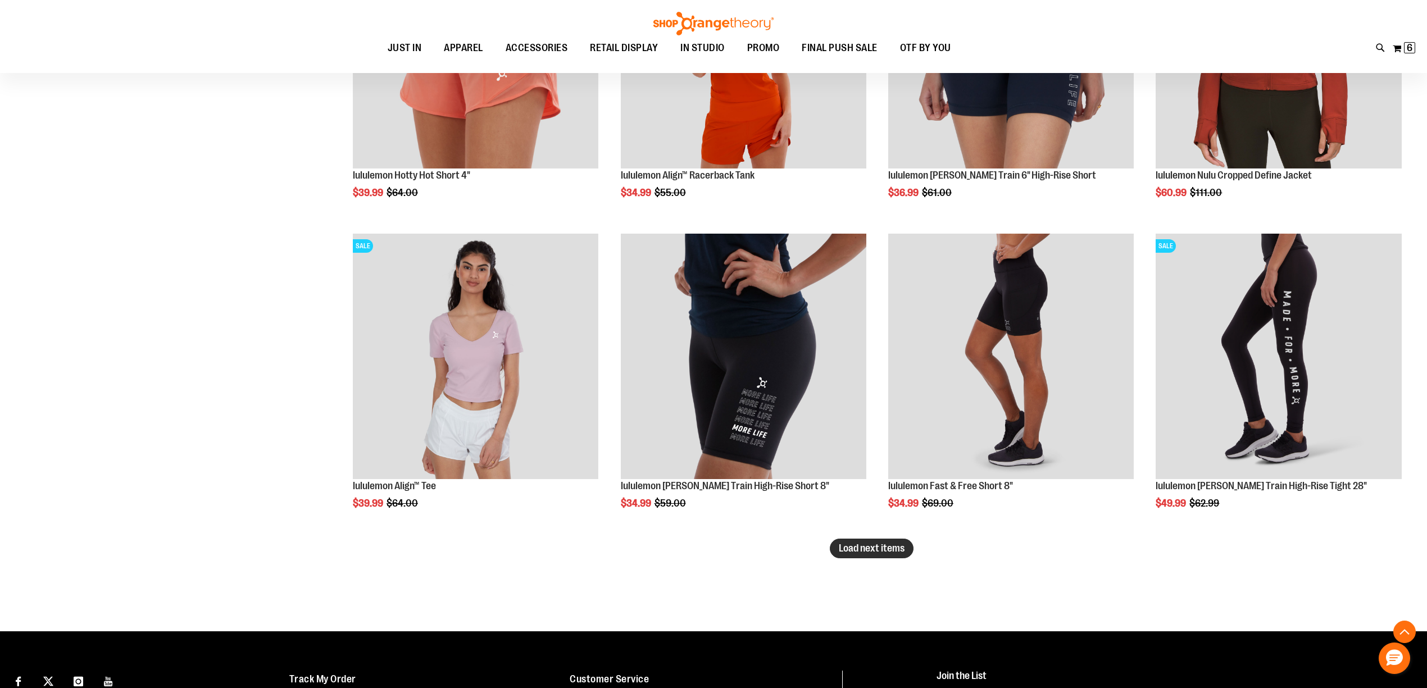
click at [890, 547] on span "Load next items" at bounding box center [872, 548] width 66 height 11
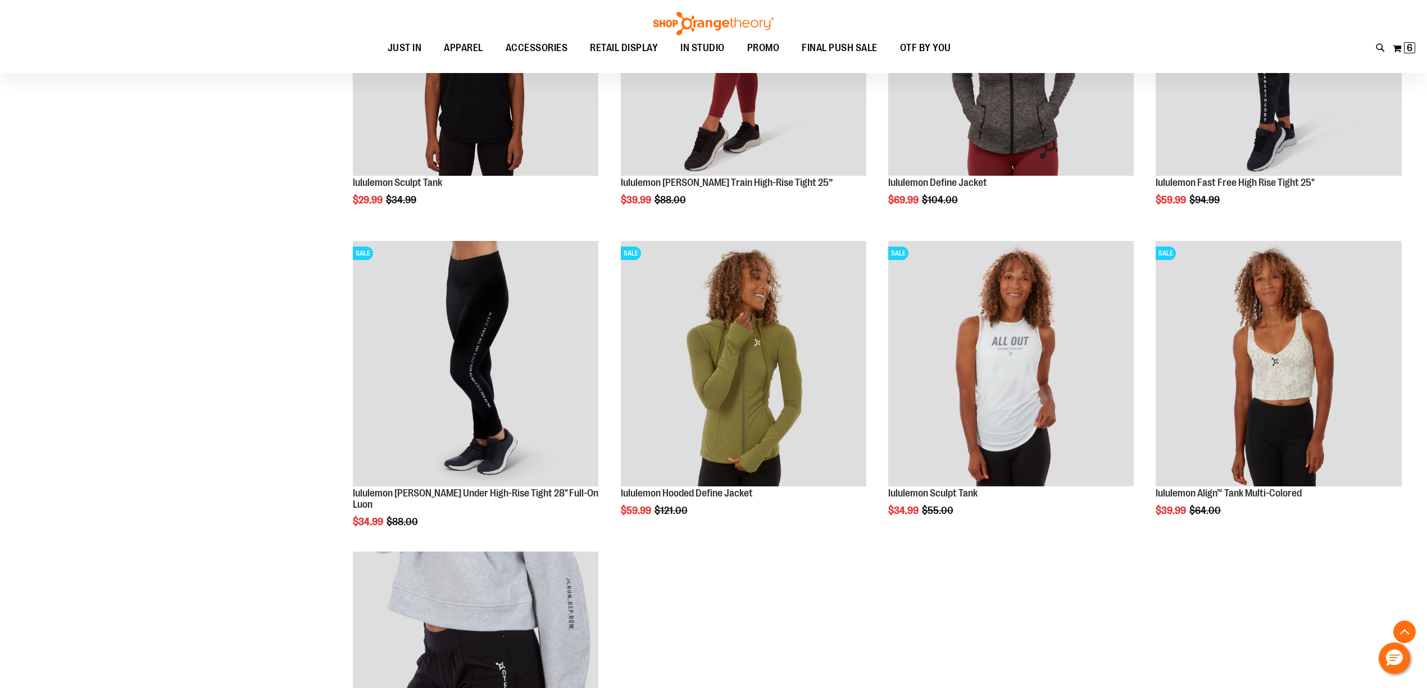
scroll to position [4943, 0]
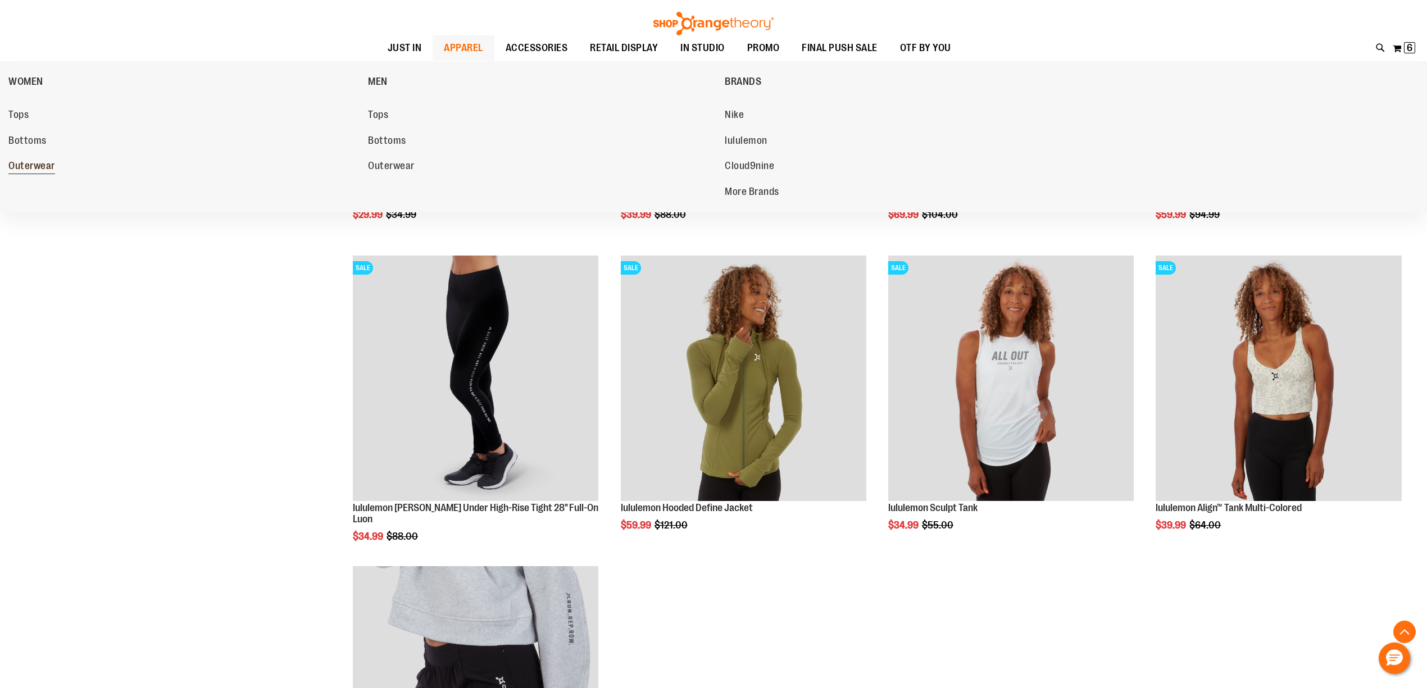
click at [48, 169] on span "Outerwear" at bounding box center [31, 167] width 47 height 14
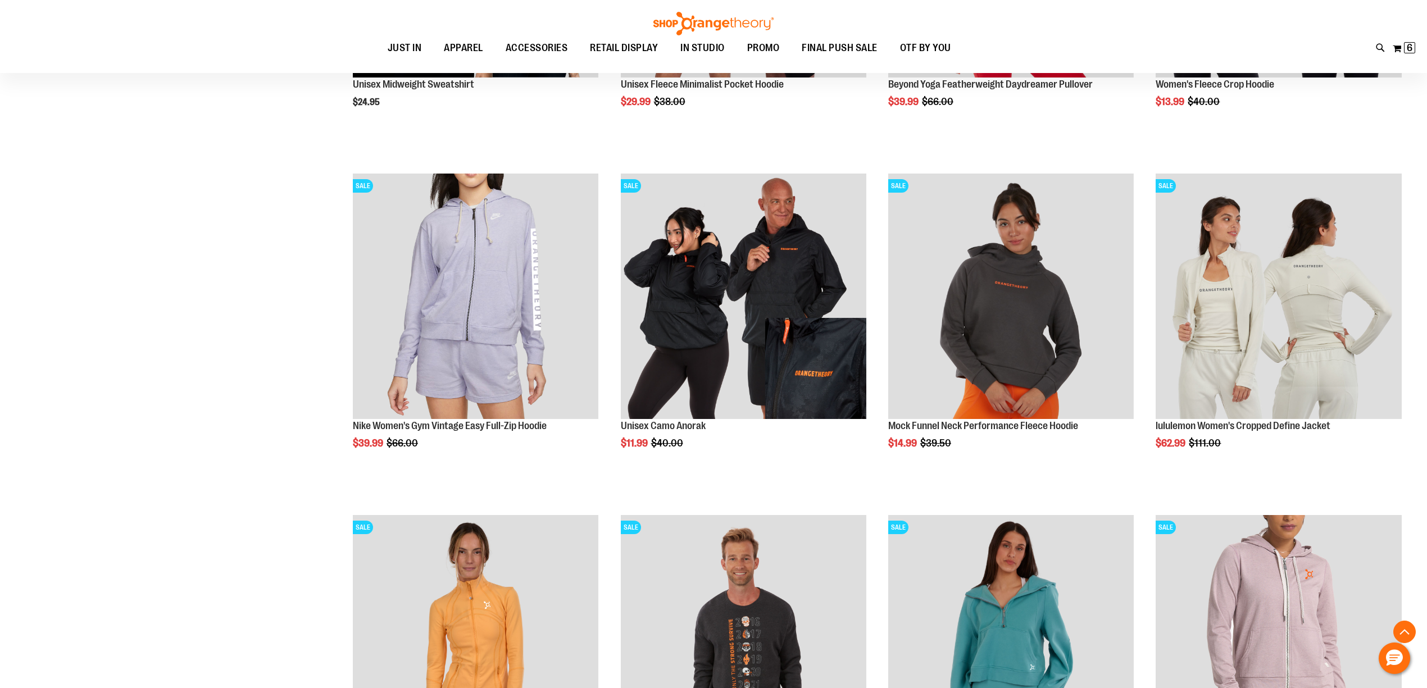
scroll to position [399, 0]
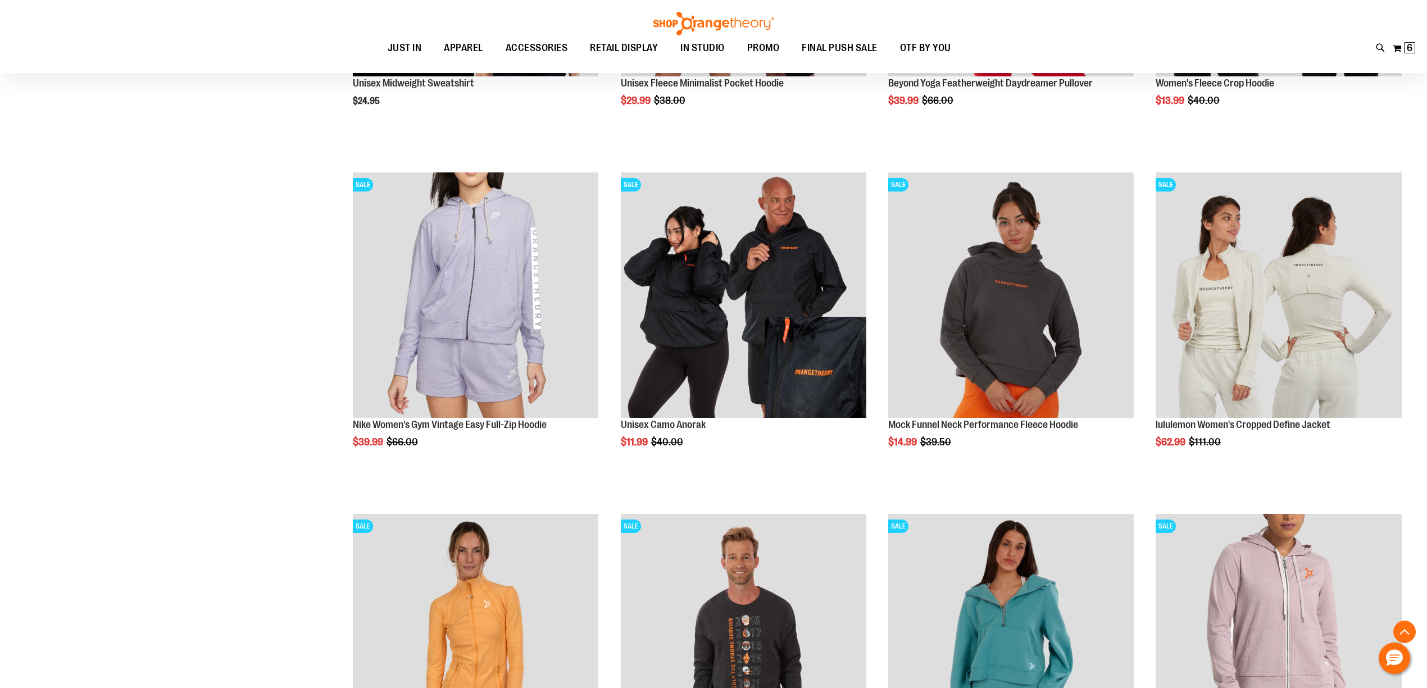
scroll to position [749, 0]
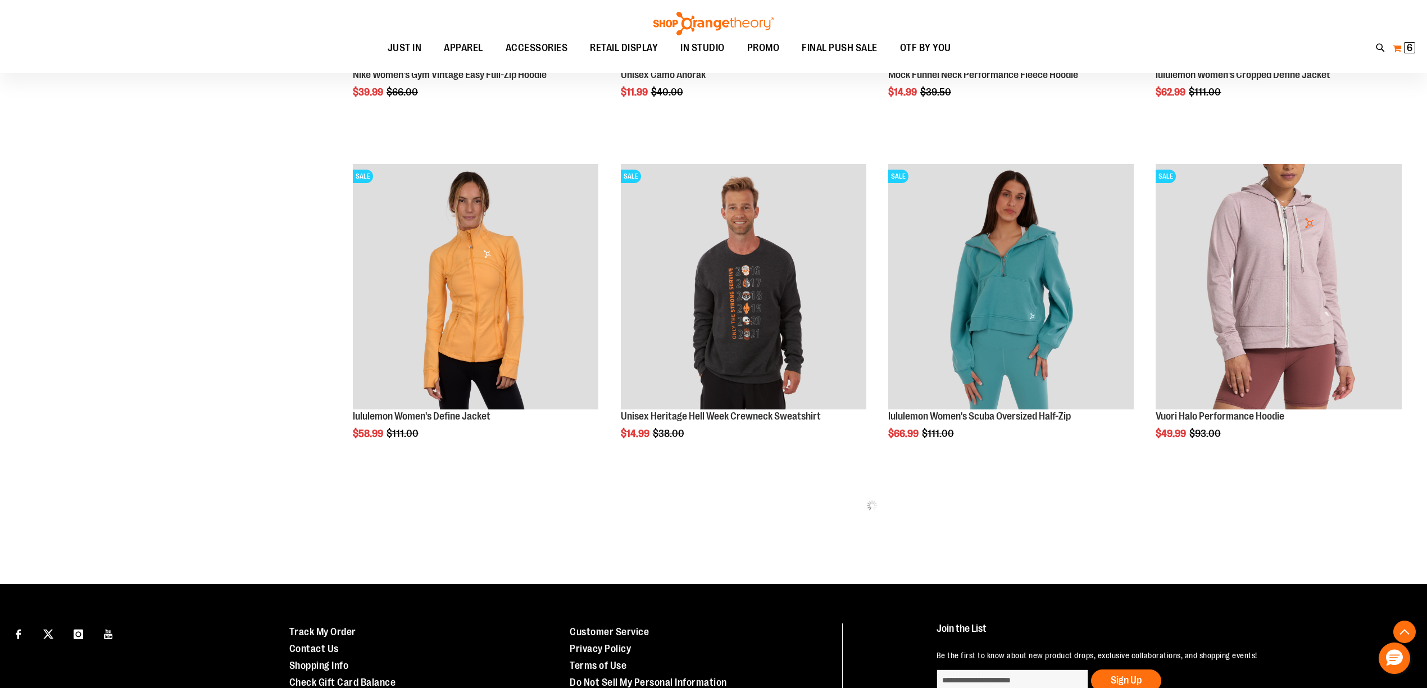
type input "**********"
click at [1412, 48] on span "6" at bounding box center [1410, 47] width 6 height 11
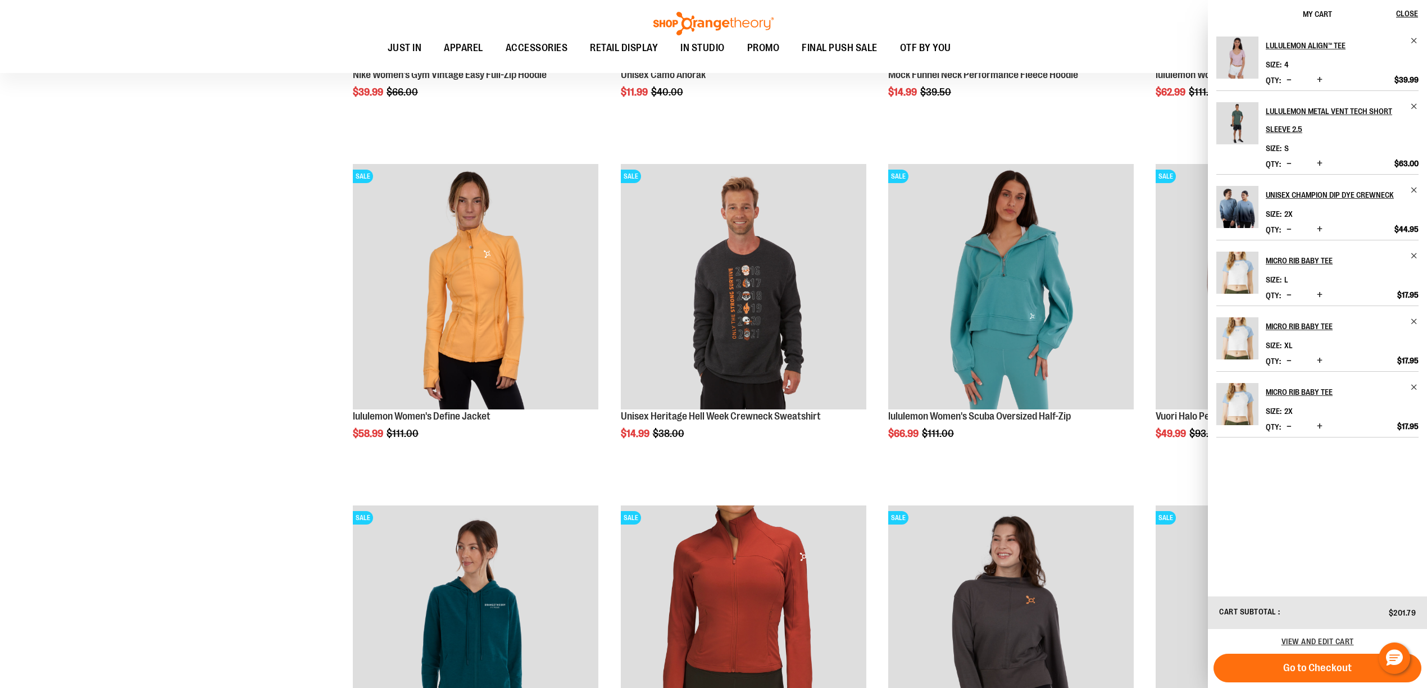
click at [90, 399] on div "**********" at bounding box center [713, 510] width 1387 height 2163
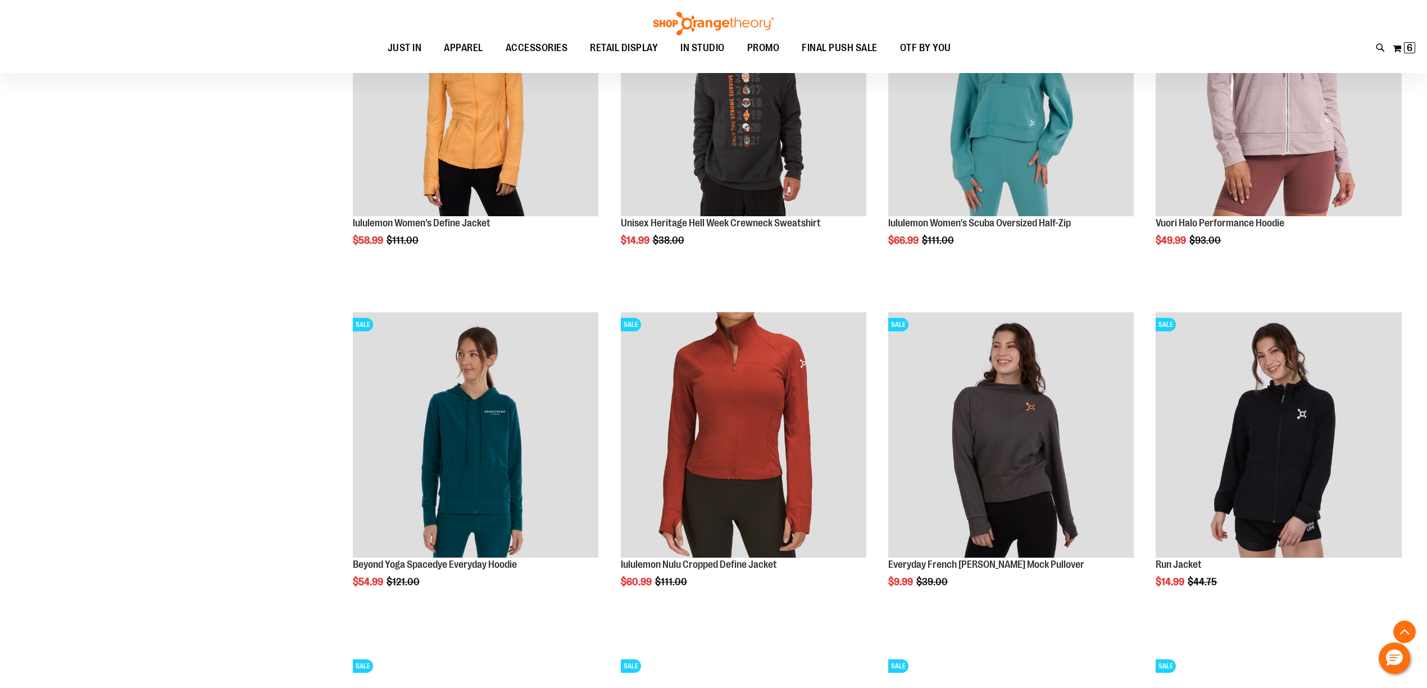
scroll to position [949, 0]
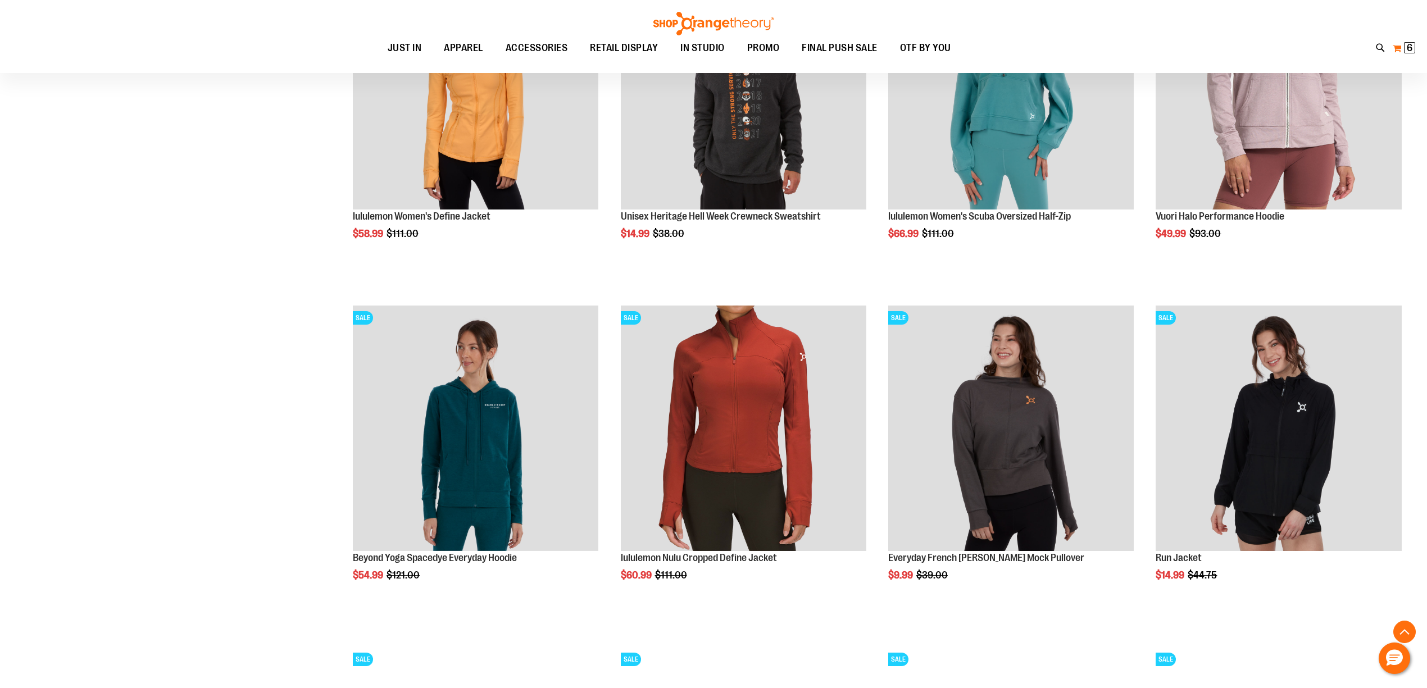
click at [1407, 39] on button "My Cart 6 6 items" at bounding box center [1404, 48] width 24 height 18
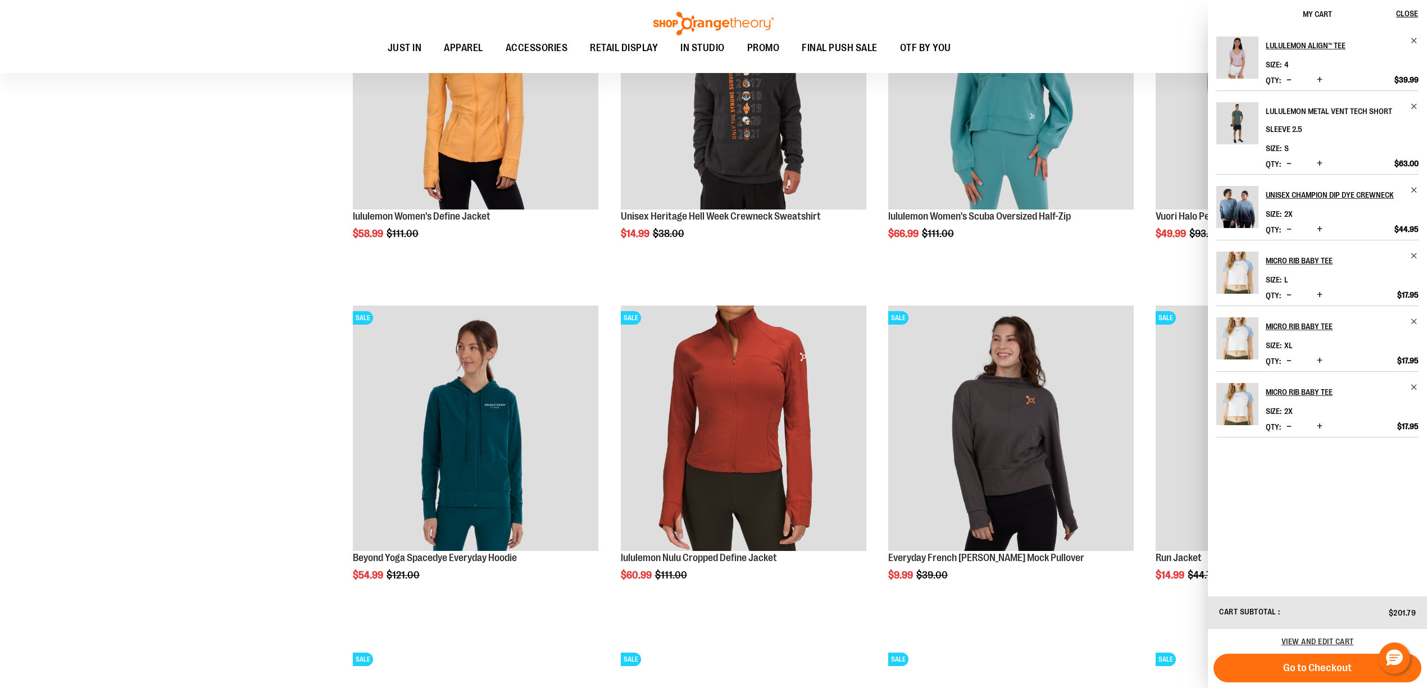
click at [1285, 113] on h2 "lululemon Metal Vent Tech Short Sleeve 2.5" at bounding box center [1335, 120] width 138 height 36
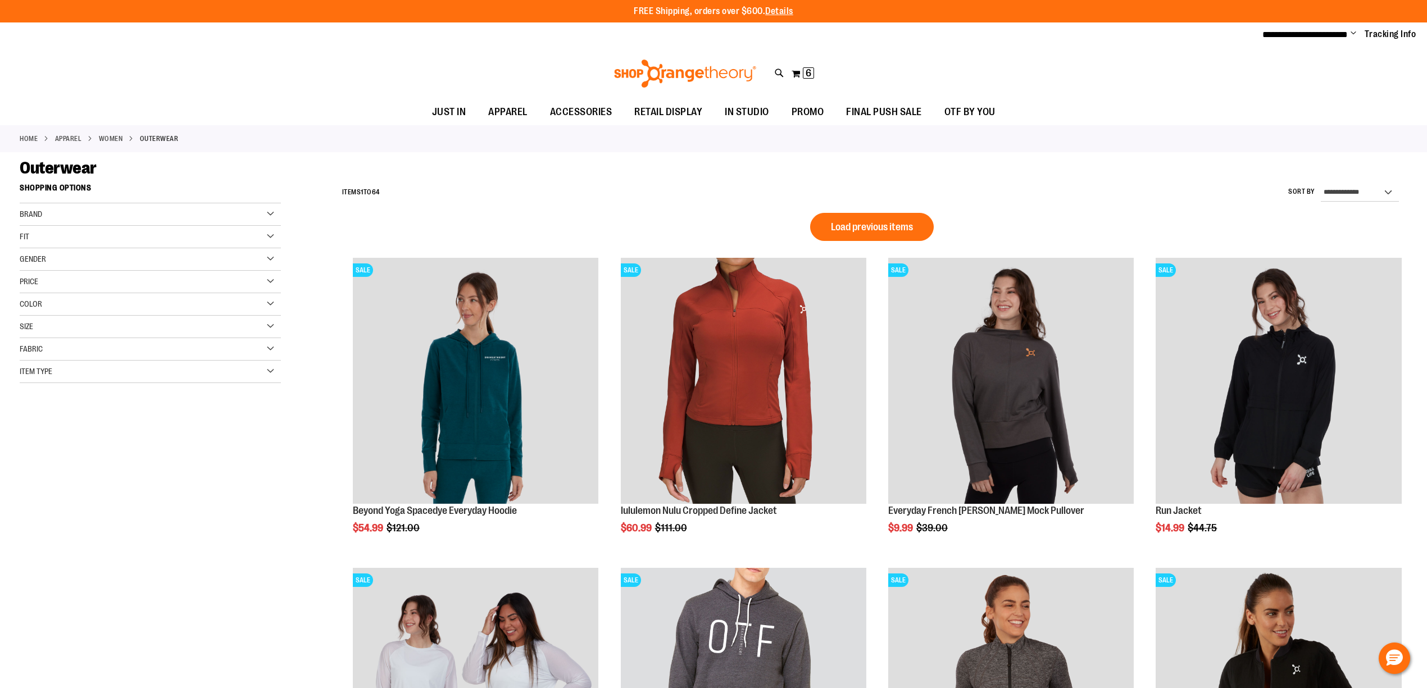
scroll to position [604, 0]
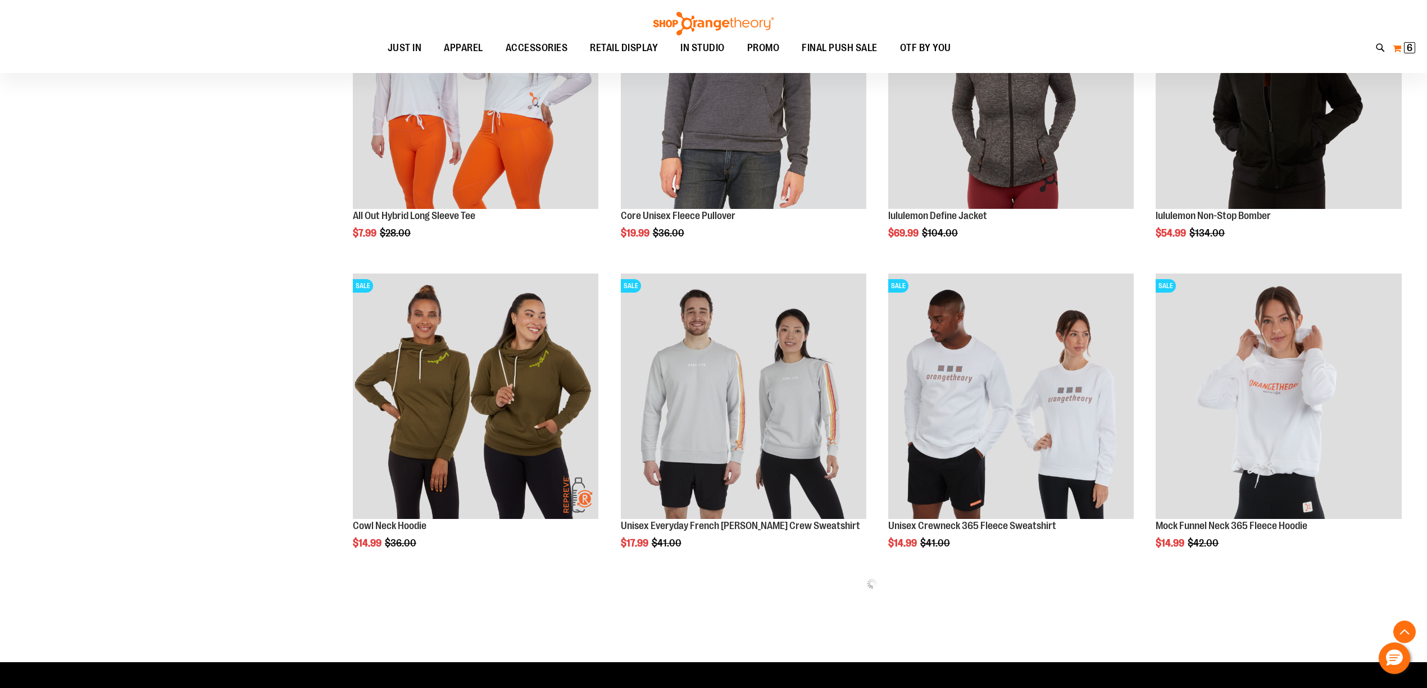
type input "**********"
click at [1413, 47] on span "6 6 items" at bounding box center [1409, 47] width 11 height 11
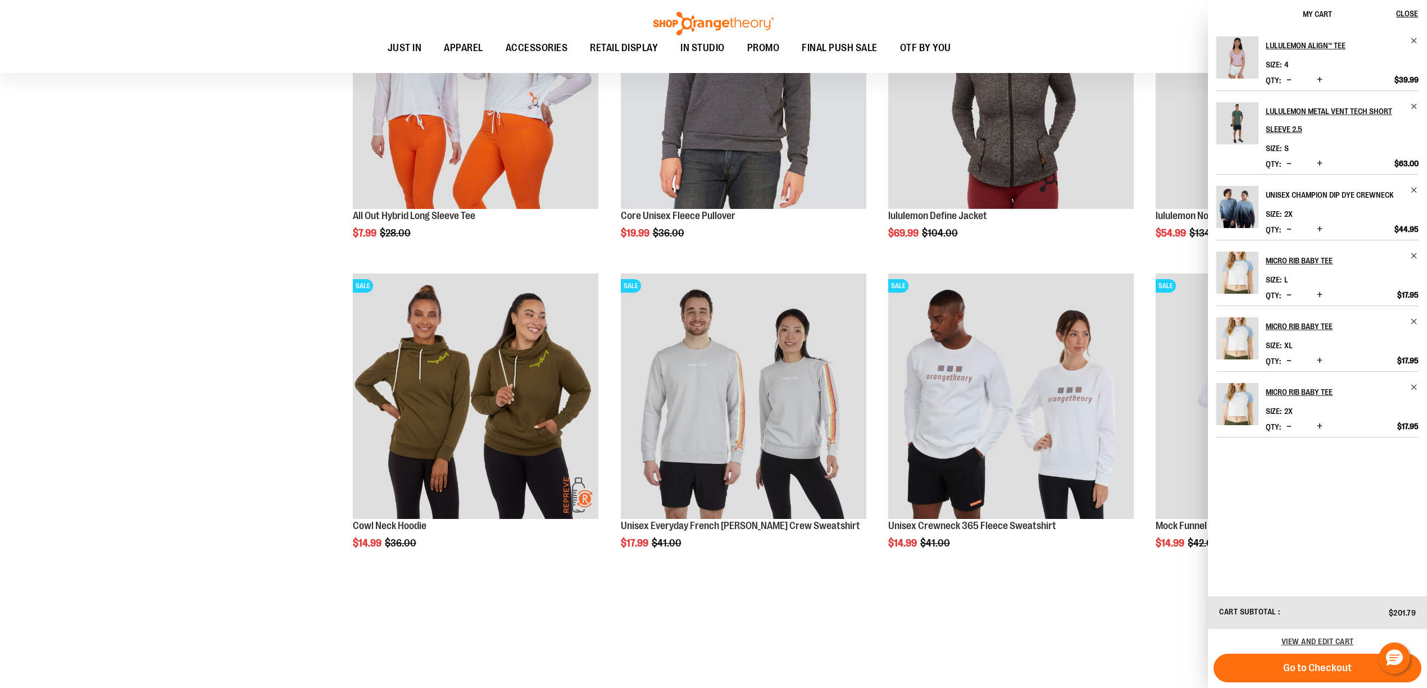
click at [1292, 197] on h2 "Unisex Champion Dip Dye Crewneck" at bounding box center [1335, 195] width 138 height 18
click at [1289, 195] on h2 "Unisex Champion Dip Dye Crewneck" at bounding box center [1335, 195] width 138 height 18
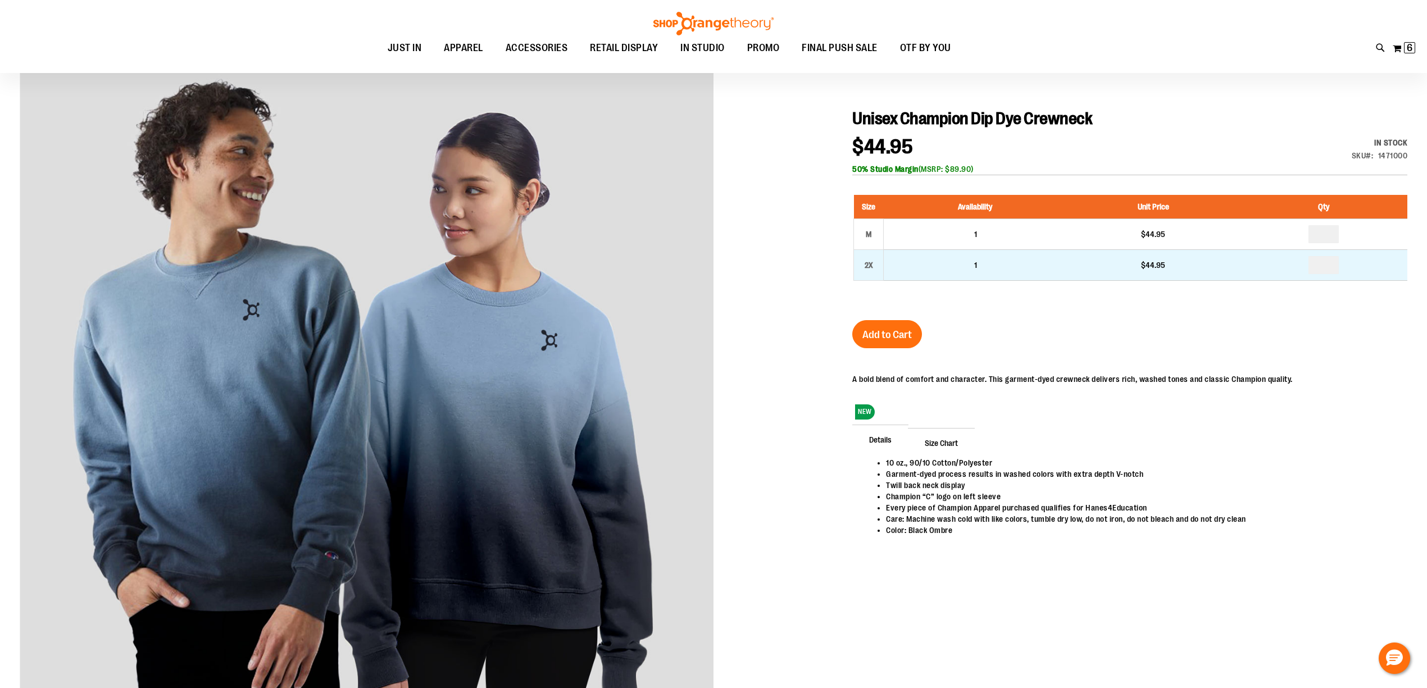
scroll to position [199, 0]
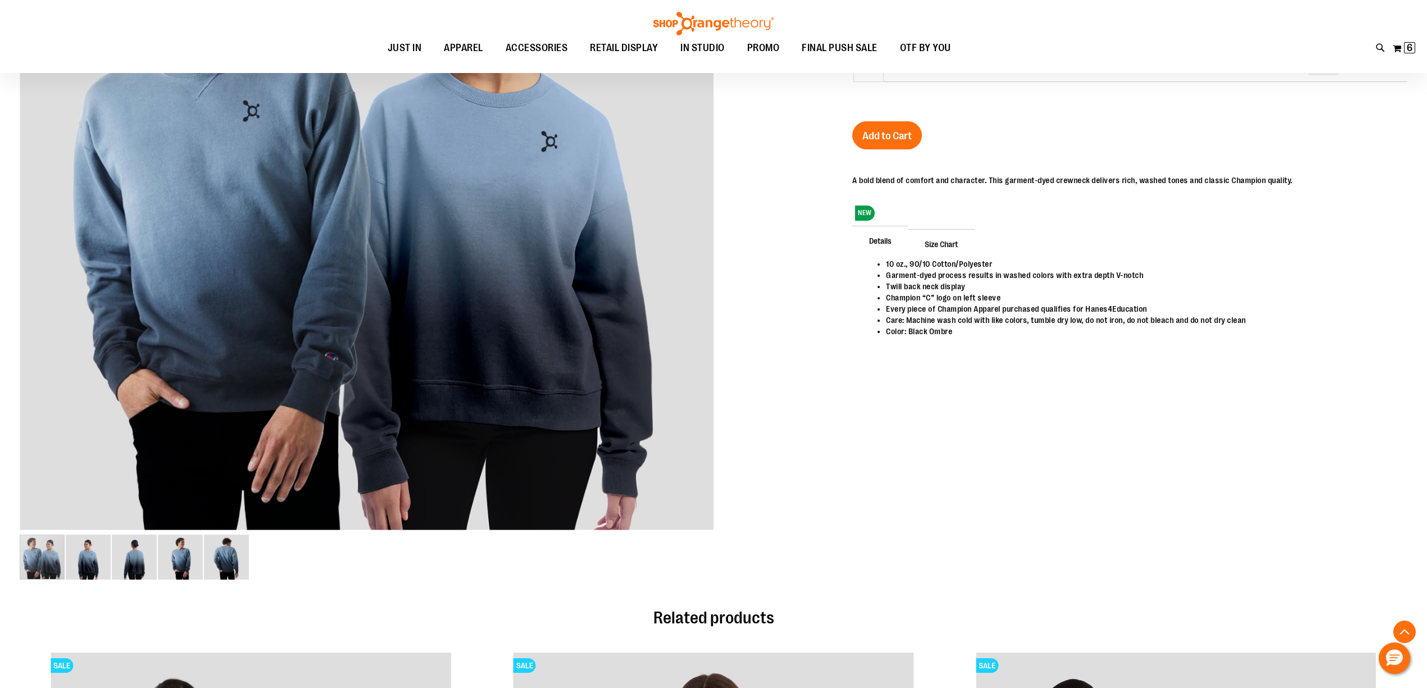
type input "**********"
click at [1411, 37] on div "Toggle Nav Search Popular Suggestions Advanced Search" at bounding box center [713, 36] width 1427 height 73
click at [1399, 49] on button "My Cart 6 6 items" at bounding box center [1404, 48] width 24 height 18
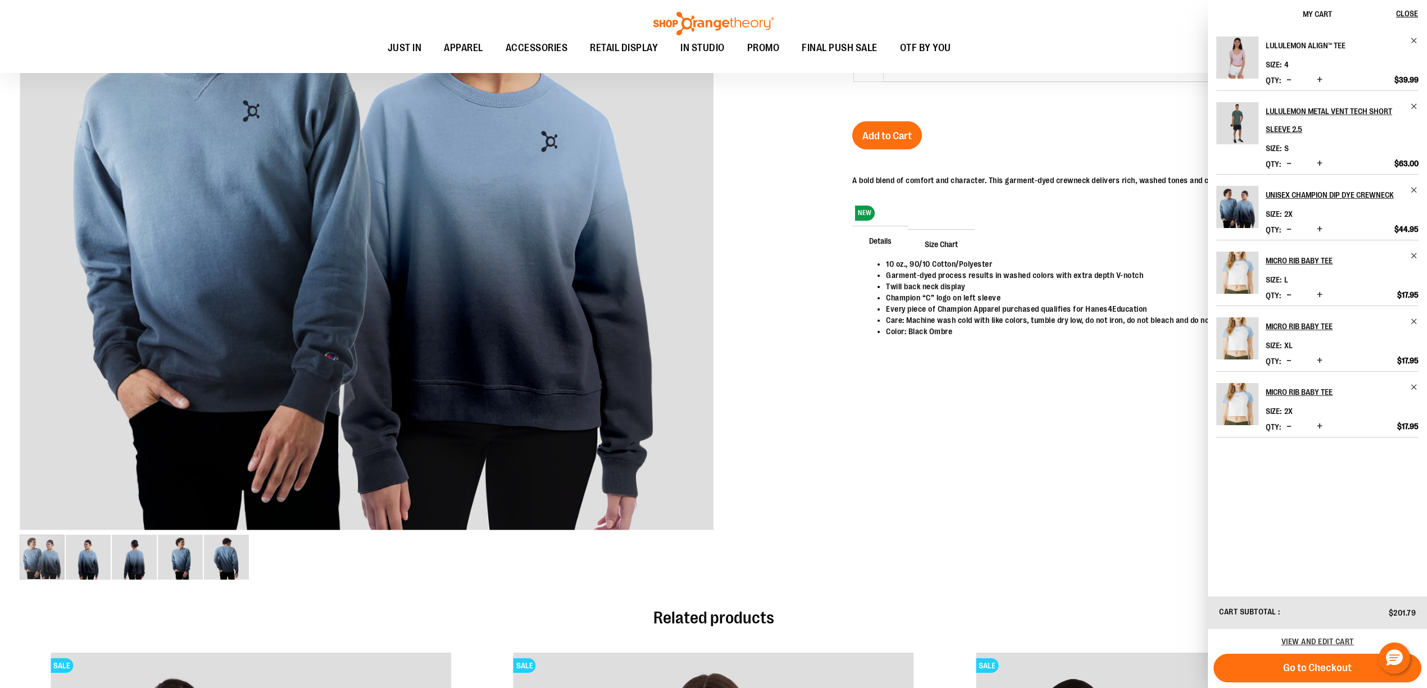
click at [1311, 41] on h2 "lululemon Align™ Tee" at bounding box center [1335, 46] width 138 height 18
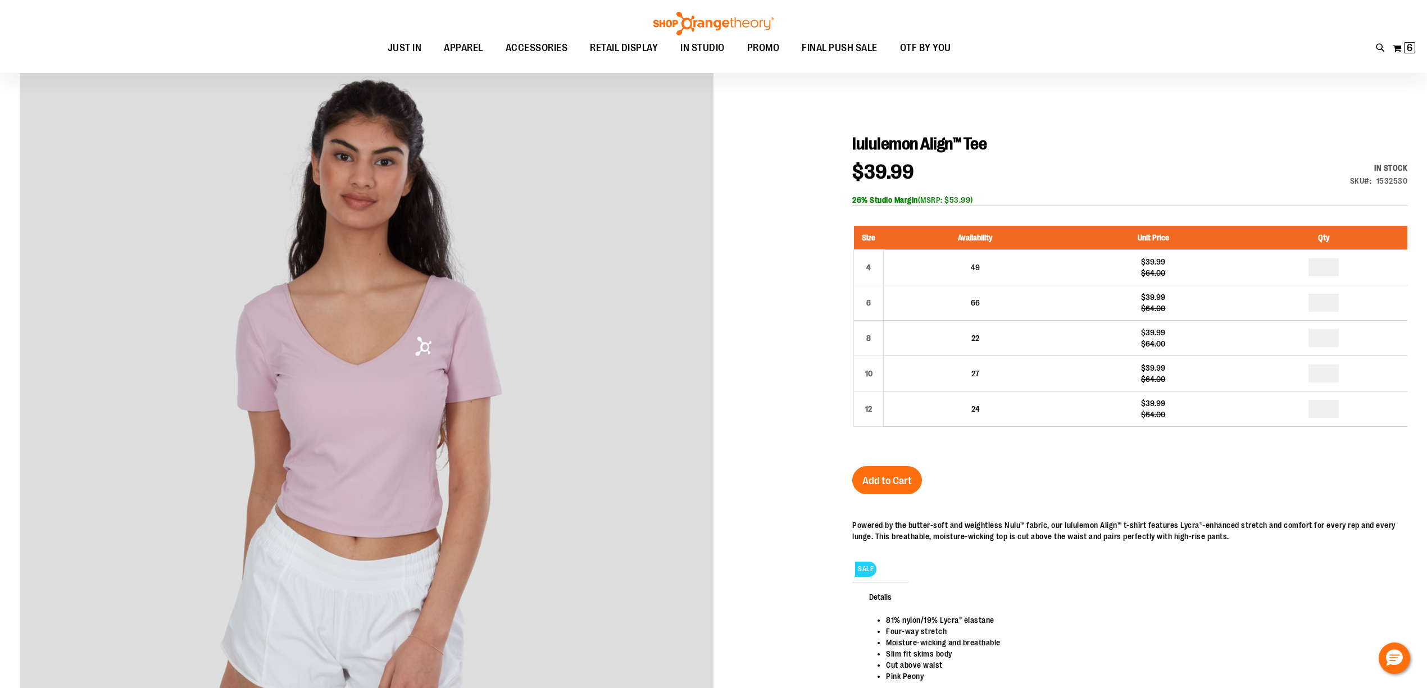
scroll to position [99, 0]
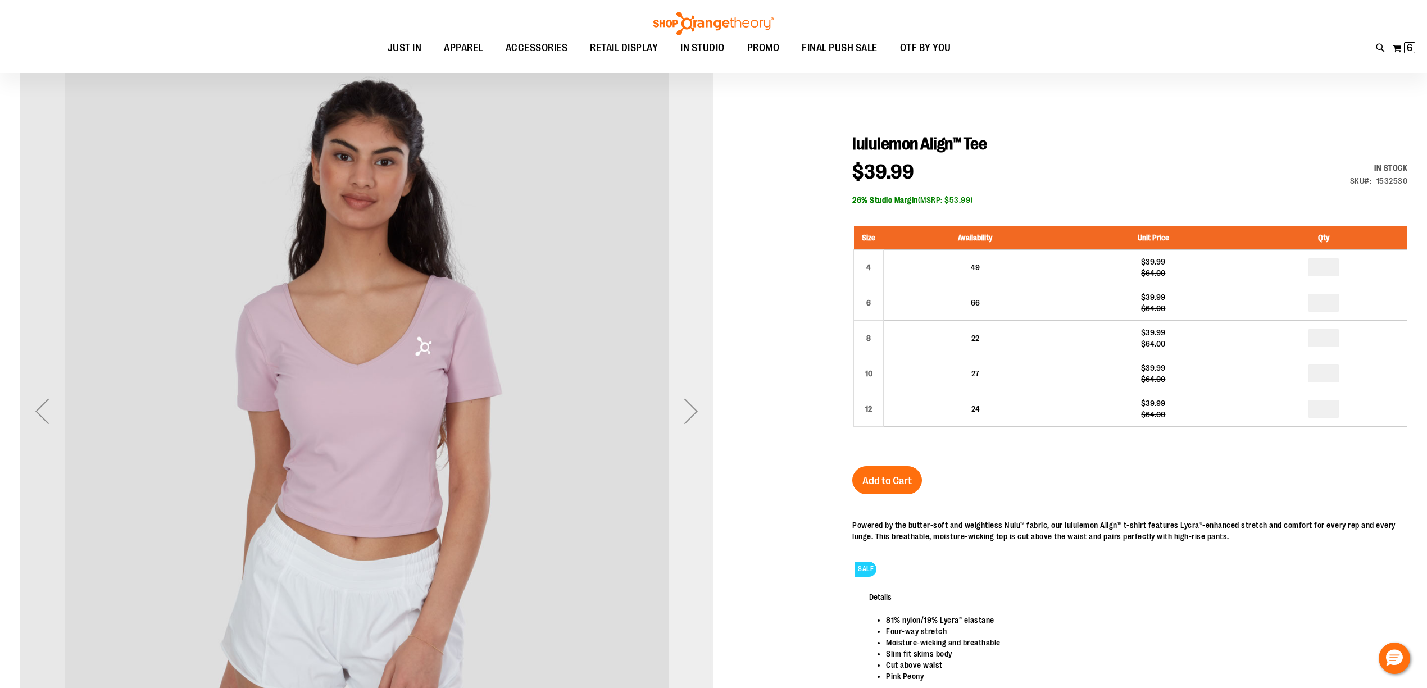
type input "**********"
click at [686, 390] on div "Next" at bounding box center [690, 411] width 45 height 45
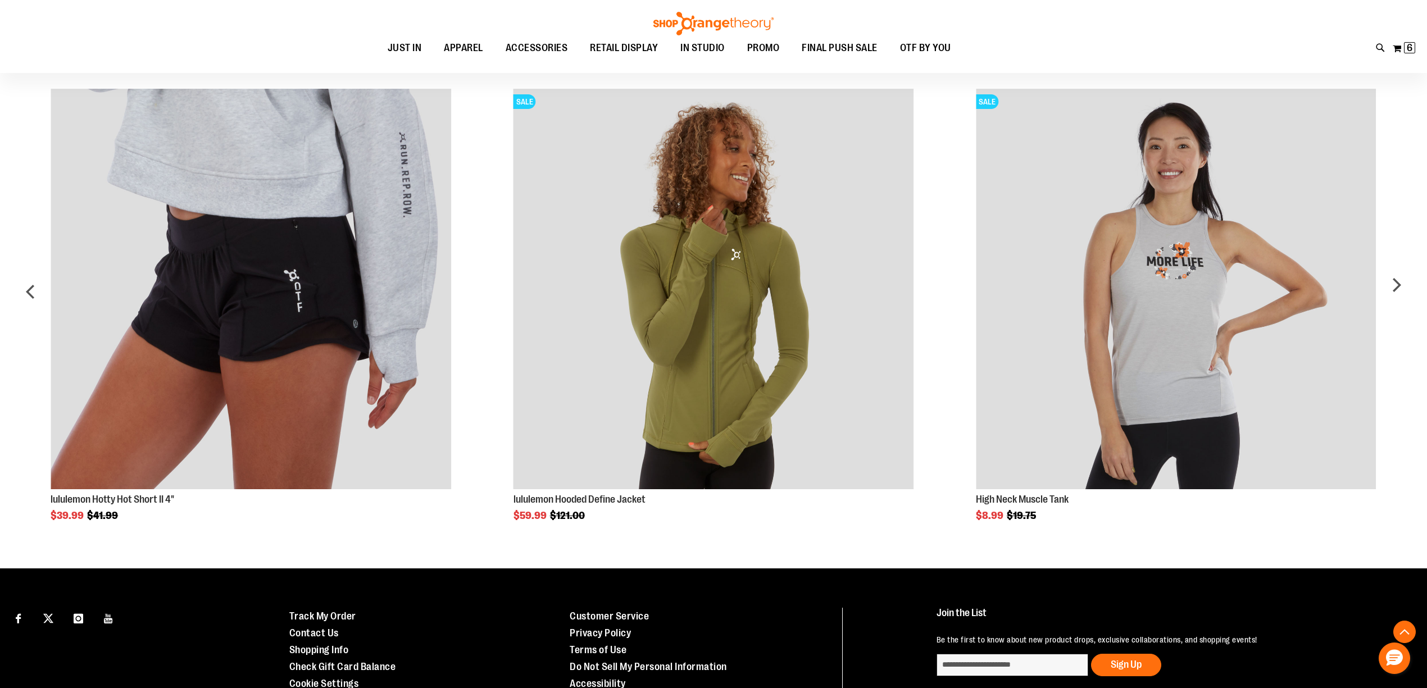
scroll to position [848, 0]
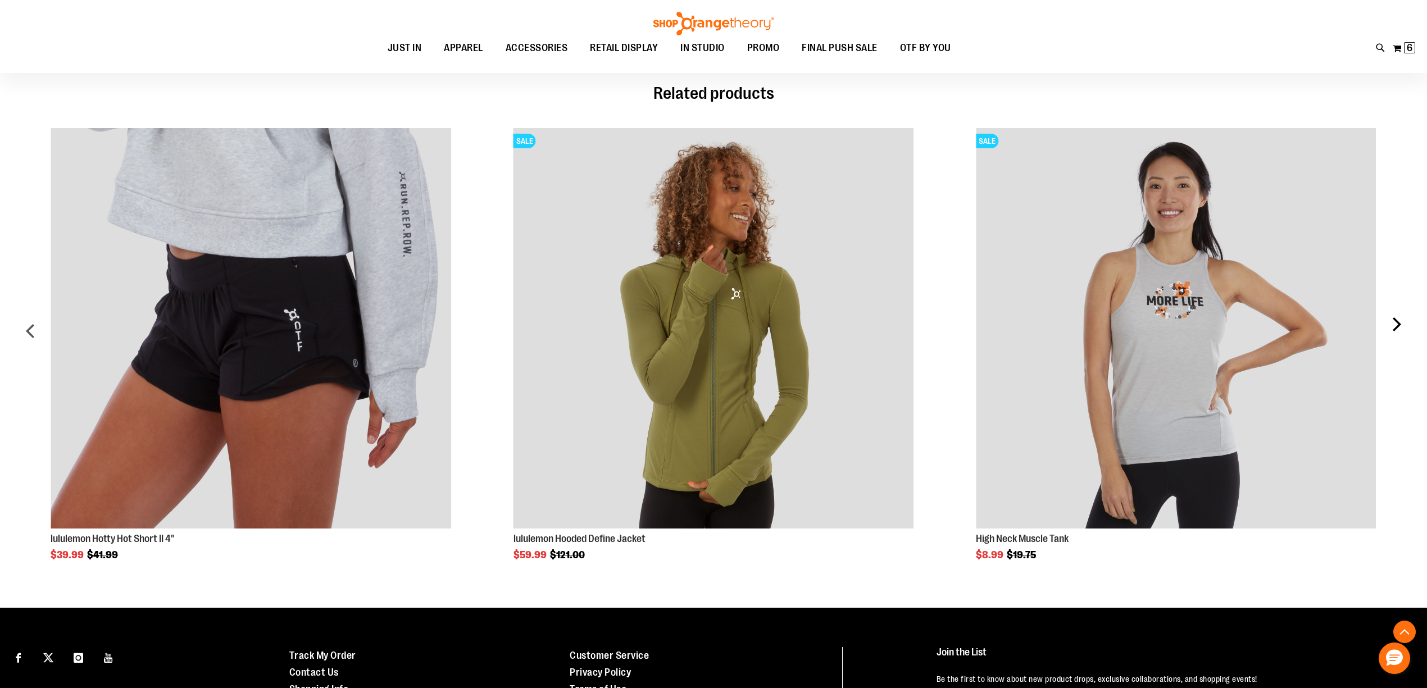
click at [1395, 329] on div "next" at bounding box center [1396, 335] width 22 height 449
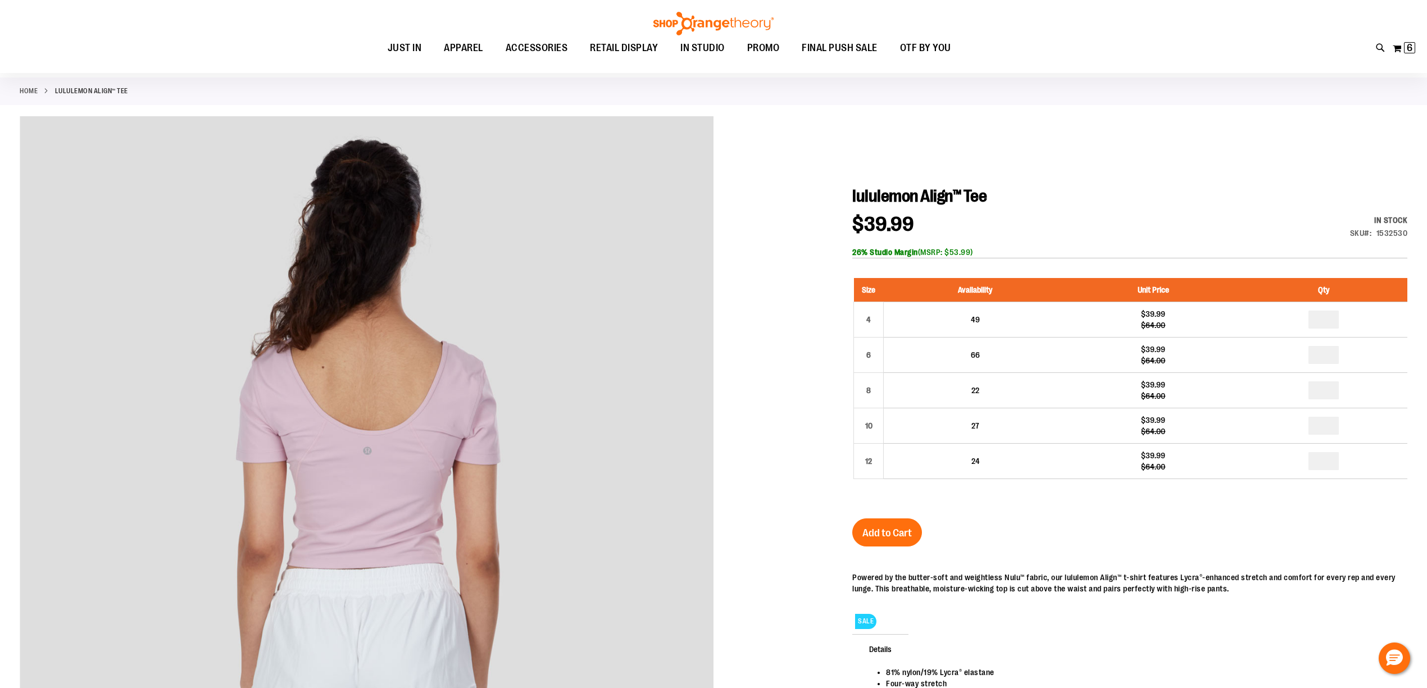
scroll to position [50, 0]
